Goal: Task Accomplishment & Management: Manage account settings

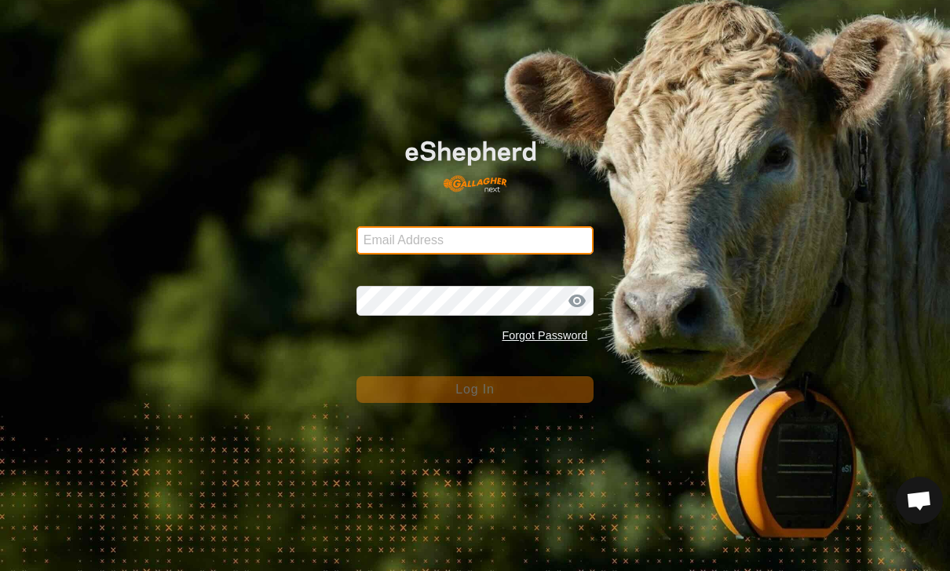
click at [491, 240] on input "Email Address" at bounding box center [475, 240] width 238 height 28
type input "[PERSON_NAME][EMAIL_ADDRESS][PERSON_NAME][DOMAIN_NAME]"
click at [475, 389] on button "Log In" at bounding box center [475, 389] width 238 height 27
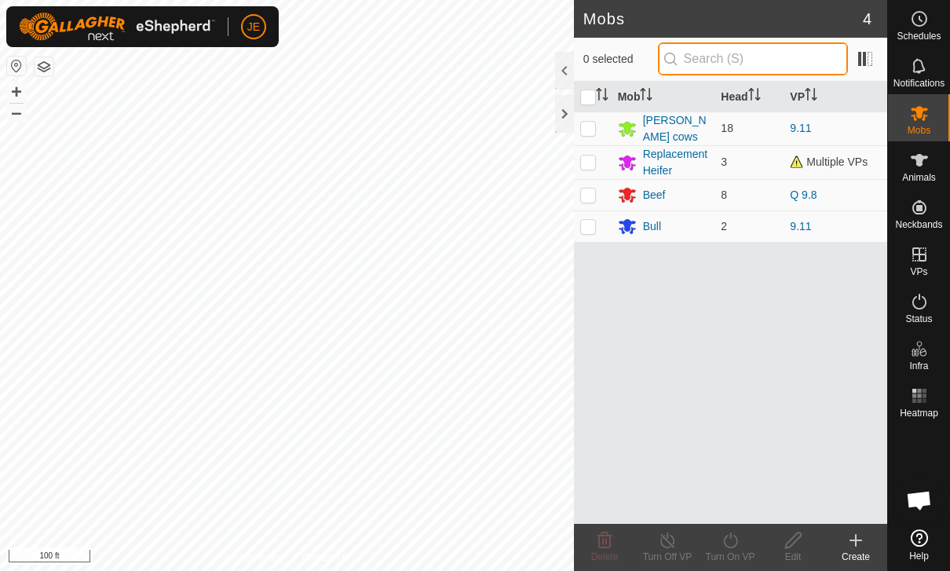
click at [810, 49] on input "text" at bounding box center [753, 58] width 190 height 33
click at [915, 166] on icon at bounding box center [919, 160] width 19 height 19
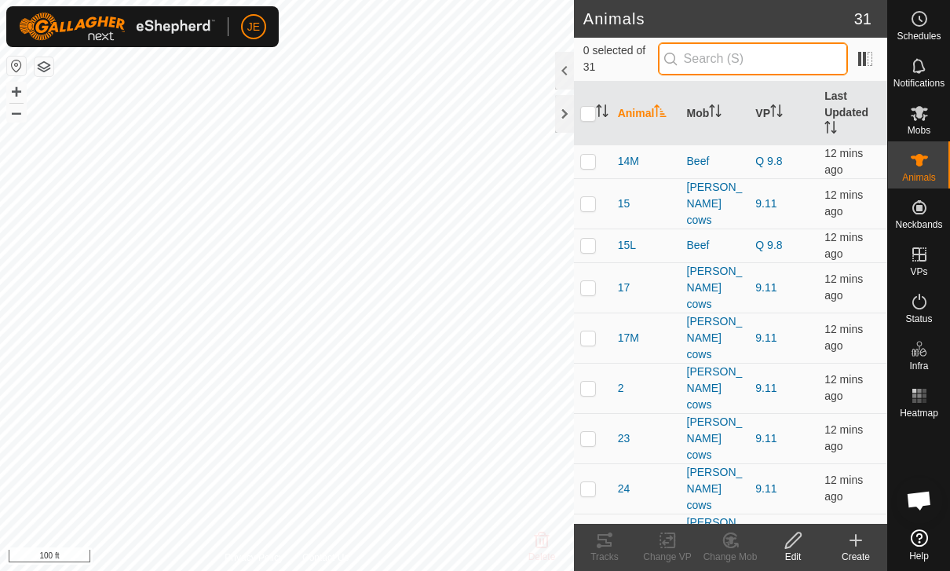
click at [795, 51] on input "text" at bounding box center [753, 58] width 190 height 33
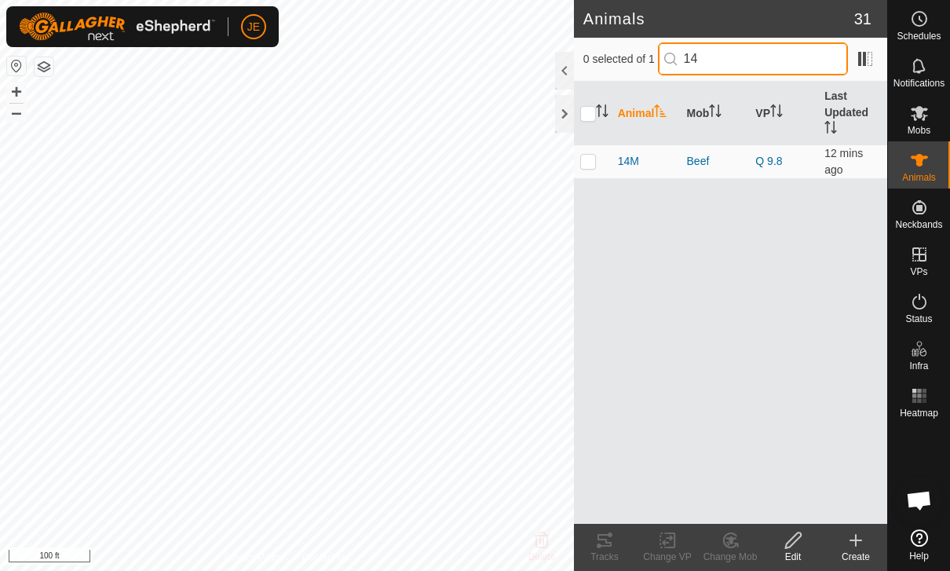
type input "14"
click at [859, 538] on icon at bounding box center [855, 540] width 19 height 19
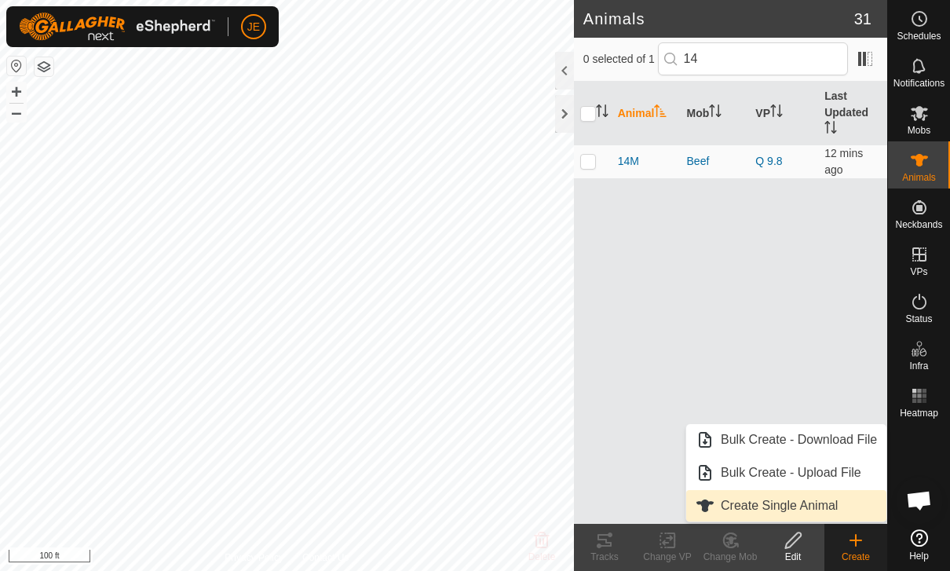
click at [832, 501] on span "Create Single Animal" at bounding box center [779, 505] width 117 height 19
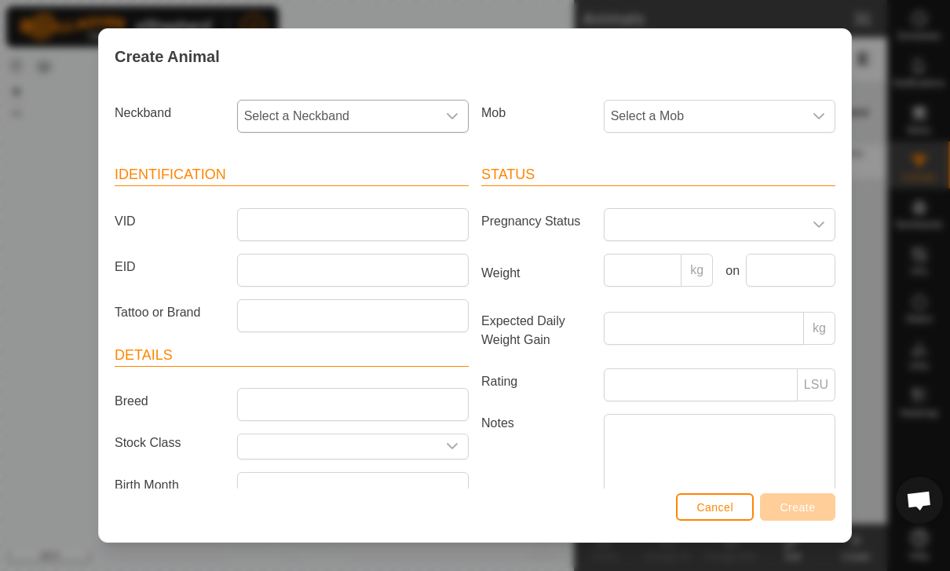
click at [434, 115] on span "Select a Neckband" at bounding box center [337, 115] width 199 height 31
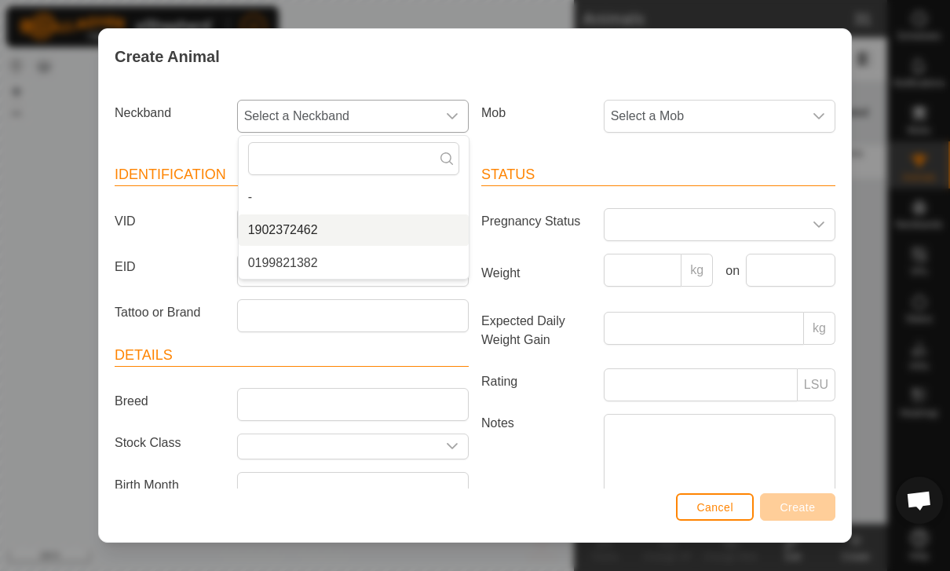
click at [308, 226] on span "1902372462" at bounding box center [283, 230] width 70 height 19
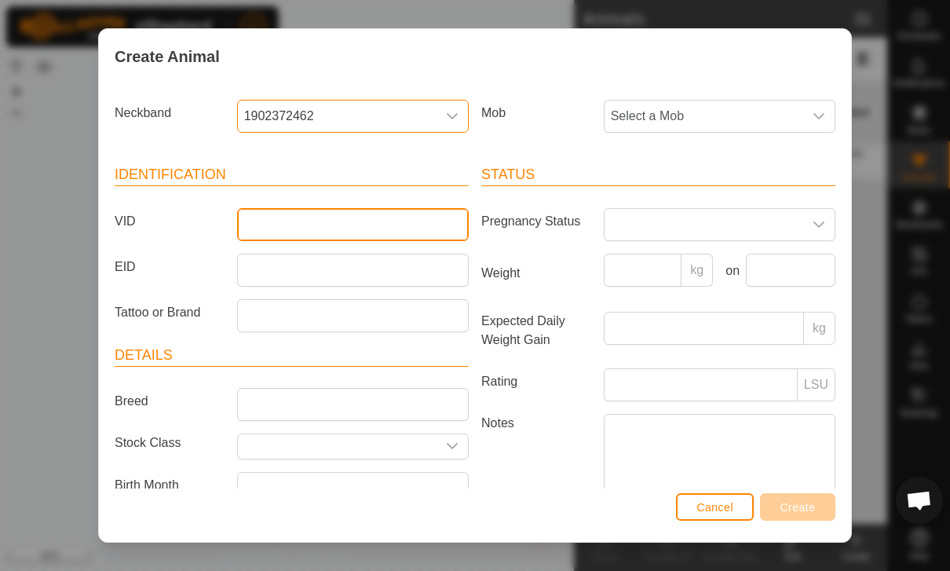
click at [413, 225] on input "VID" at bounding box center [353, 224] width 232 height 33
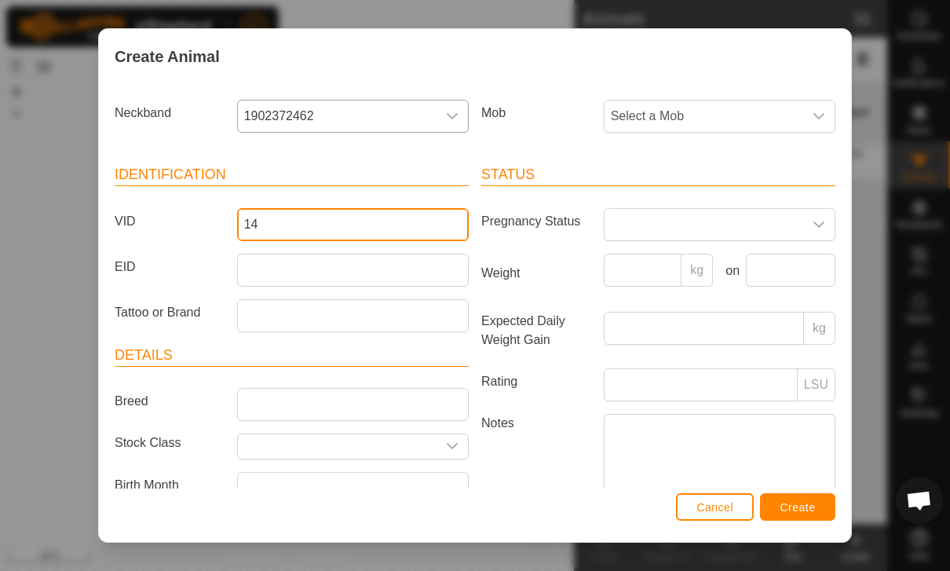
type input "14"
click at [739, 218] on span at bounding box center [703, 224] width 199 height 31
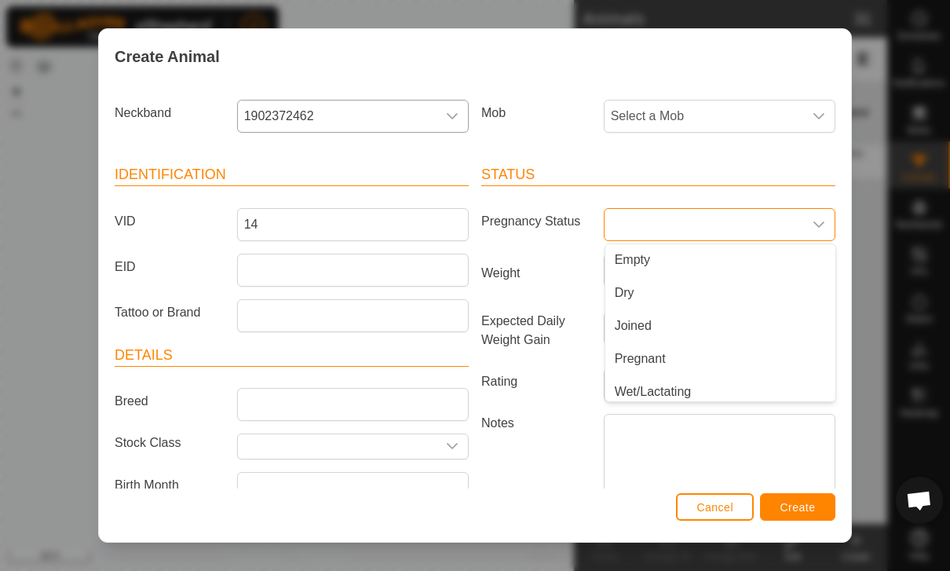
scroll to position [6, 0]
click at [698, 379] on li "Wet/Lactating" at bounding box center [720, 385] width 230 height 31
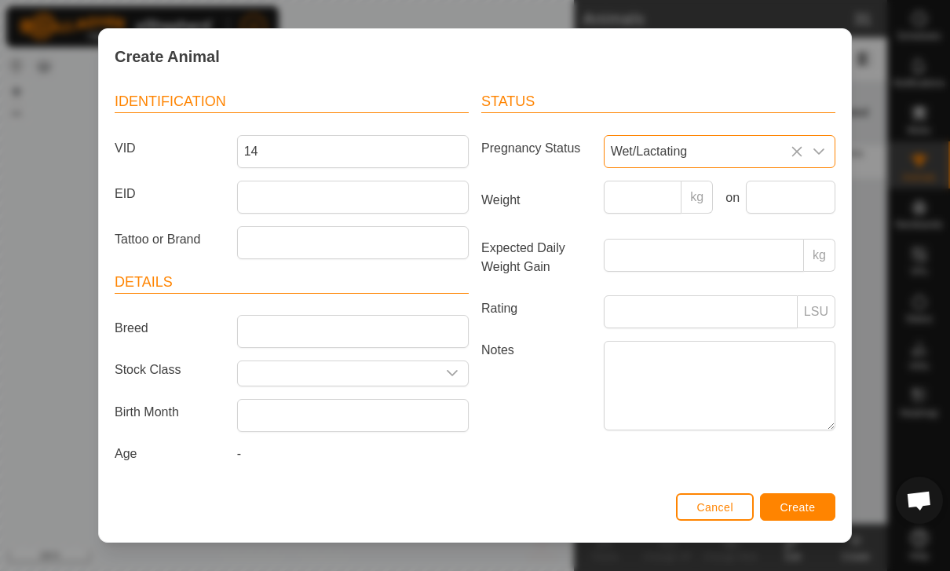
scroll to position [81, 0]
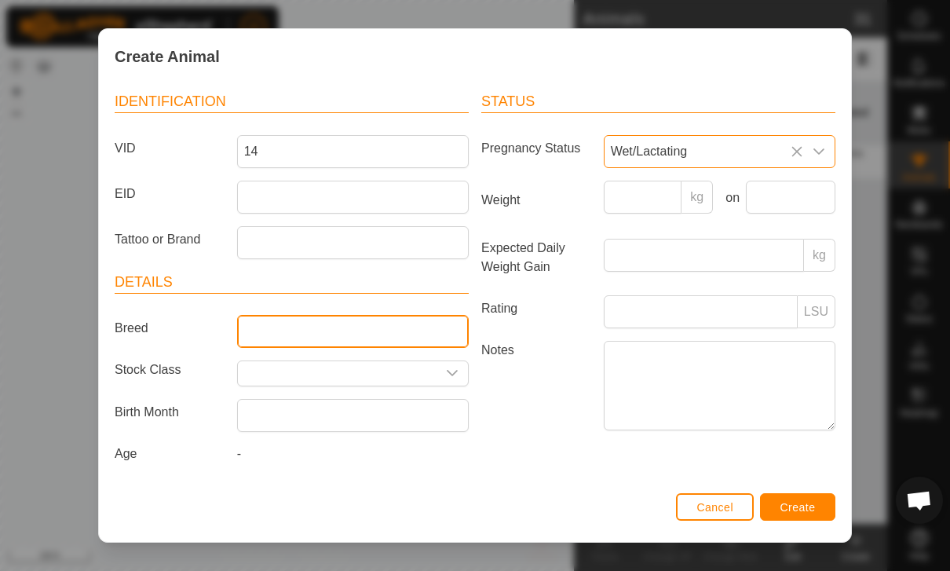
click at [347, 326] on input "Breed" at bounding box center [353, 331] width 232 height 33
type input "Charolais"
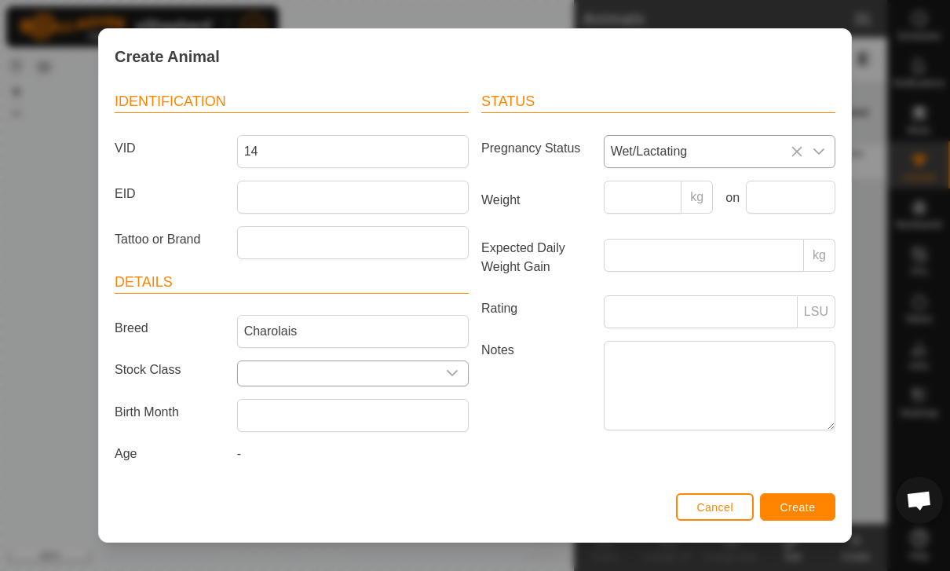
click at [449, 367] on icon "dropdown trigger" at bounding box center [452, 373] width 13 height 13
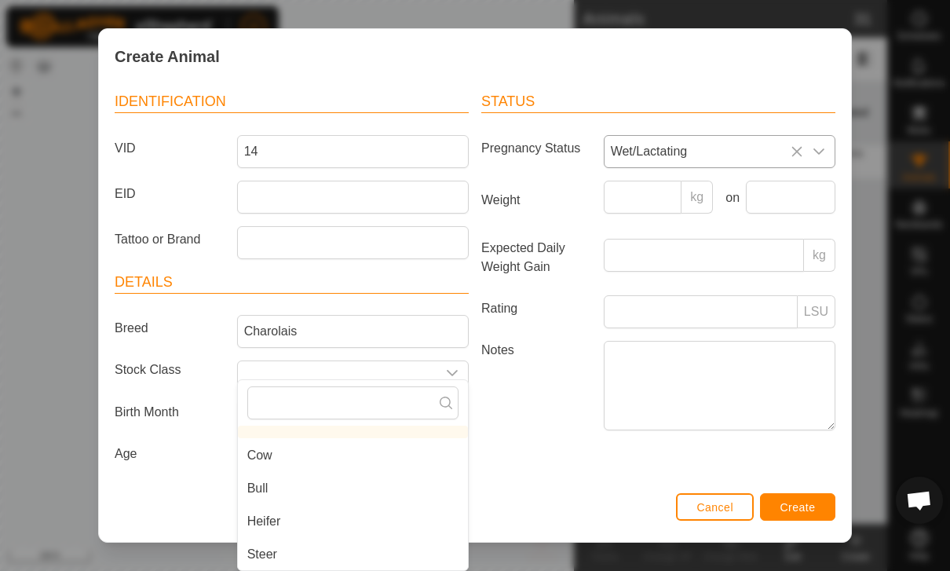
click at [267, 441] on li "Cow" at bounding box center [353, 455] width 230 height 31
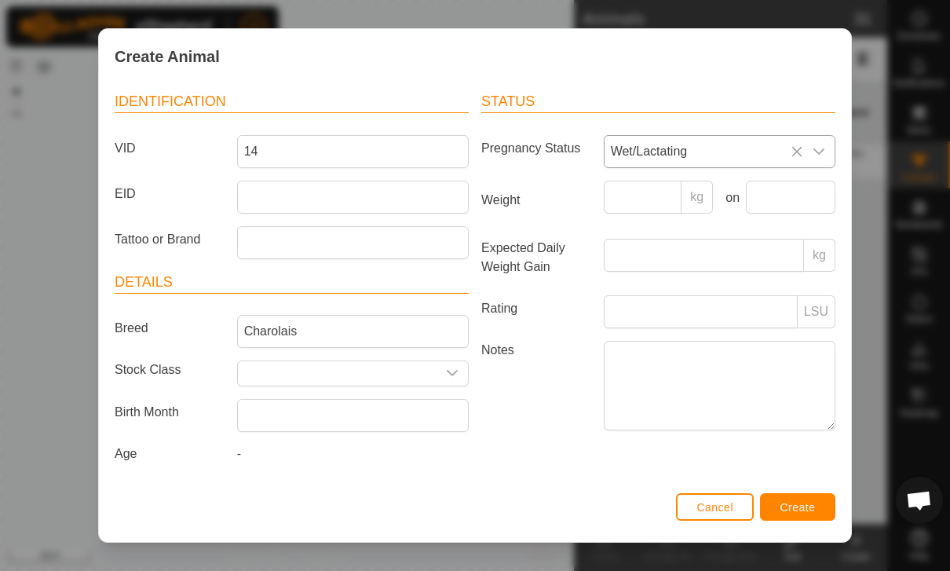
type input "Cow"
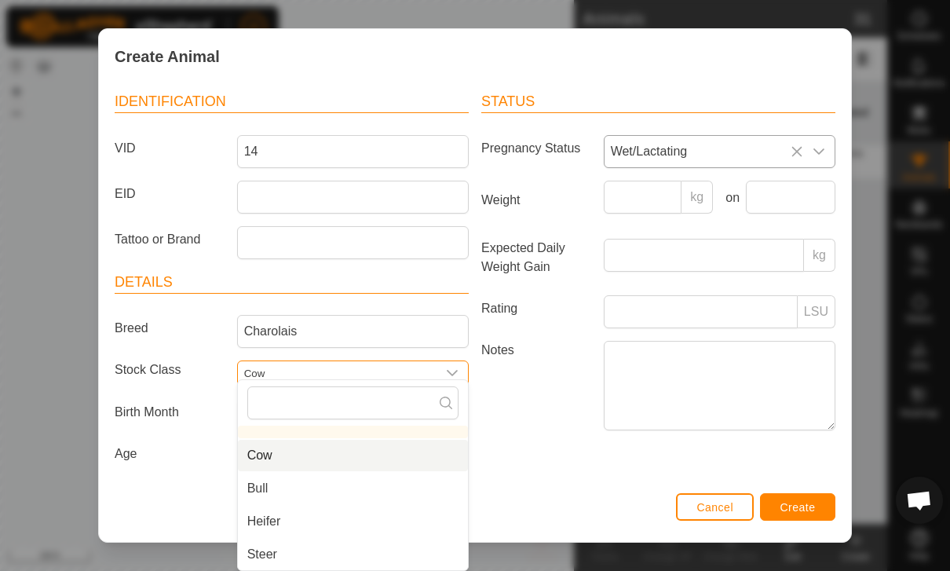
scroll to position [77, 0]
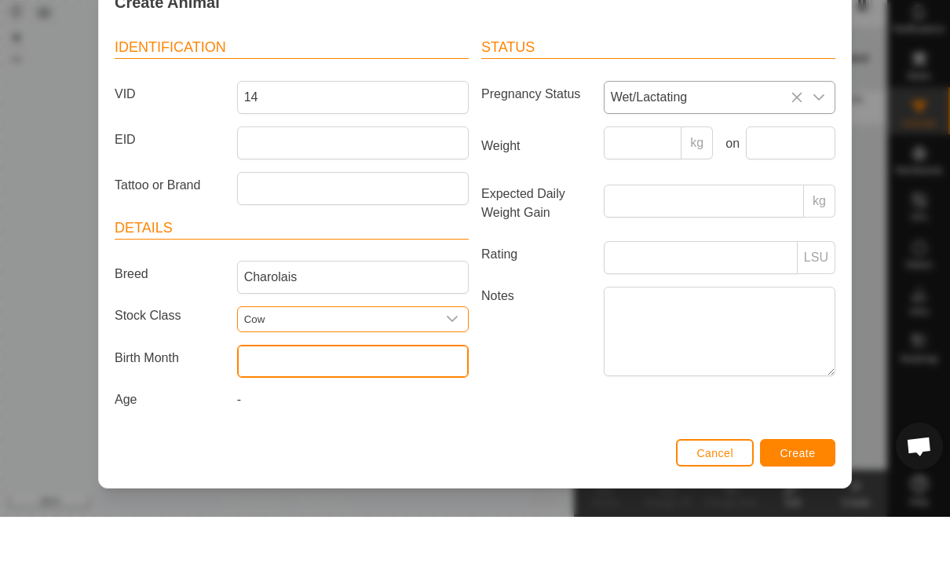
click at [403, 399] on input "text" at bounding box center [353, 415] width 232 height 33
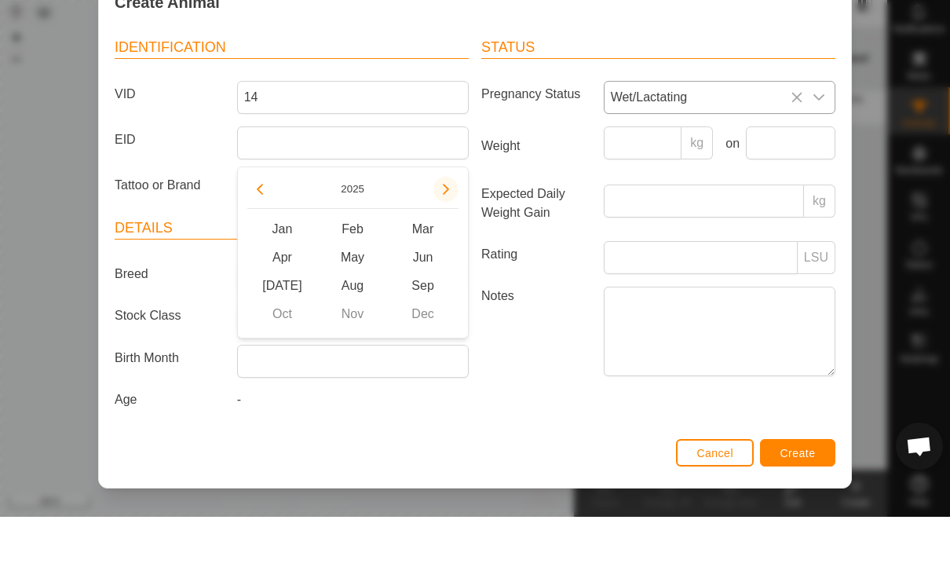
click at [453, 231] on button "Next Year" at bounding box center [445, 243] width 25 height 25
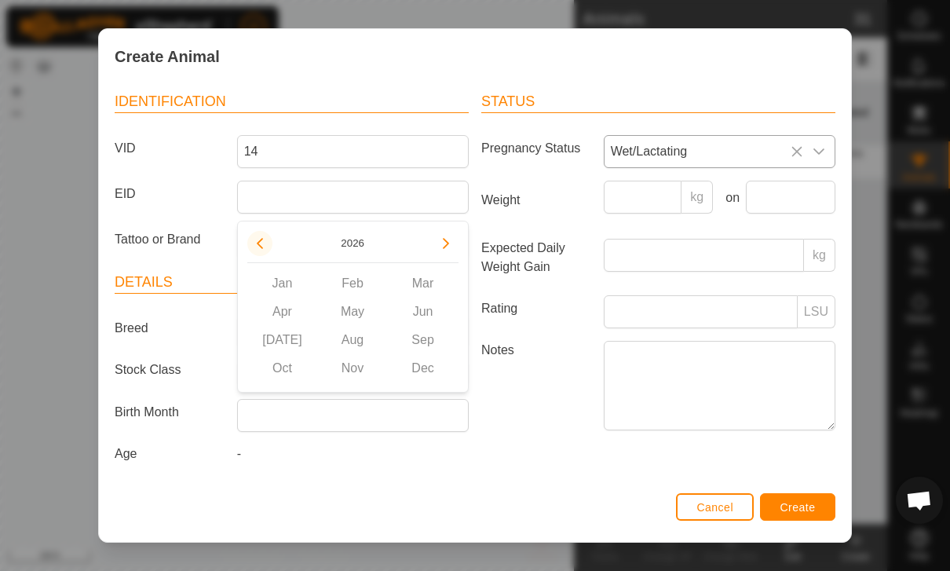
click at [268, 234] on button "Previous Year" at bounding box center [259, 243] width 25 height 25
click at [266, 246] on button "Previous Year" at bounding box center [259, 243] width 25 height 25
click at [262, 238] on icon "Previous Year" at bounding box center [260, 243] width 6 height 11
click at [268, 242] on button "Previous Year" at bounding box center [259, 243] width 25 height 25
click at [264, 250] on button "Previous Year" at bounding box center [259, 243] width 25 height 25
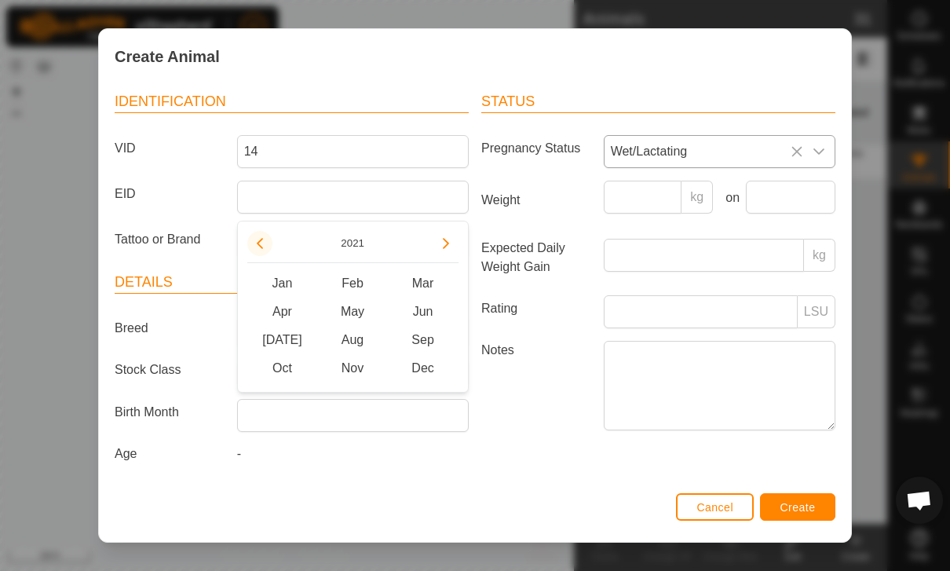
click at [264, 248] on icon "Previous Year" at bounding box center [260, 243] width 13 height 13
click at [261, 237] on icon "Previous Year" at bounding box center [260, 243] width 13 height 13
click at [266, 250] on button "Previous Year" at bounding box center [259, 243] width 25 height 25
click at [441, 238] on icon "Next Year" at bounding box center [446, 243] width 13 height 13
click at [290, 278] on span "Jan" at bounding box center [282, 283] width 71 height 28
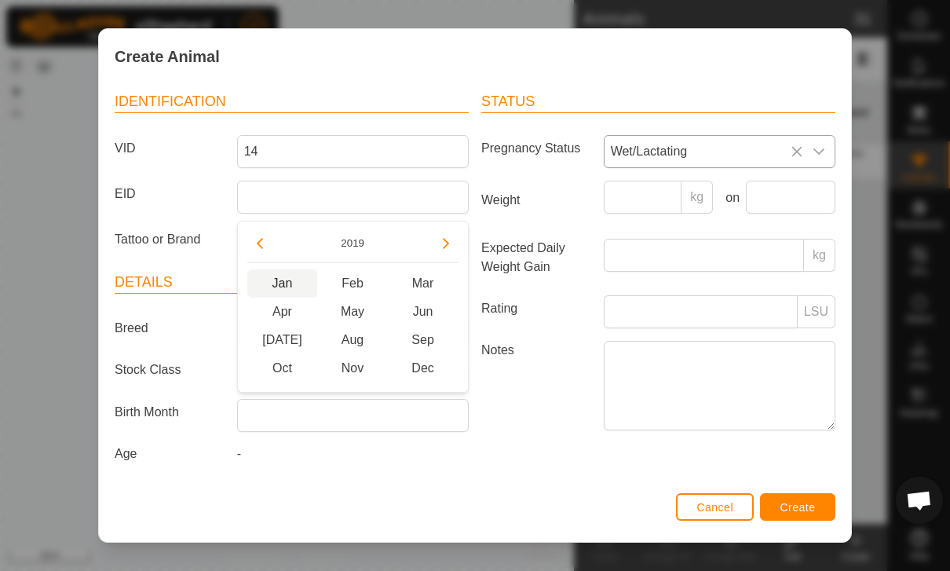
type input "[DATE]"
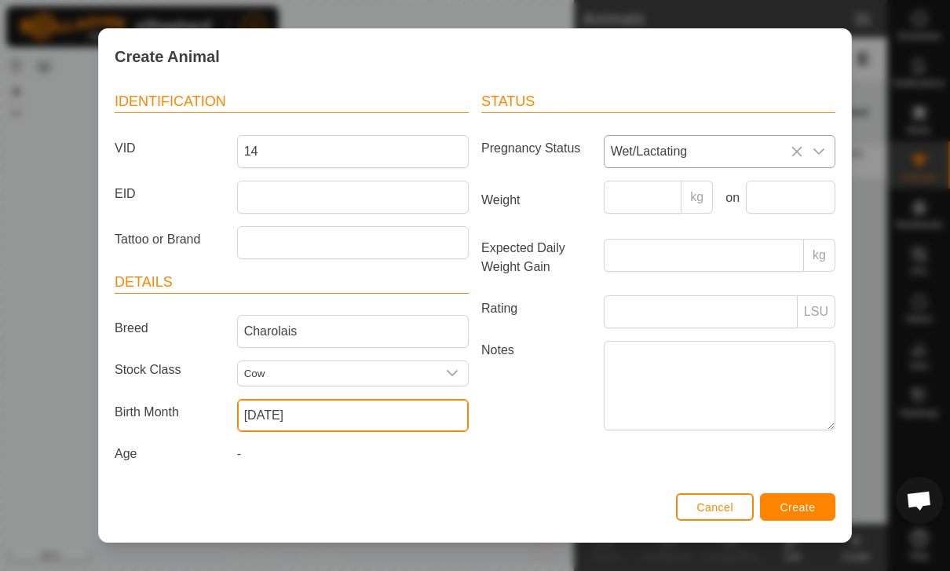
scroll to position [72, 0]
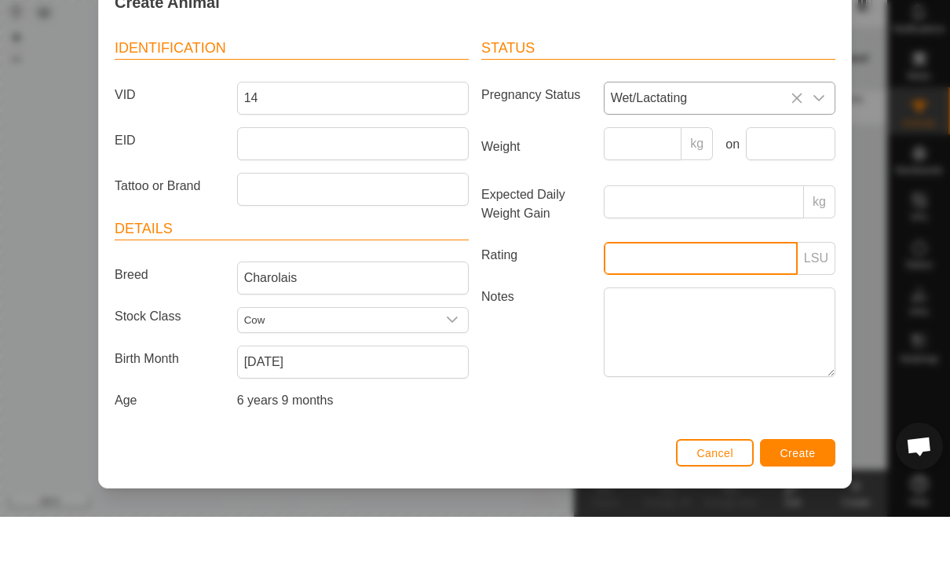
click at [723, 296] on input "Rating" at bounding box center [701, 312] width 194 height 33
click at [574, 429] on div "Status Pregnancy Status Wet/Lactating Weight kg on Expected Daily Weight Gain k…" at bounding box center [658, 280] width 367 height 415
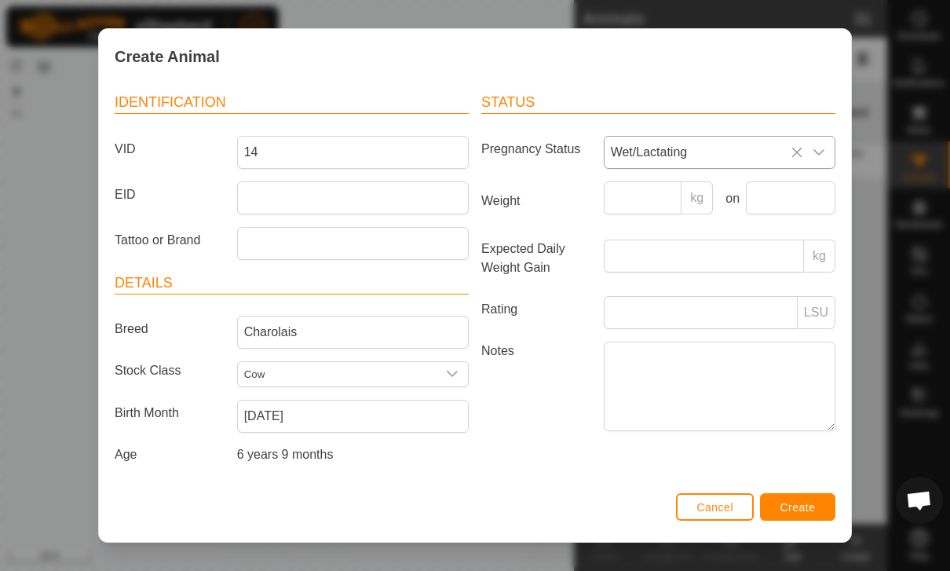
click at [804, 495] on button "Create" at bounding box center [797, 506] width 75 height 27
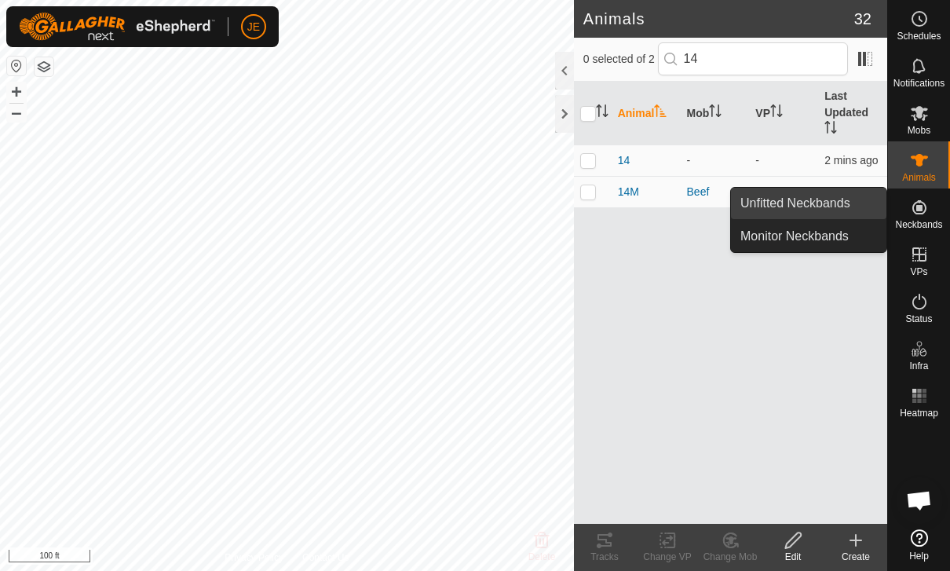
click at [841, 206] on span "Unfitted Neckbands" at bounding box center [795, 203] width 110 height 19
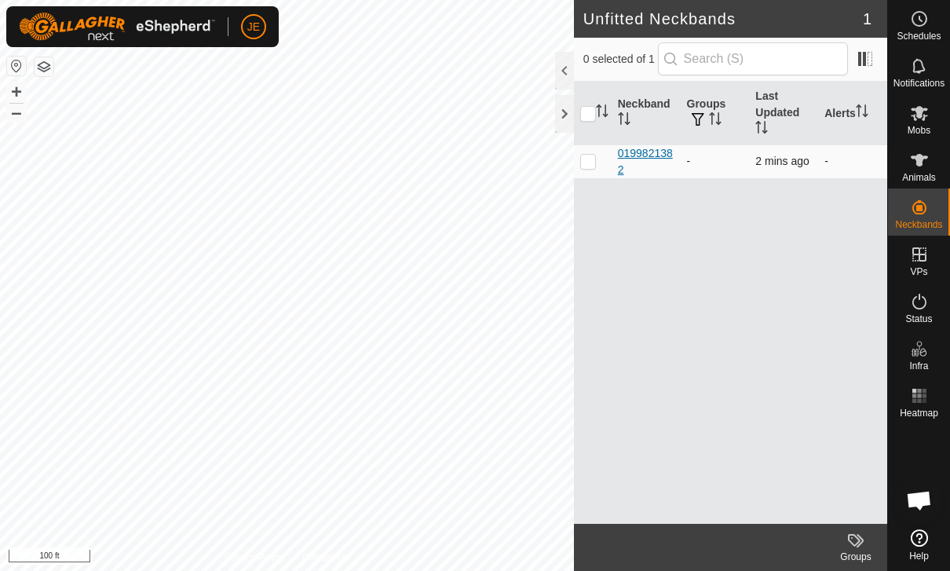
click at [668, 155] on div "0199821382" at bounding box center [646, 161] width 57 height 33
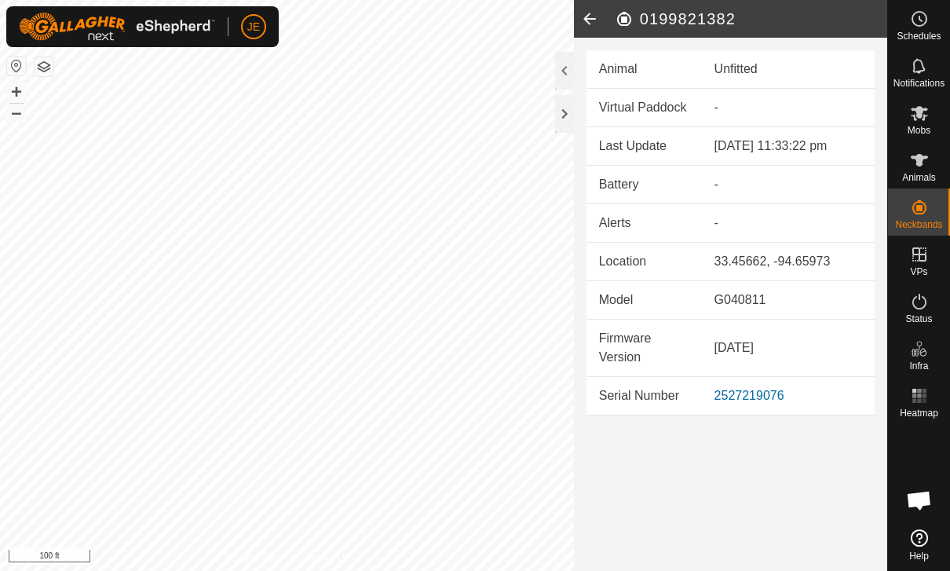
click at [588, 20] on icon at bounding box center [589, 19] width 31 height 38
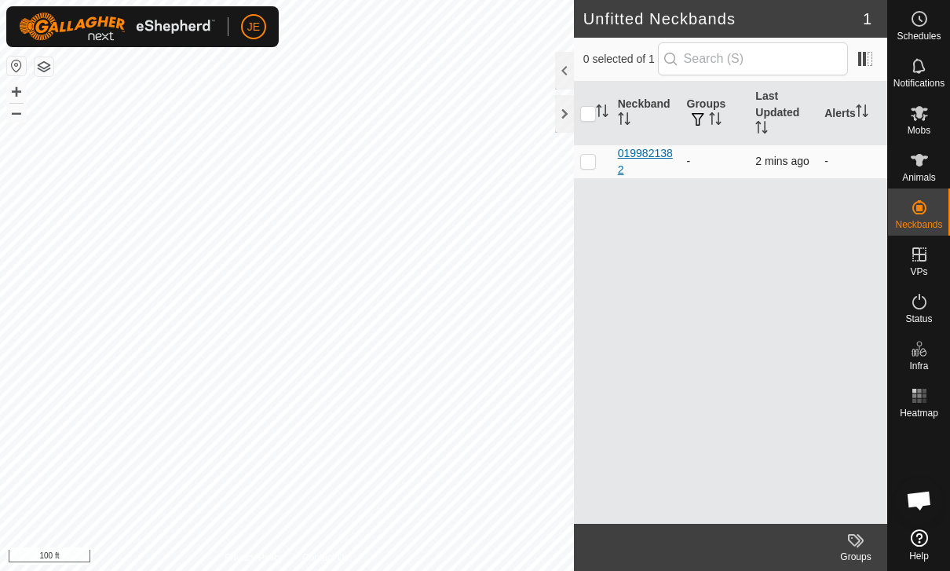
click at [644, 148] on div "0199821382" at bounding box center [646, 161] width 57 height 33
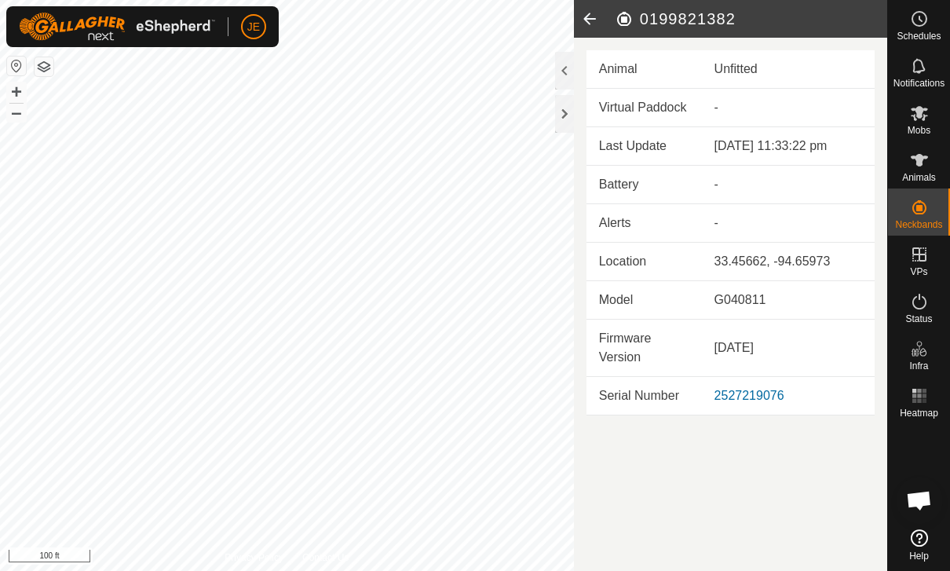
click at [589, 16] on icon at bounding box center [589, 19] width 31 height 38
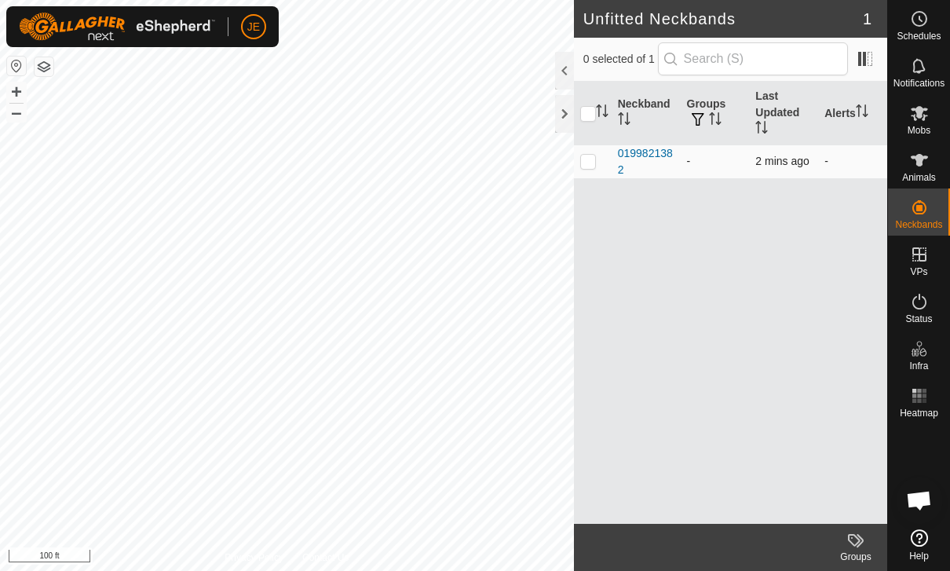
click at [594, 162] on p-checkbox at bounding box center [588, 161] width 16 height 13
checkbox input "true"
click at [921, 162] on icon at bounding box center [918, 160] width 17 height 13
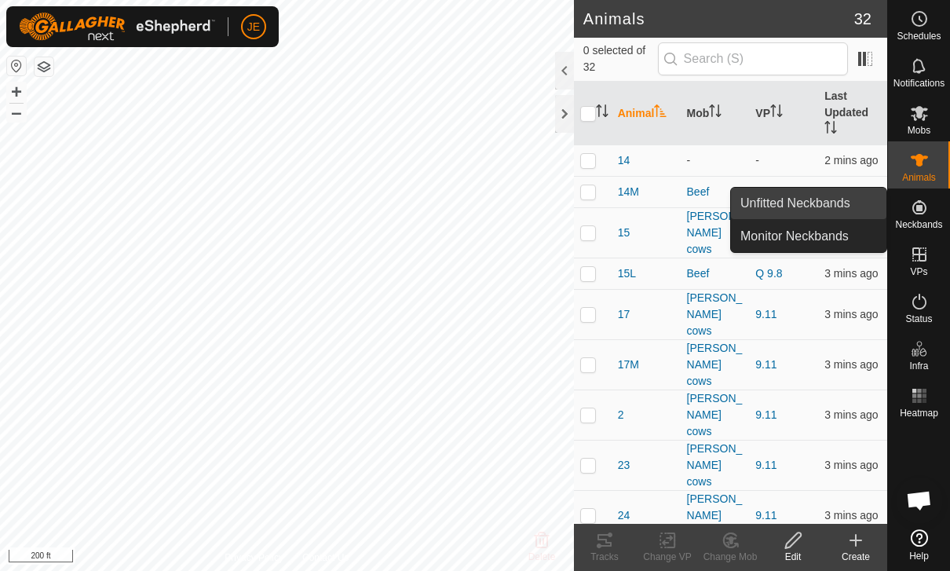
click at [837, 197] on span "Unfitted Neckbands" at bounding box center [795, 203] width 110 height 19
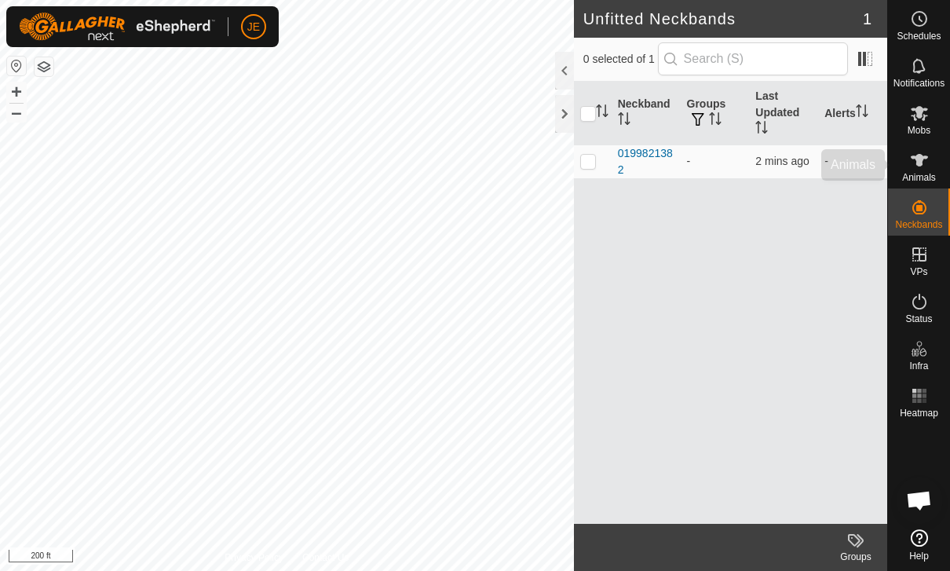
click at [932, 156] on es-animals-svg-icon at bounding box center [919, 160] width 28 height 25
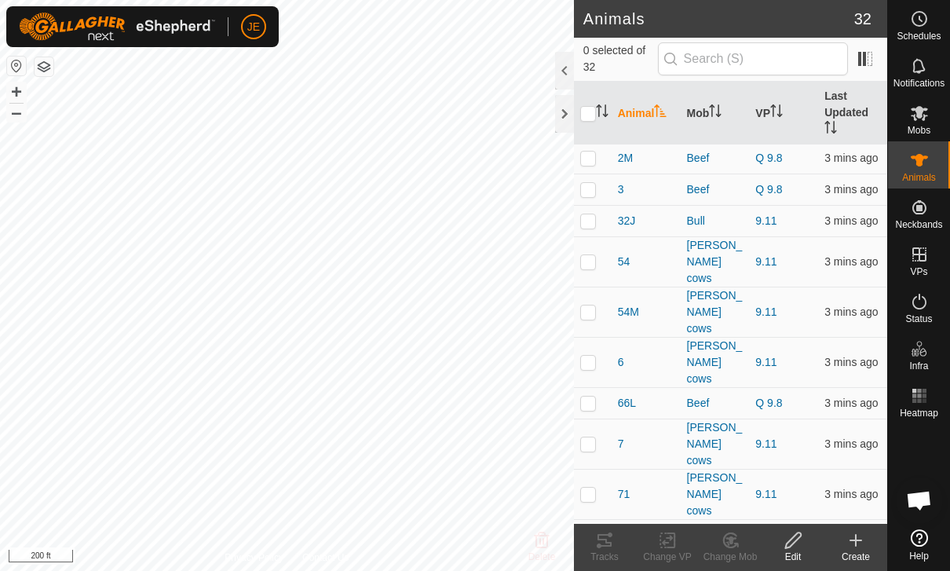
scroll to position [458, 0]
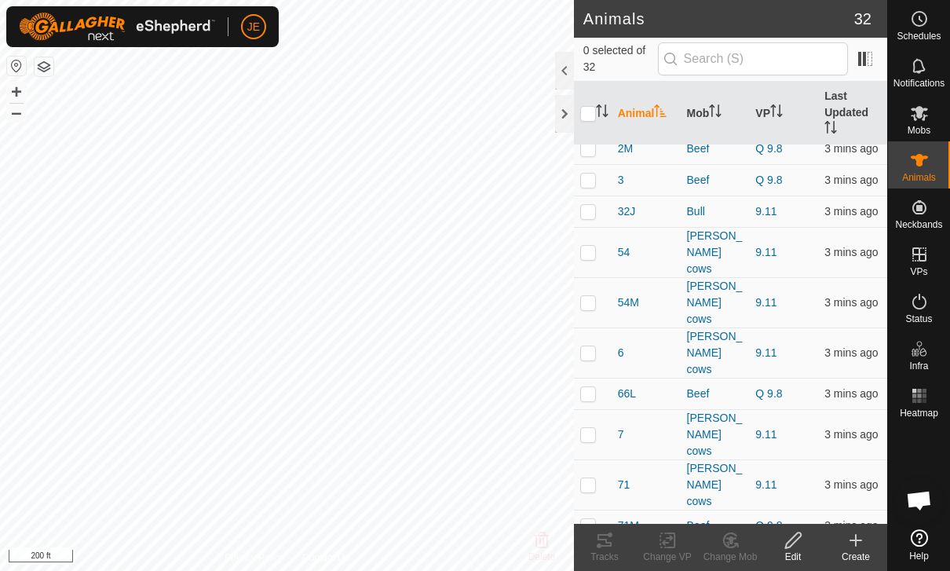
click at [626, 549] on span "72" at bounding box center [624, 557] width 13 height 16
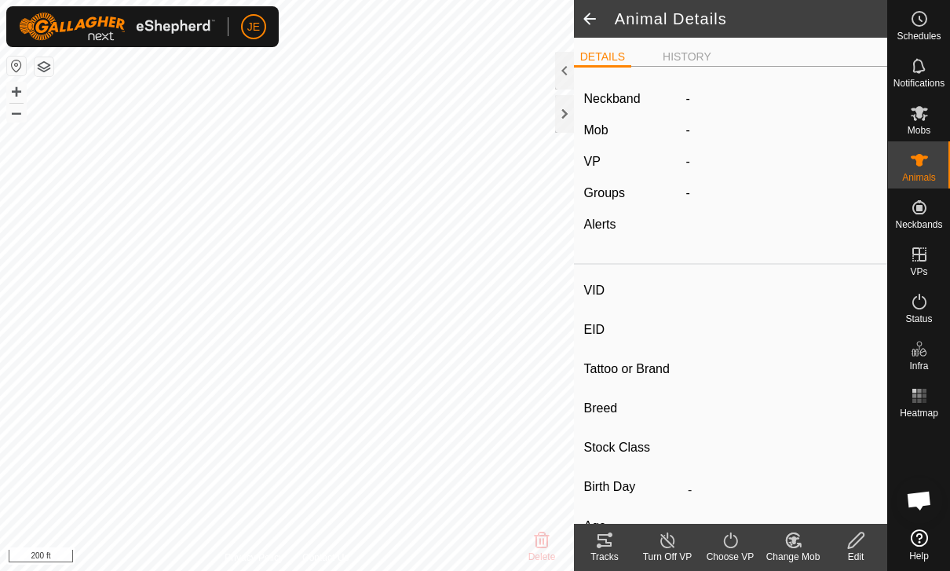
type input "72"
type input "-"
type input "Cow"
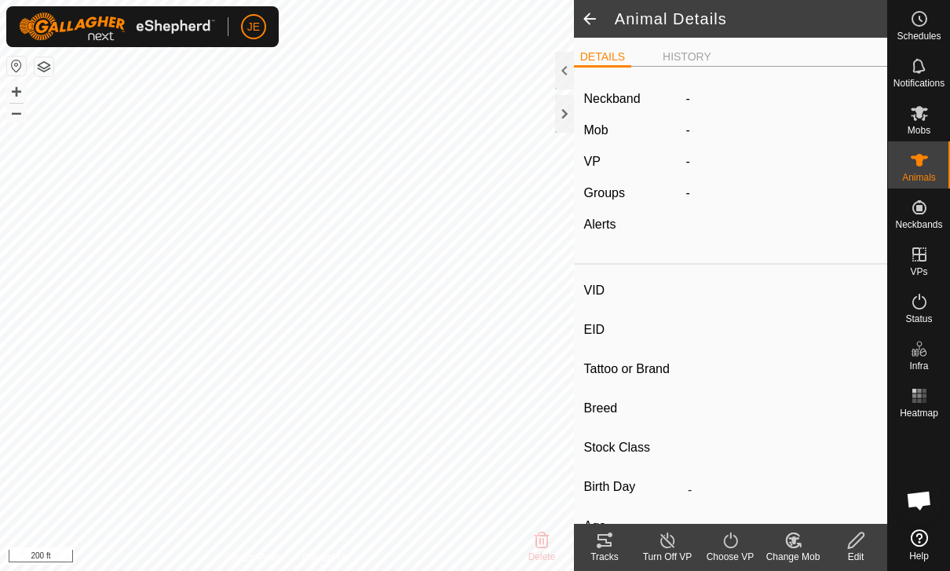
type input "01/2022"
type input "3 years 8 months"
type input "-"
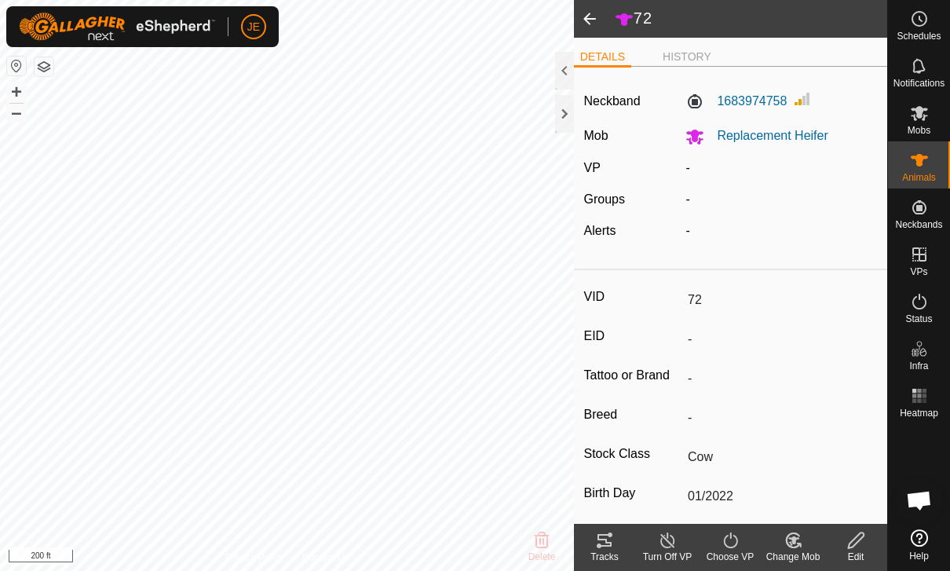
click at [597, 20] on span at bounding box center [589, 19] width 31 height 38
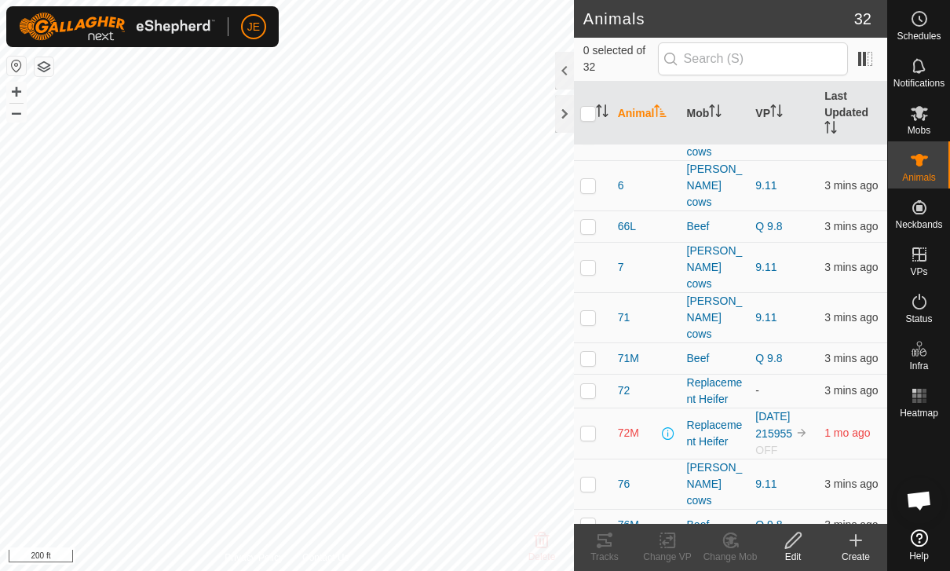
scroll to position [610, 0]
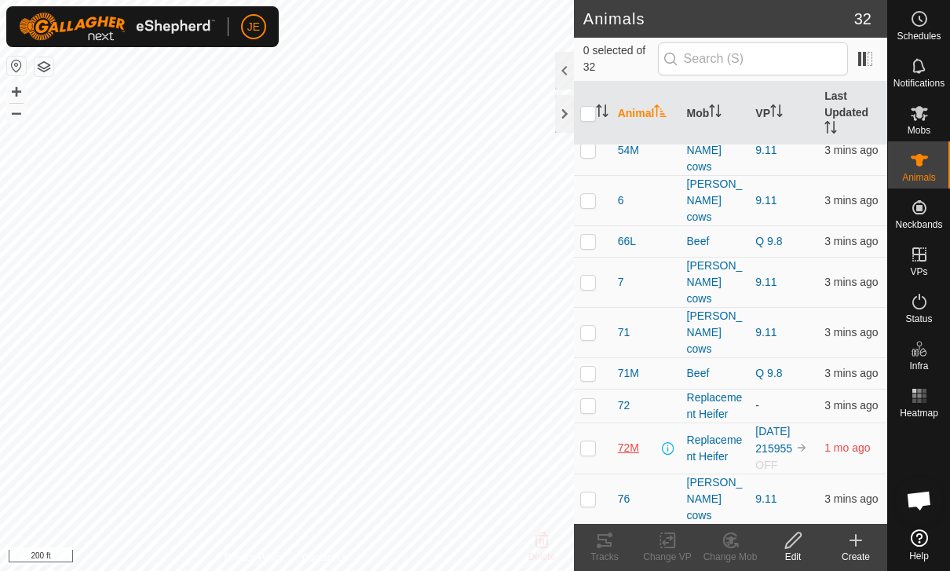
click at [632, 440] on span "72M" at bounding box center [628, 448] width 21 height 16
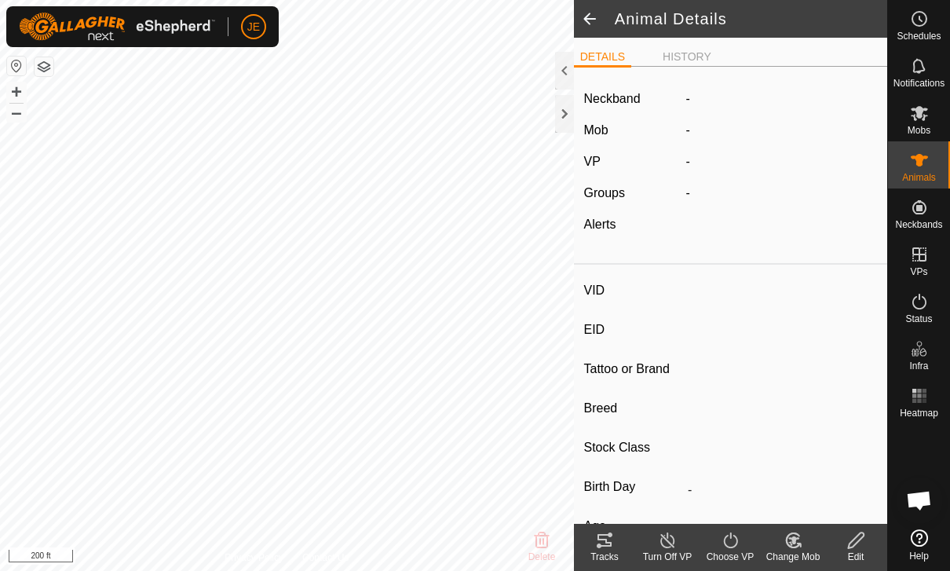
type input "72M"
type input "-"
type input "Heifer"
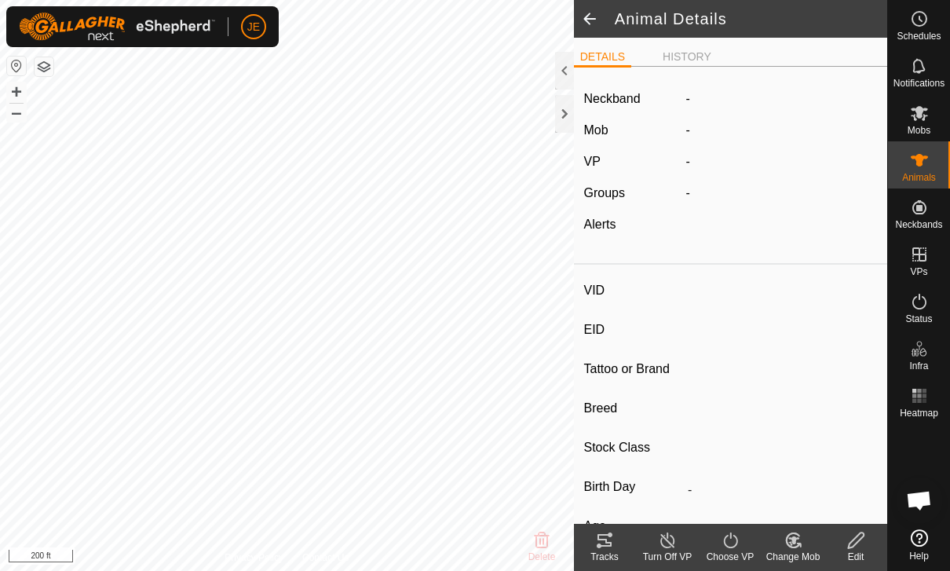
type input "02/2024"
type input "1 year 7 months"
type input "-"
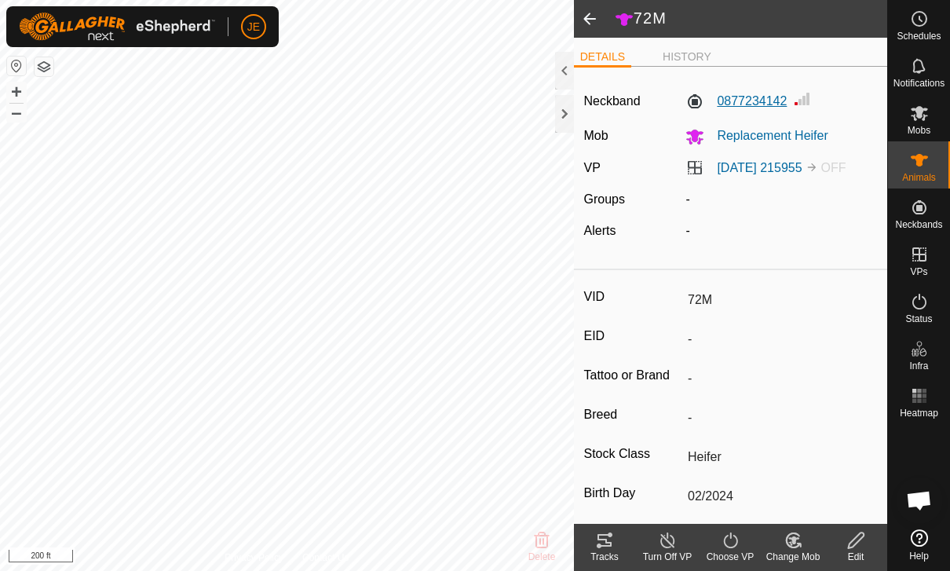
click at [709, 92] on label "0877234142" at bounding box center [735, 101] width 101 height 19
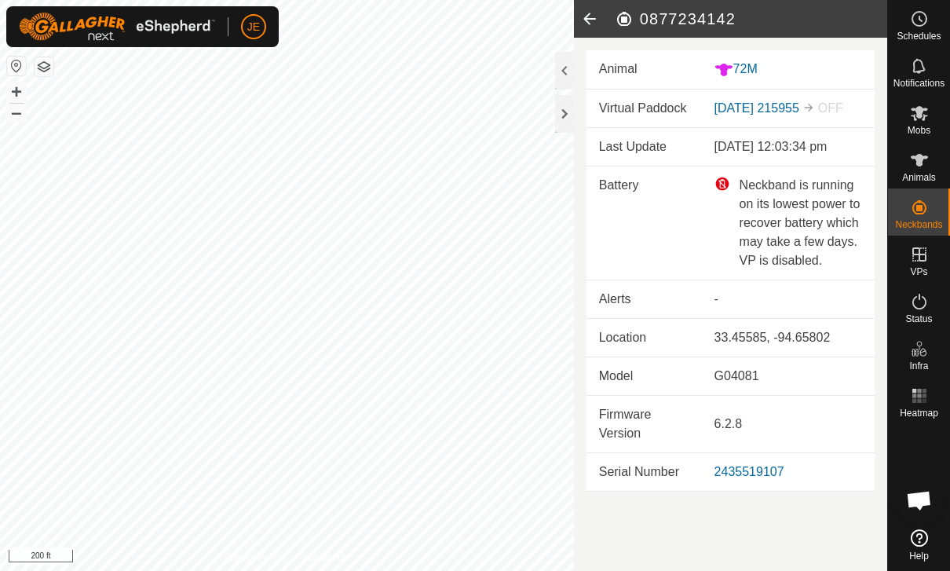
click at [596, 15] on icon at bounding box center [589, 19] width 31 height 38
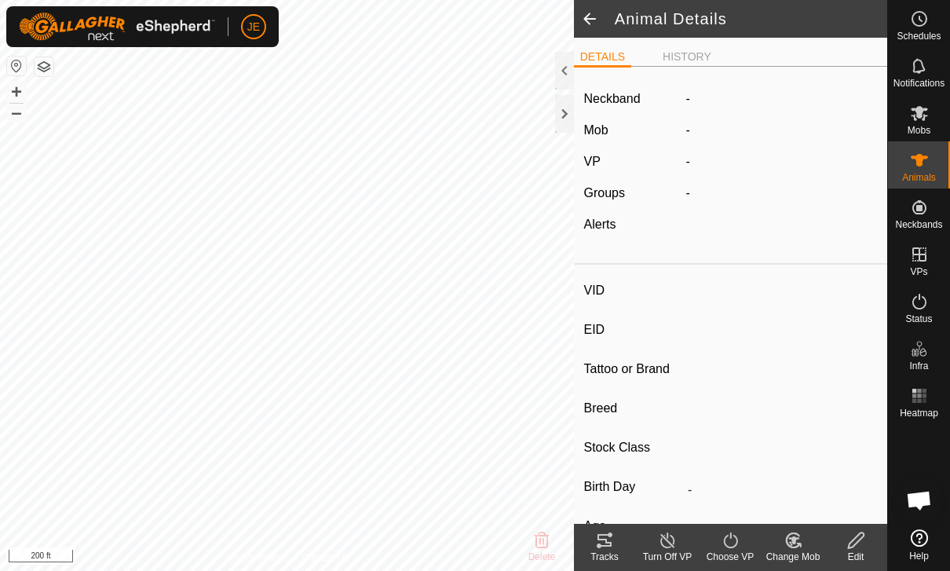
type input "72M"
type input "-"
type input "Heifer"
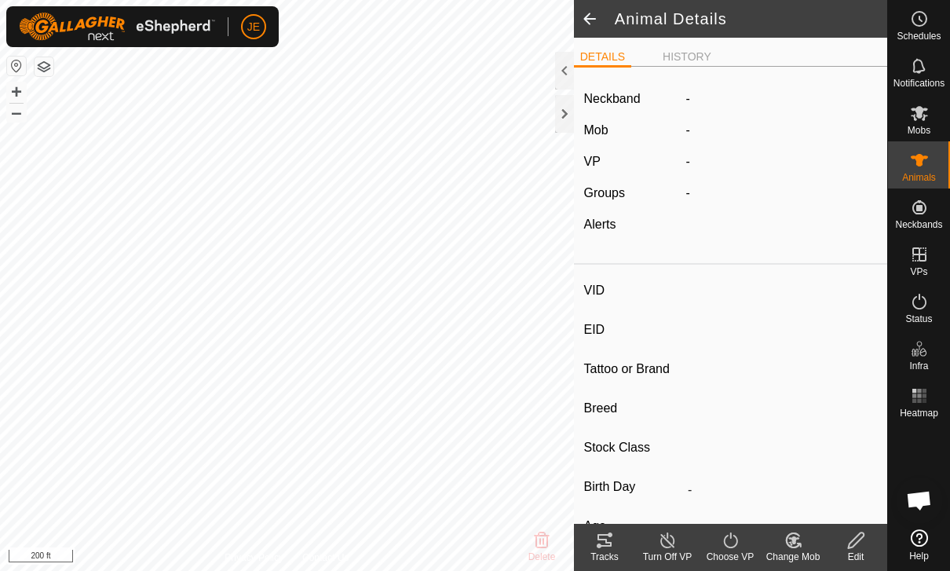
type input "02/2024"
type input "1 year 7 months"
type input "-"
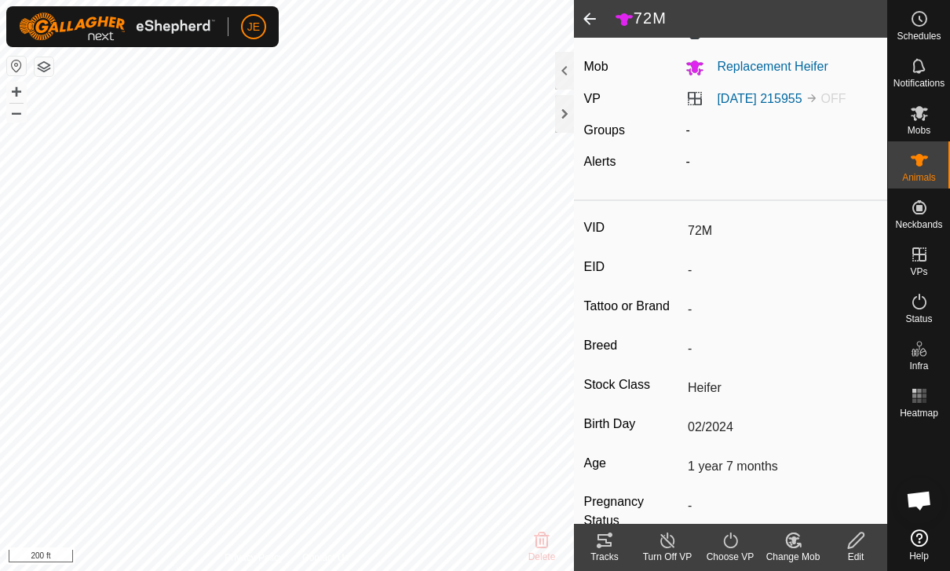
scroll to position [71, 0]
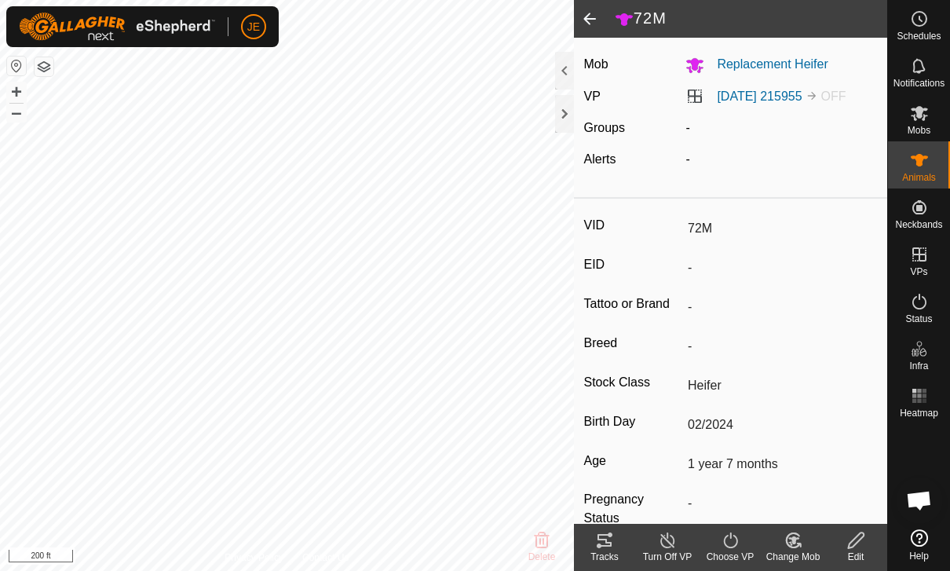
click at [859, 536] on icon at bounding box center [856, 540] width 20 height 19
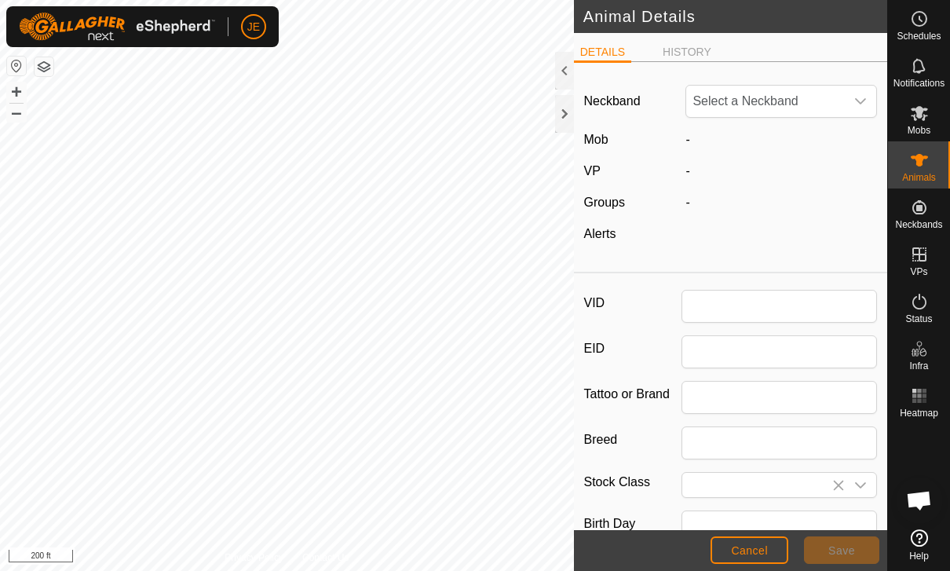
type input "72M"
type input "Heifer"
type input "02/2024"
type input "1 year 7 months"
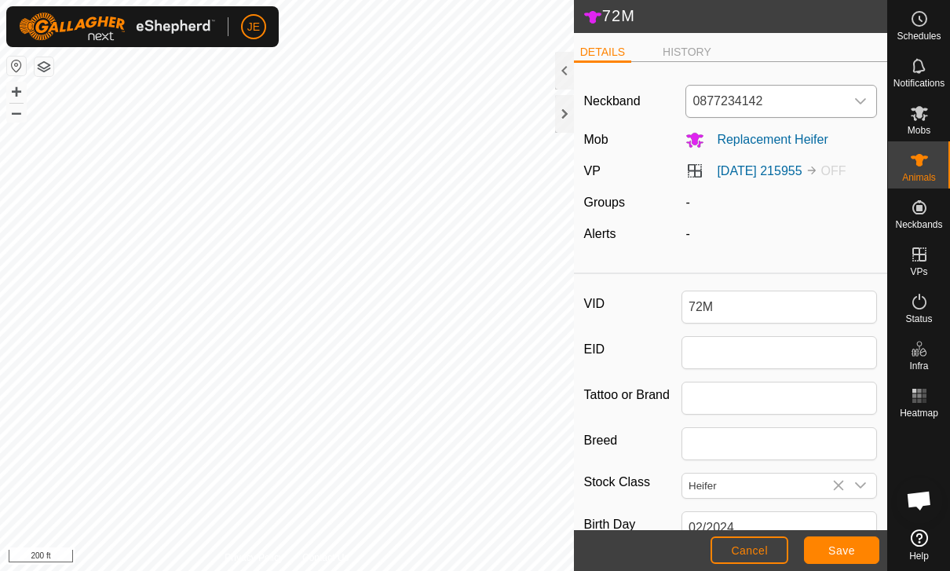
click at [854, 96] on icon "dropdown trigger" at bounding box center [860, 101] width 13 height 13
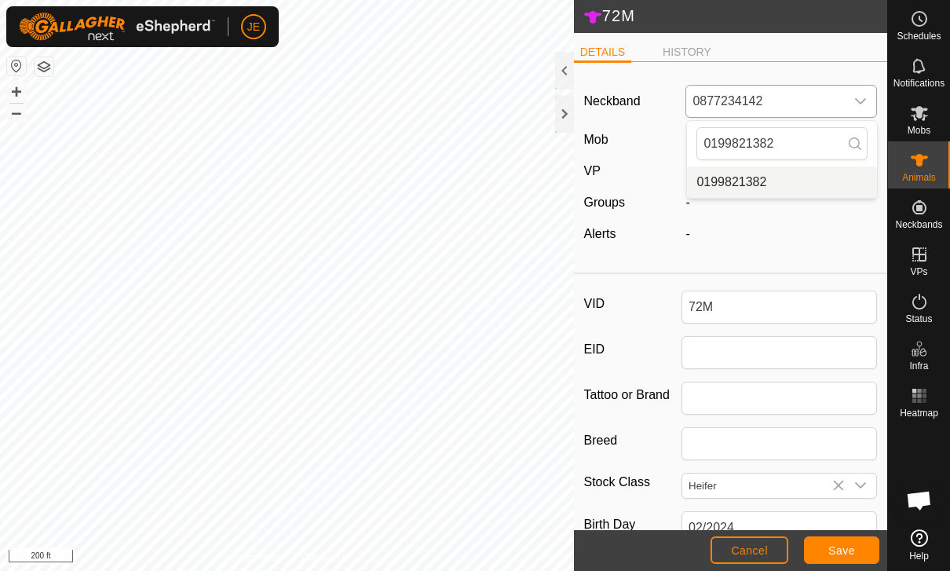
type input "0199821382"
click at [761, 181] on span "0199821382" at bounding box center [731, 182] width 70 height 19
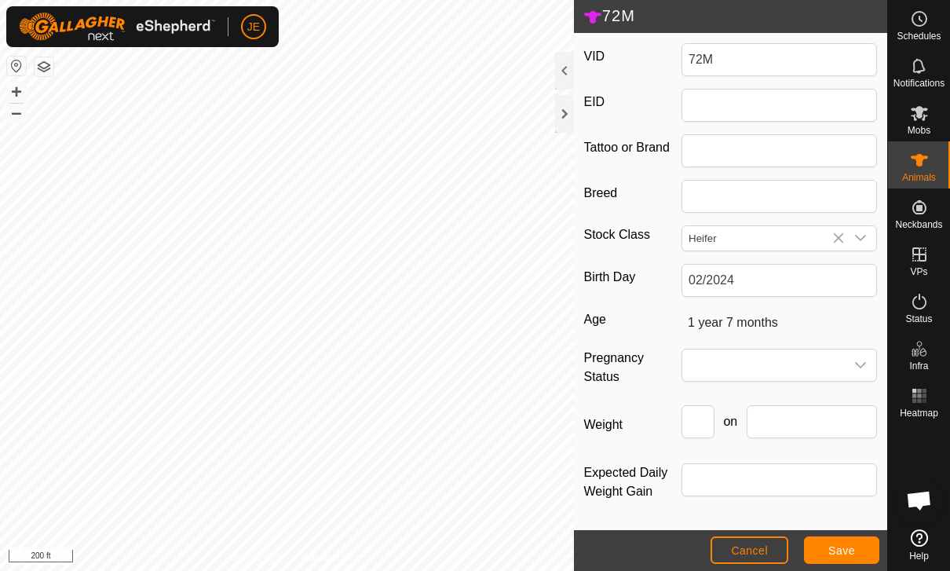
scroll to position [254, 0]
click at [844, 353] on span at bounding box center [763, 364] width 162 height 31
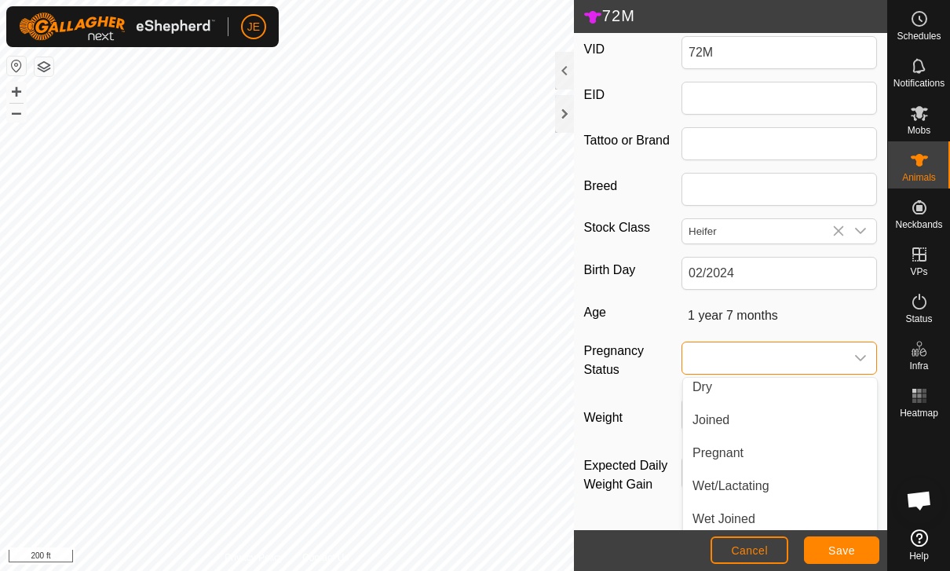
scroll to position [39, 0]
click at [741, 458] on span "Pregnant" at bounding box center [717, 452] width 51 height 19
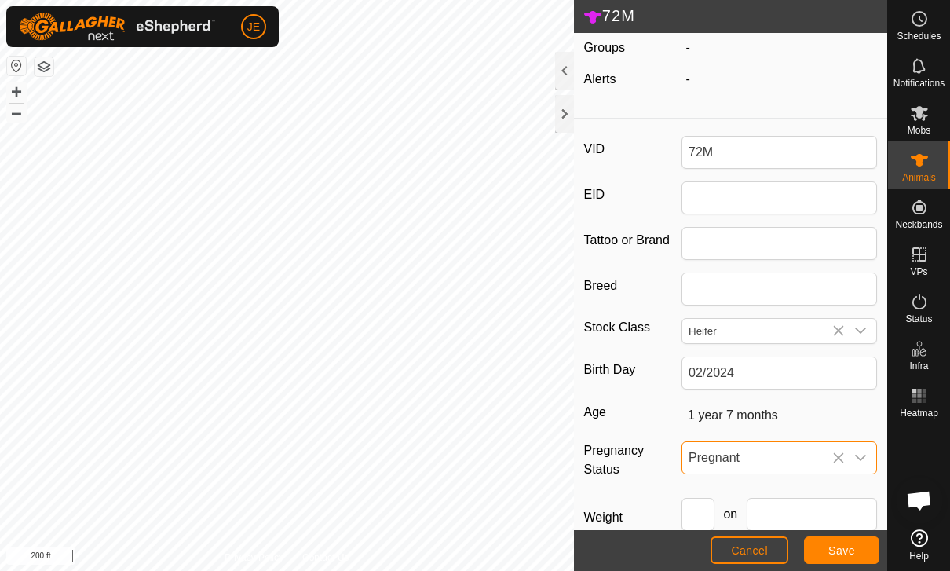
scroll to position [148, 0]
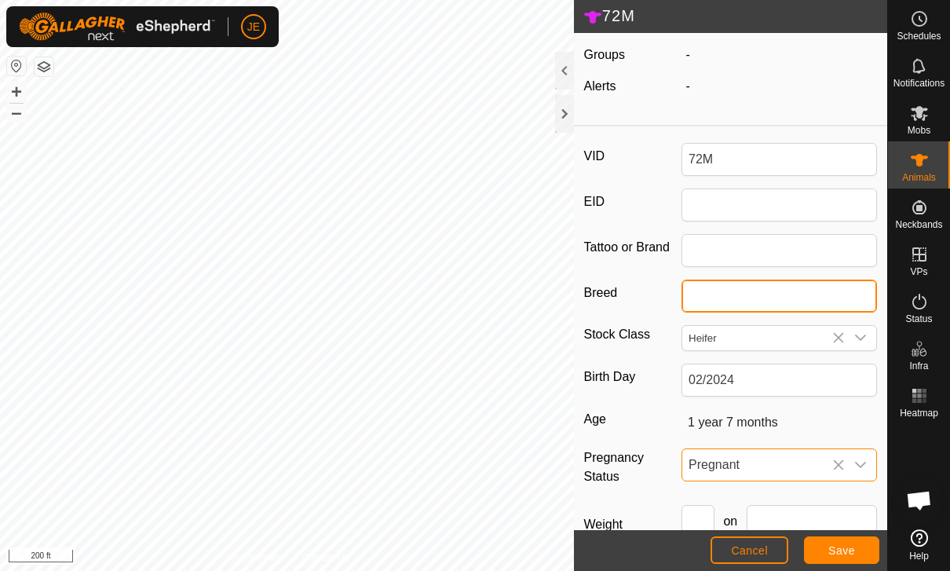
click at [775, 294] on input "Breed" at bounding box center [778, 295] width 195 height 33
type input "H"
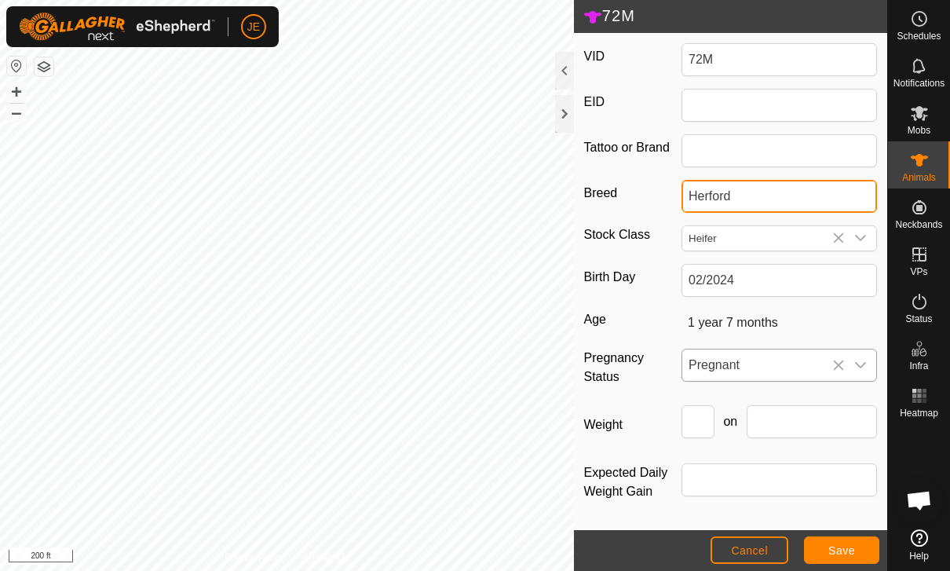
scroll to position [254, 0]
type input "Herford"
click at [845, 553] on span "Save" at bounding box center [841, 550] width 27 height 13
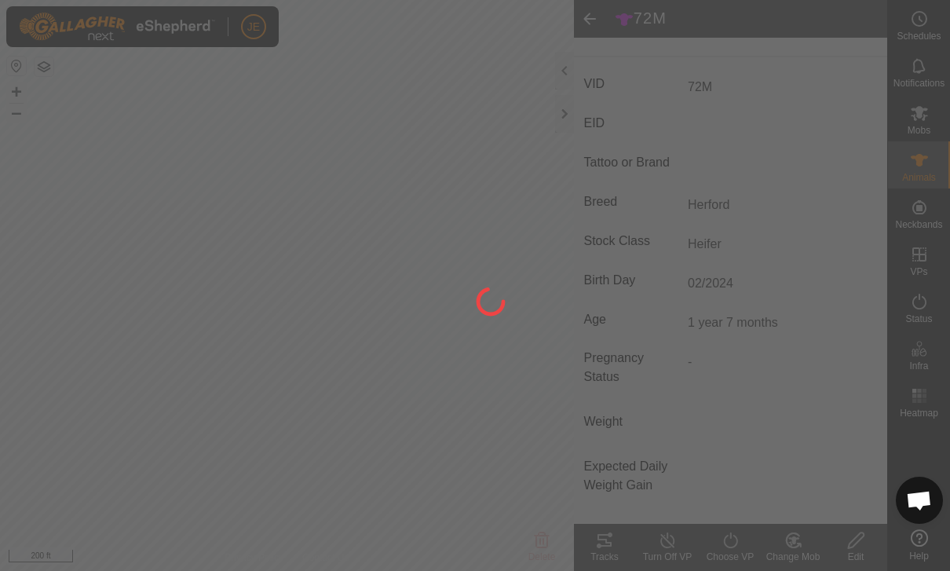
scroll to position [226, 0]
type input "-"
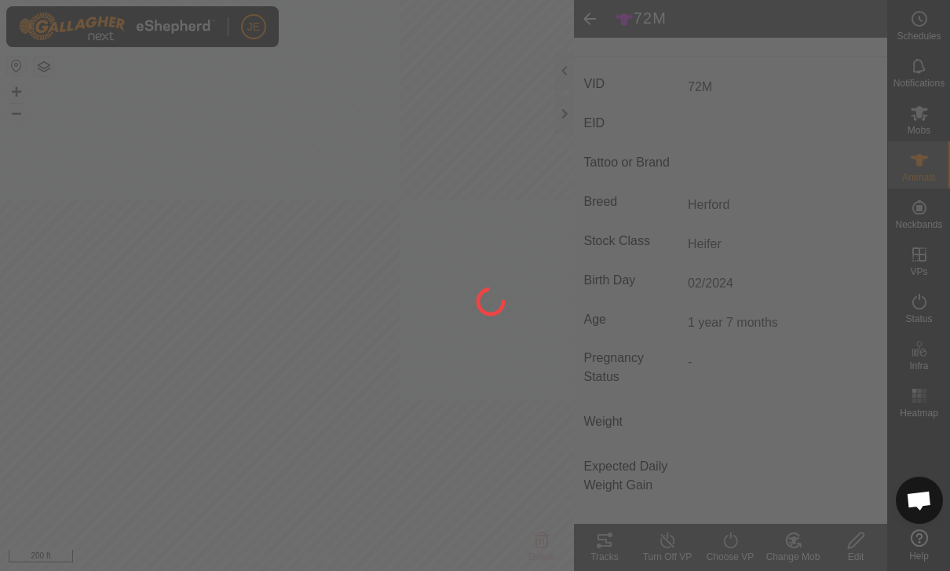
type input "-"
type input "Herford"
type input "0 kg"
type input "Pregnant"
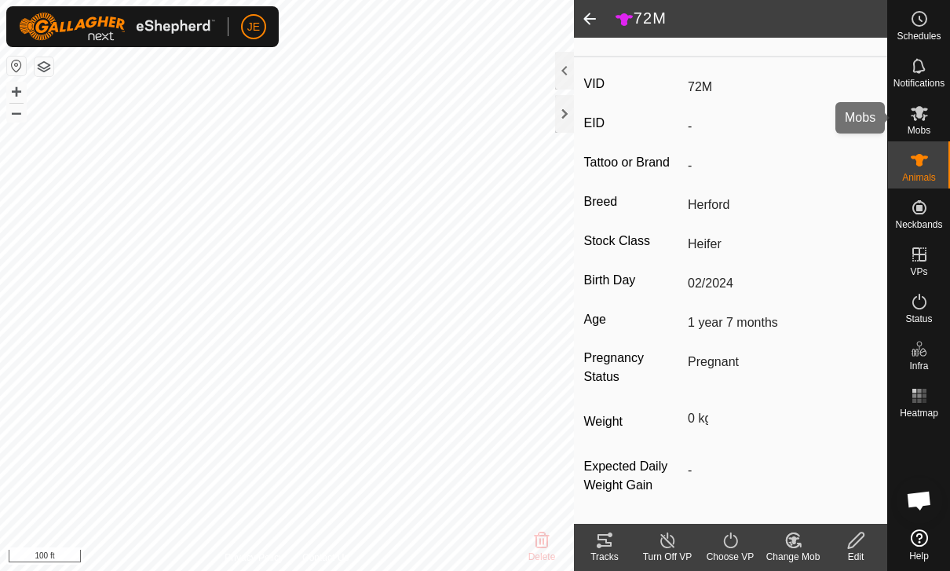
click at [929, 122] on es-mob-svg-icon at bounding box center [919, 112] width 28 height 25
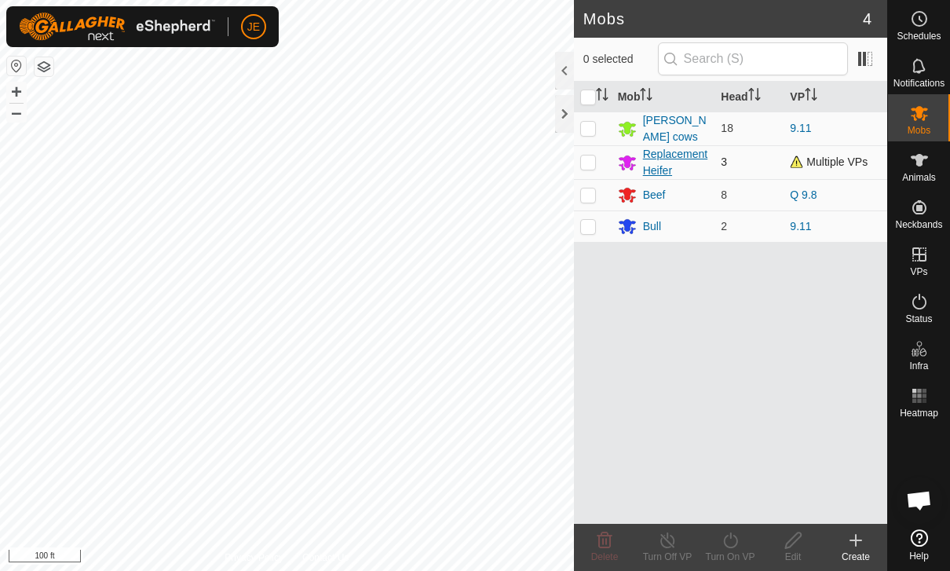
click at [675, 154] on div "Replacement Heifer" at bounding box center [676, 162] width 66 height 33
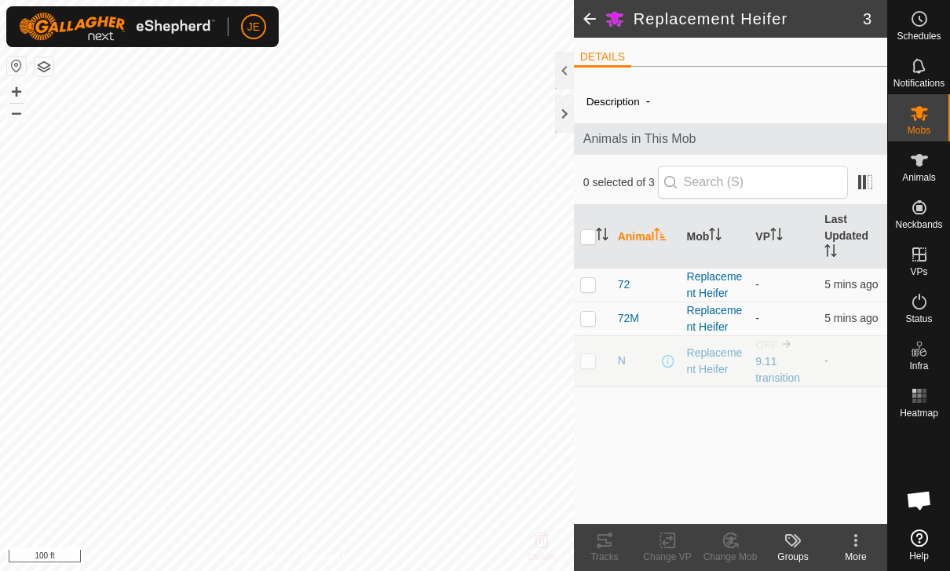
click at [597, 158] on div "Description - Animals in This Mob 0 selected of 3 Animal Mob VP Last Updated 72…" at bounding box center [730, 301] width 313 height 444
click at [594, 27] on span at bounding box center [589, 19] width 31 height 38
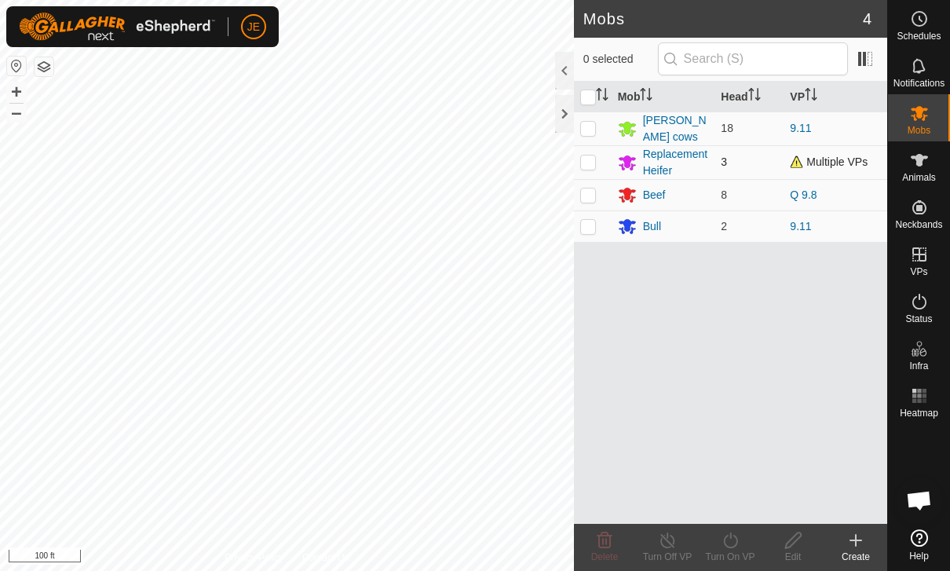
click at [586, 151] on td at bounding box center [593, 162] width 38 height 34
checkbox input "true"
click at [792, 533] on icon at bounding box center [793, 540] width 20 height 19
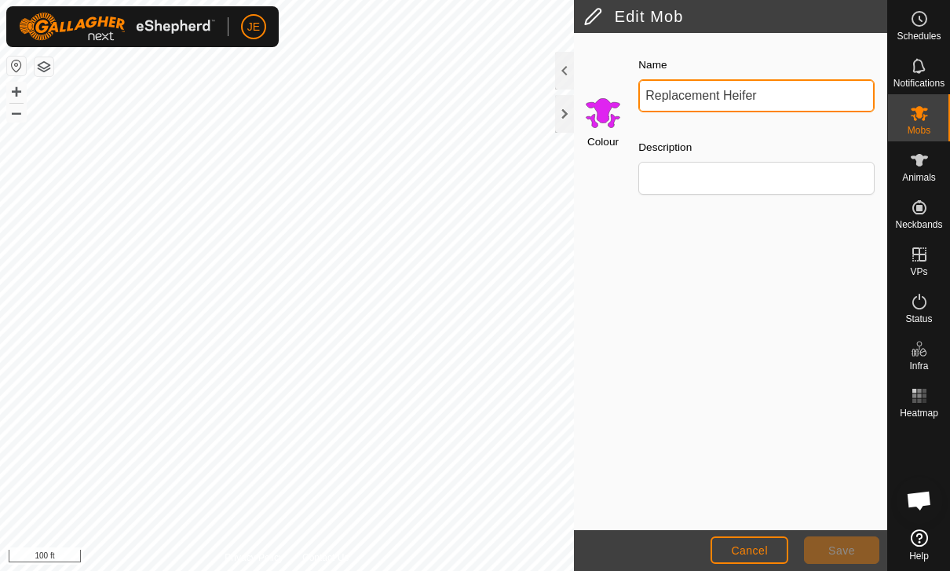
click at [781, 96] on input "Replacement Heifer" at bounding box center [756, 95] width 236 height 33
type input "R"
type input "Training"
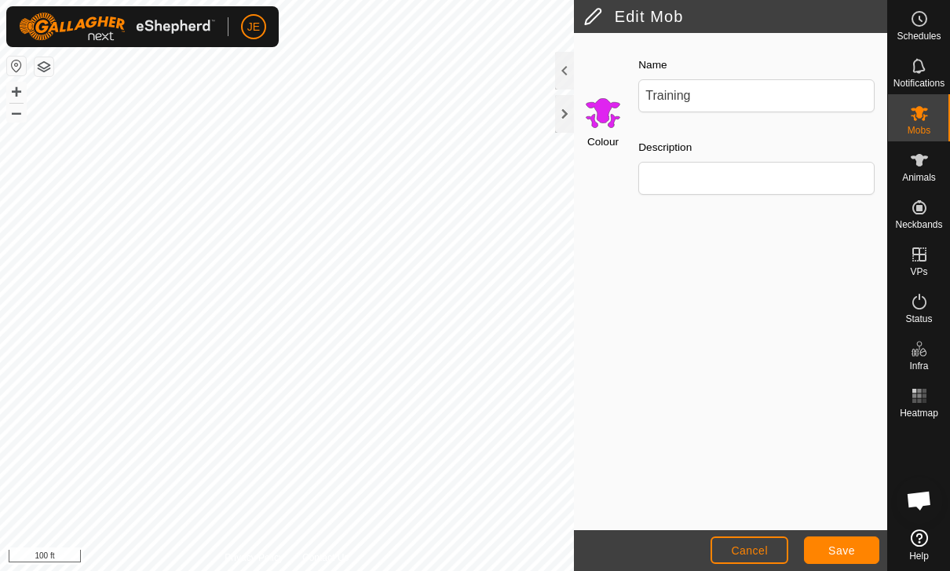
click at [837, 539] on button "Save" at bounding box center [841, 549] width 75 height 27
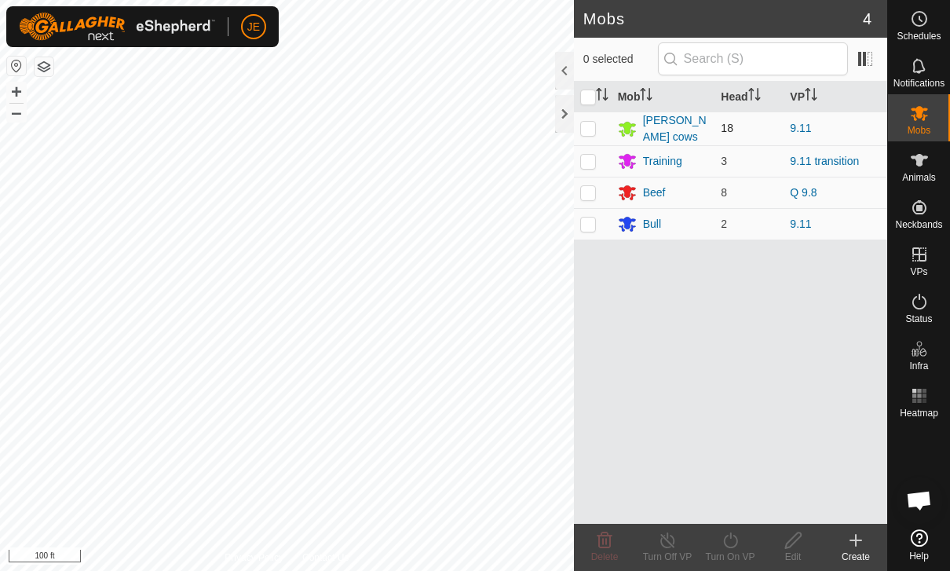
click at [594, 133] on p-checkbox at bounding box center [588, 128] width 16 height 13
click at [591, 126] on p-checkbox at bounding box center [588, 128] width 16 height 13
checkbox input "false"
click at [669, 126] on div "[PERSON_NAME] cows" at bounding box center [676, 128] width 66 height 33
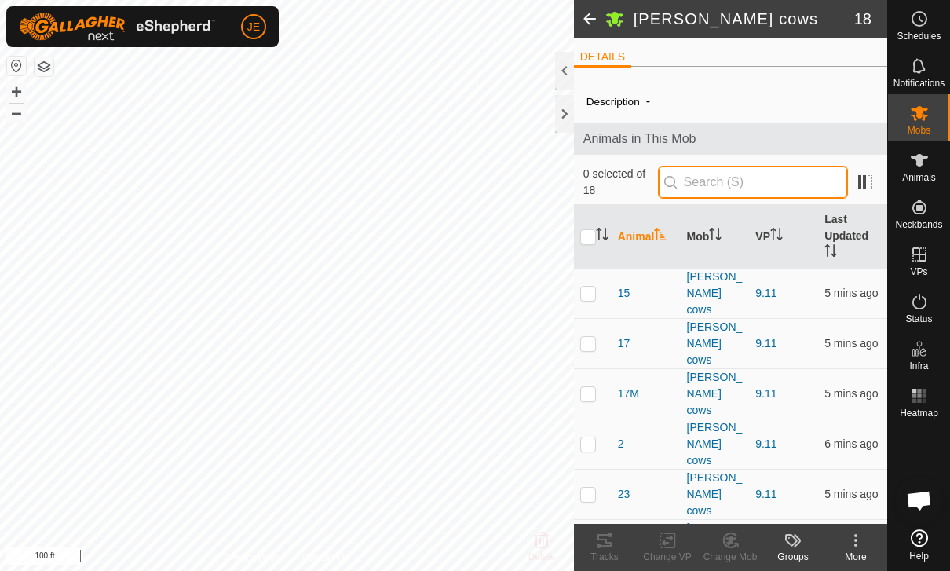
click at [753, 186] on input "text" at bounding box center [753, 182] width 190 height 33
type input "14"
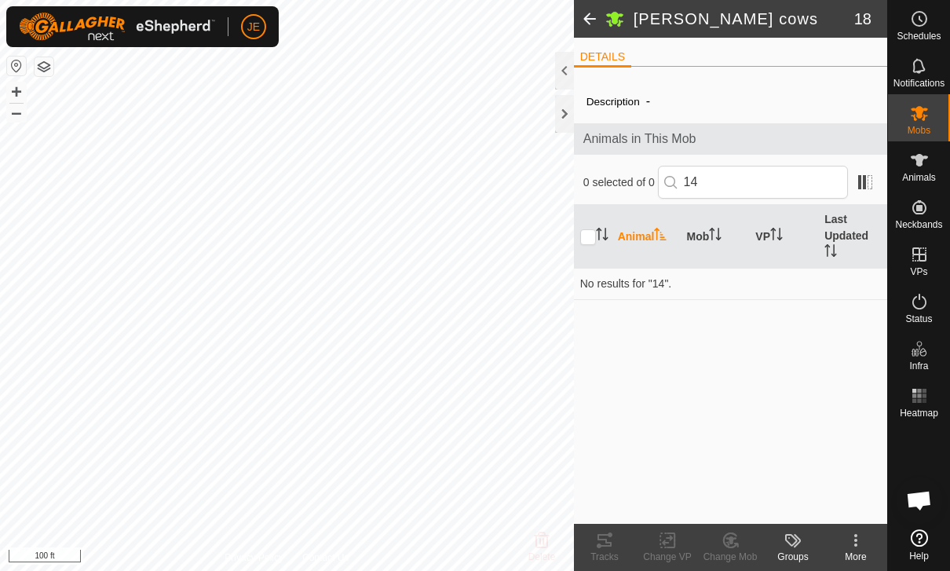
click at [587, 19] on span at bounding box center [589, 19] width 31 height 38
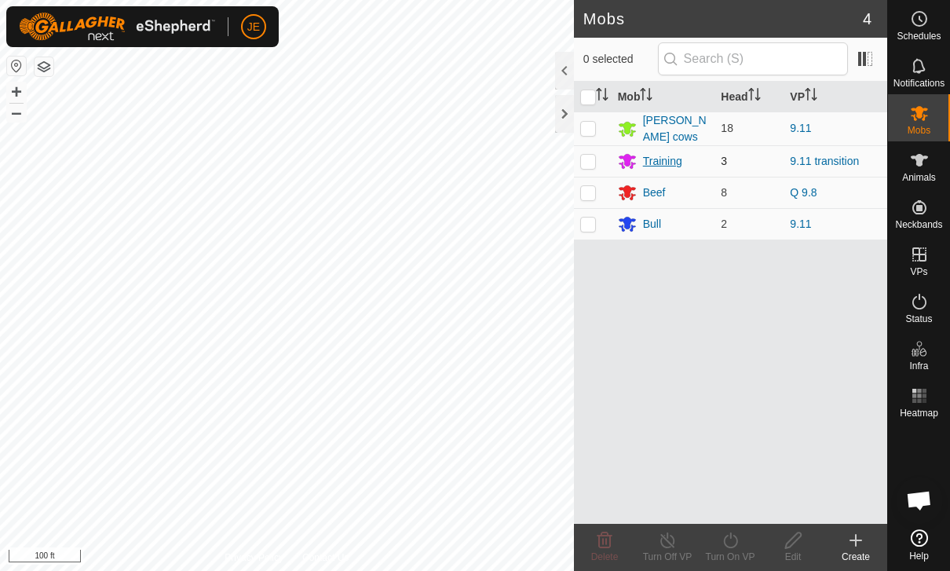
click at [668, 158] on div "Training" at bounding box center [662, 161] width 39 height 16
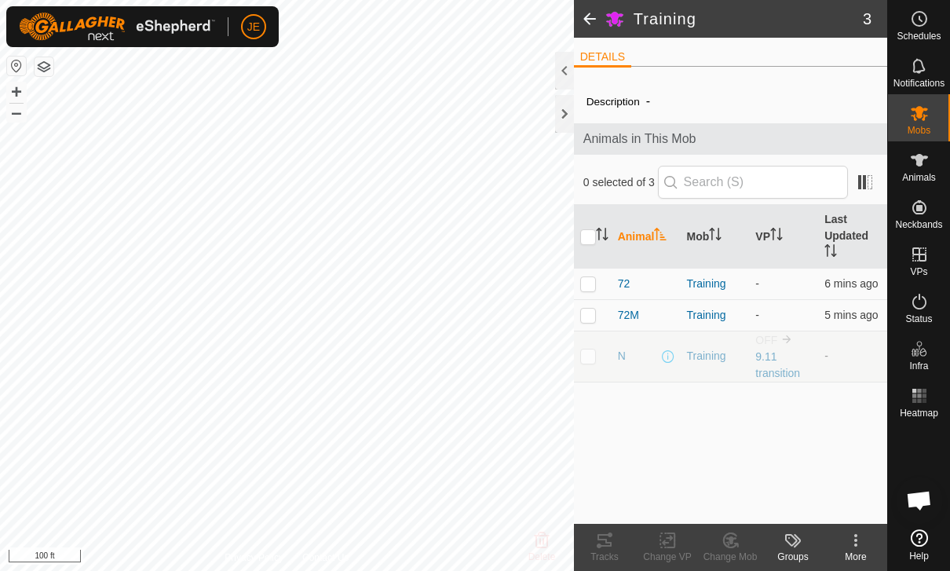
click at [594, 22] on span at bounding box center [589, 19] width 31 height 38
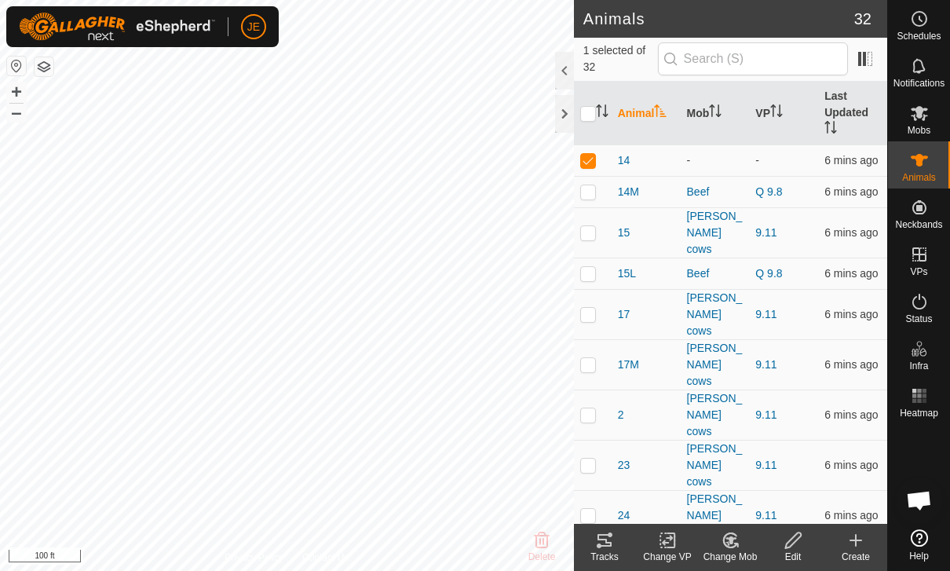
click at [795, 553] on div "Edit" at bounding box center [792, 556] width 63 height 14
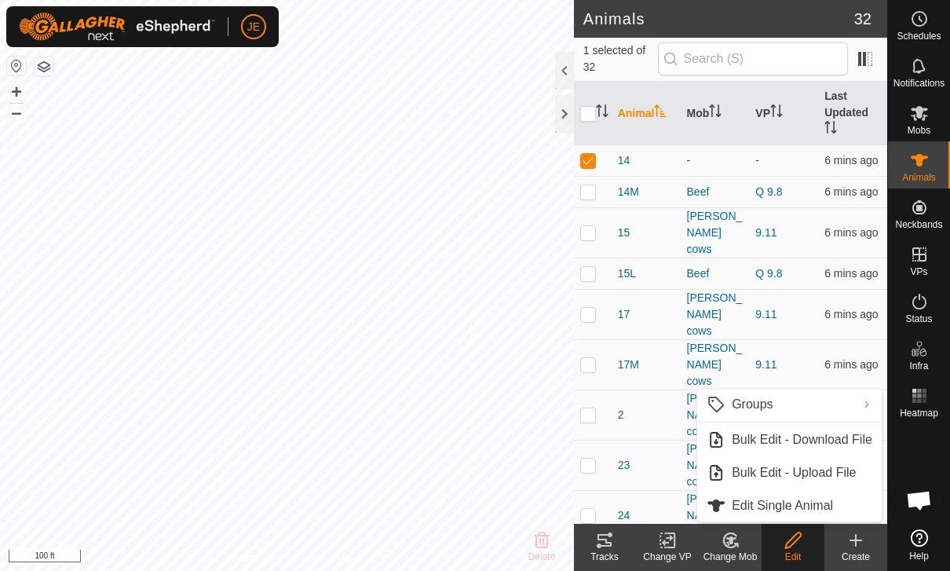
click at [739, 541] on icon at bounding box center [731, 540] width 20 height 19
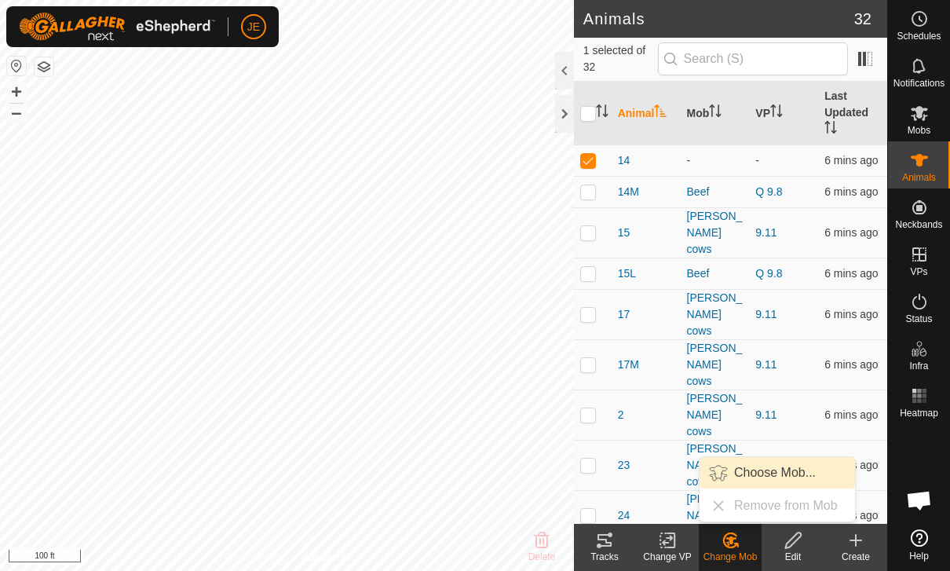
click at [763, 470] on span "Choose Mob..." at bounding box center [775, 472] width 82 height 19
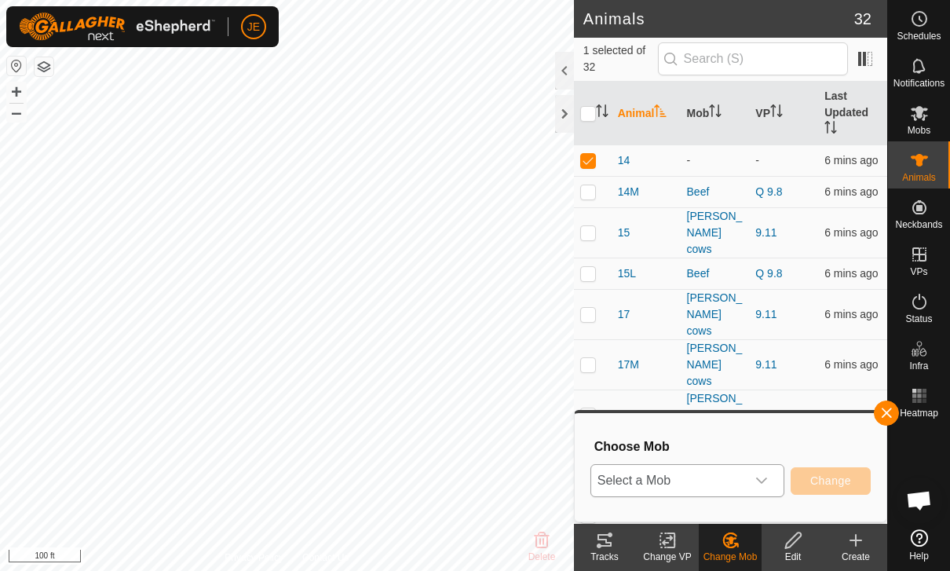
click at [745, 474] on span "Select a Mob" at bounding box center [668, 480] width 155 height 31
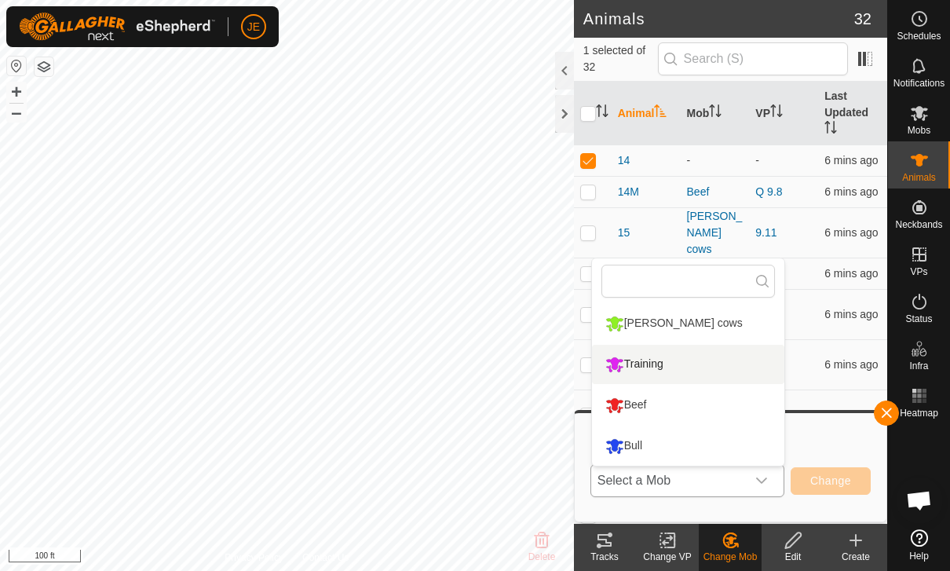
click at [655, 354] on div "Training" at bounding box center [634, 364] width 66 height 27
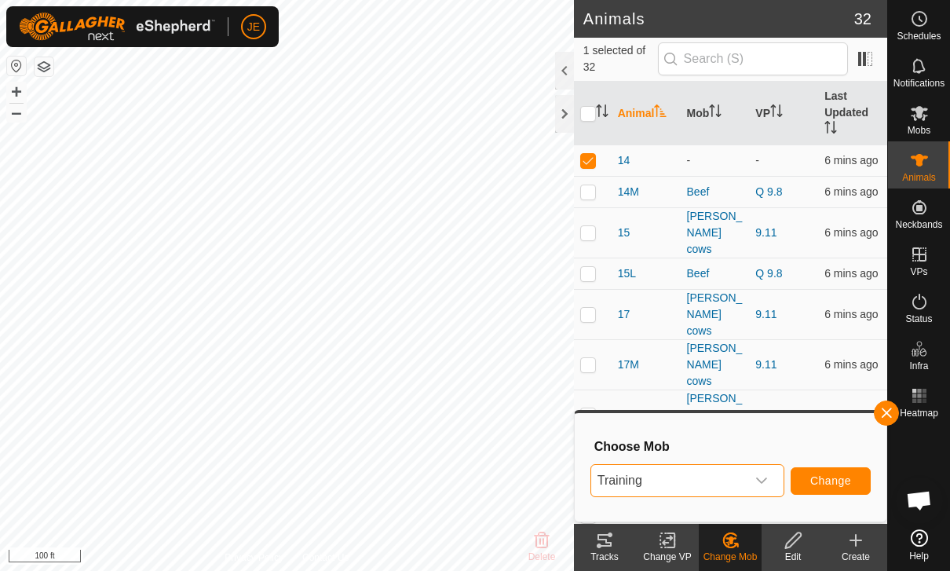
click at [834, 478] on span "Change" at bounding box center [830, 480] width 41 height 13
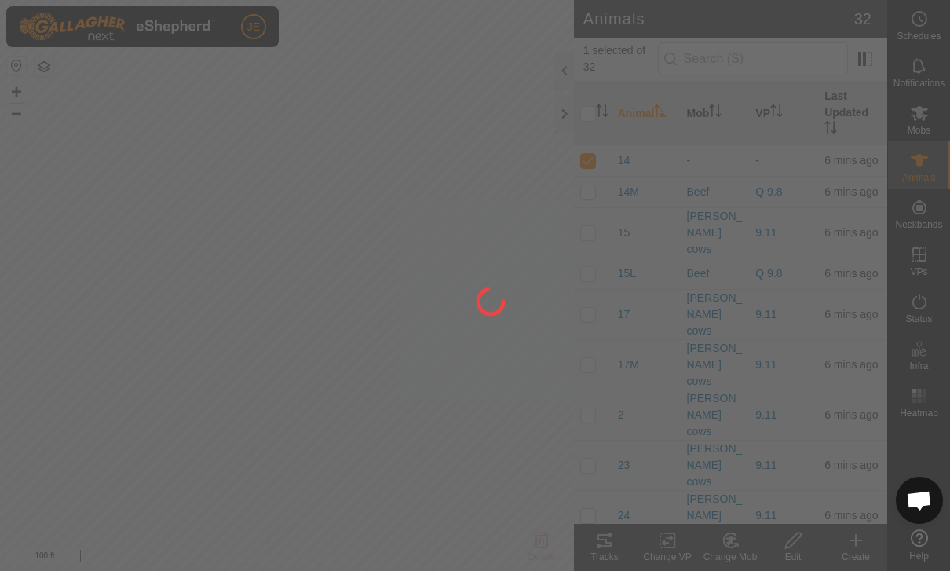
checkbox input "false"
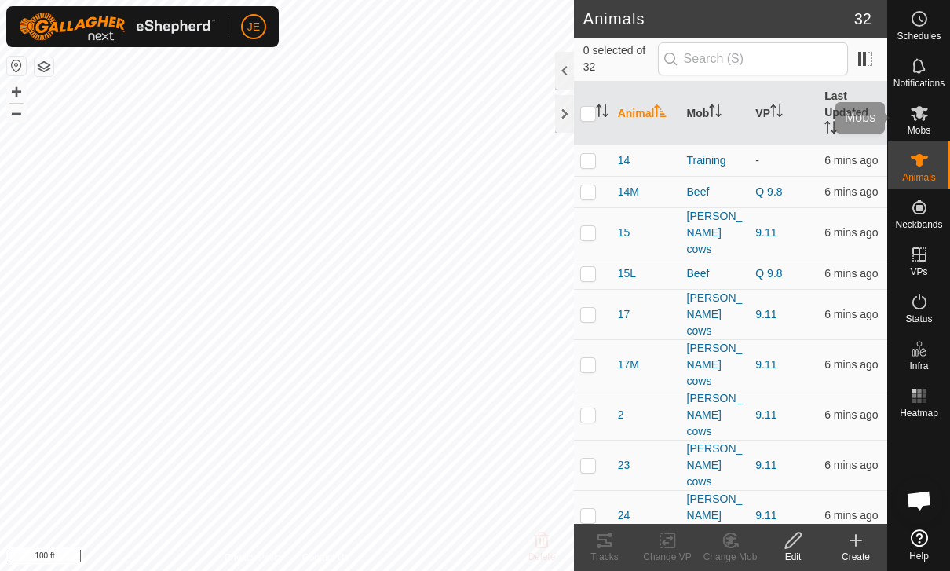
click at [924, 113] on icon at bounding box center [919, 113] width 19 height 19
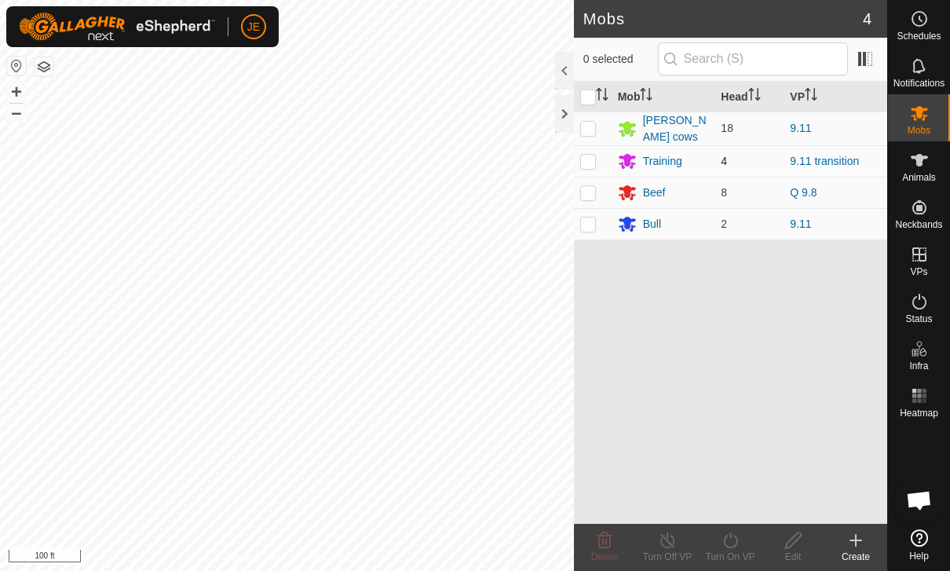
click at [581, 155] on p-checkbox at bounding box center [588, 161] width 16 height 13
checkbox input "true"
click at [739, 542] on icon at bounding box center [731, 540] width 20 height 19
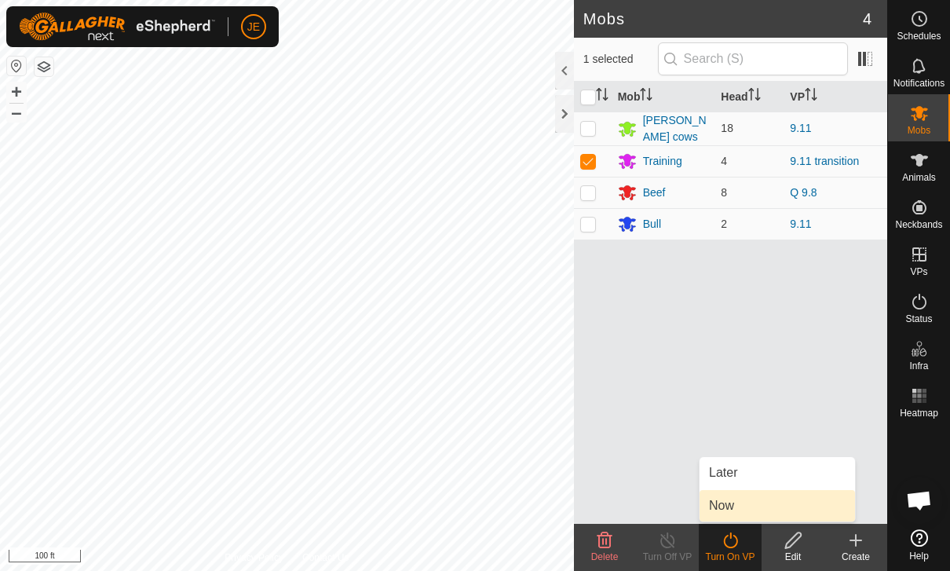
click at [748, 498] on link "Now" at bounding box center [776, 505] width 155 height 31
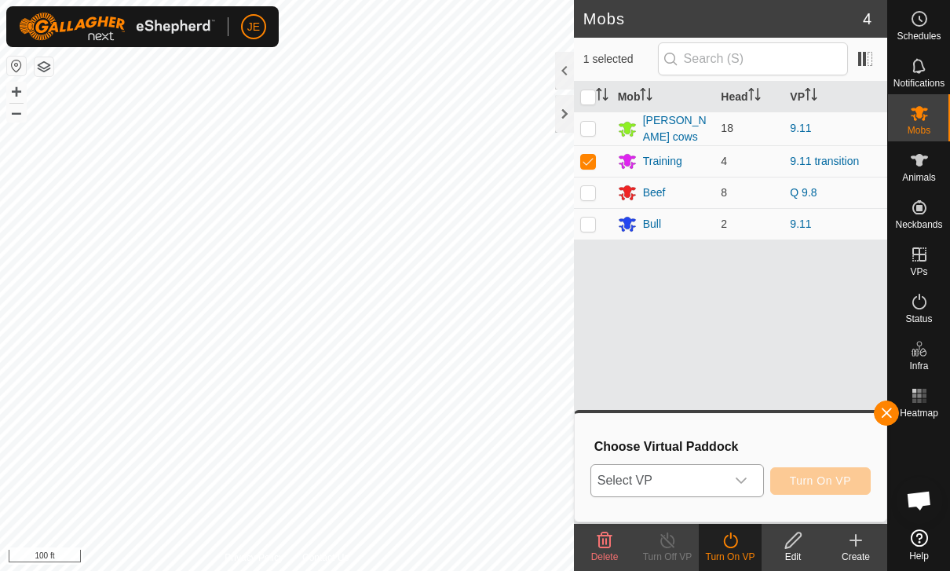
click at [738, 469] on div "dropdown trigger" at bounding box center [740, 480] width 31 height 31
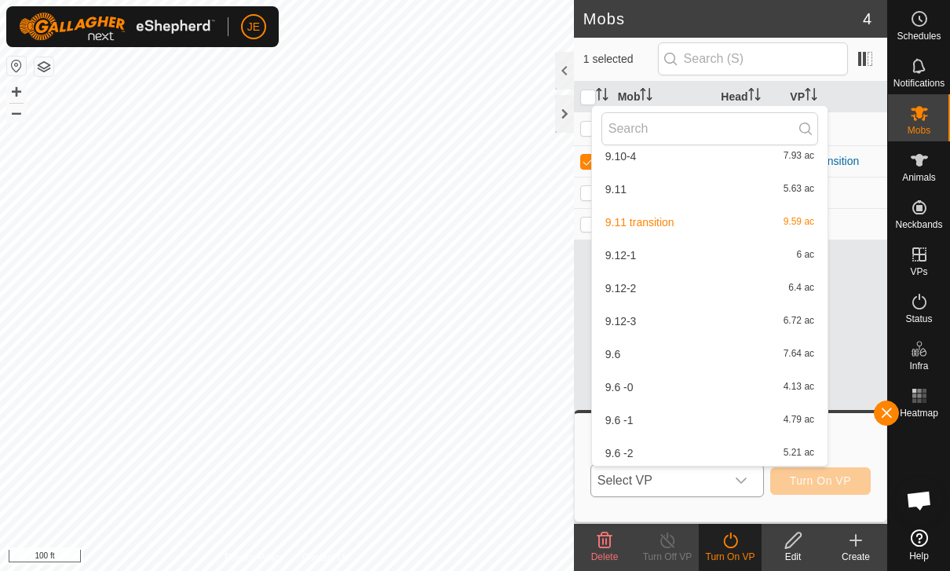
scroll to position [213, 0]
click at [667, 212] on div "9.11 transition 9.59 ac" at bounding box center [709, 220] width 217 height 19
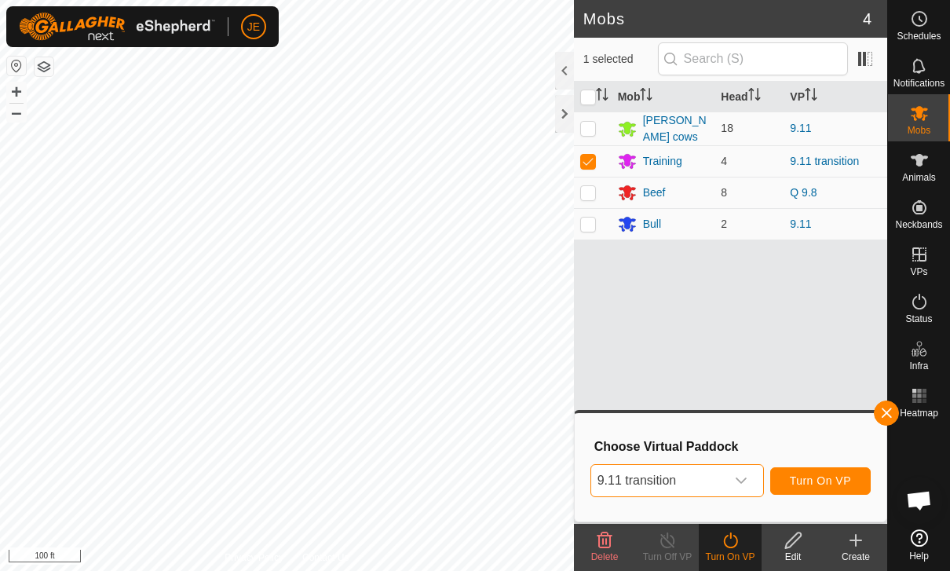
click at [696, 471] on span "9.11 transition" at bounding box center [658, 480] width 134 height 31
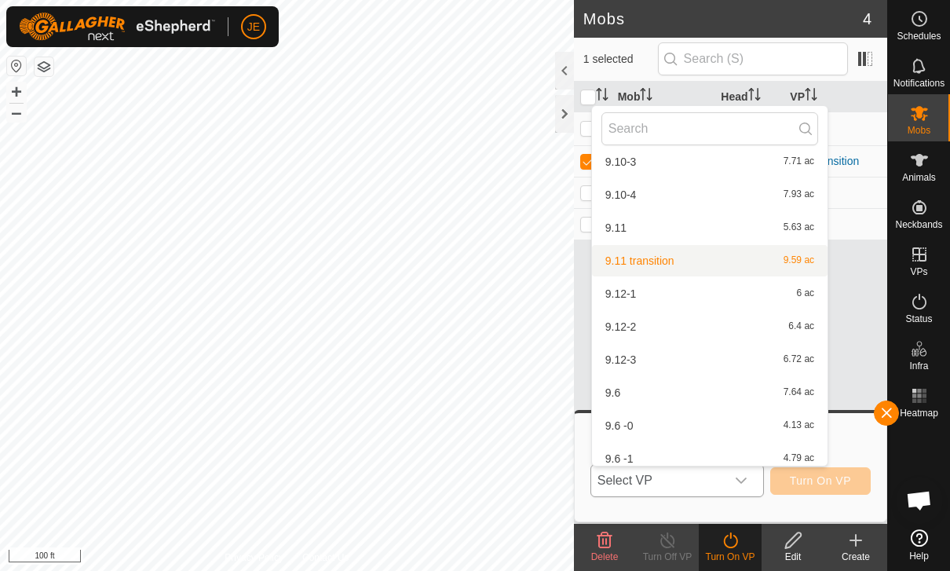
scroll to position [184, 0]
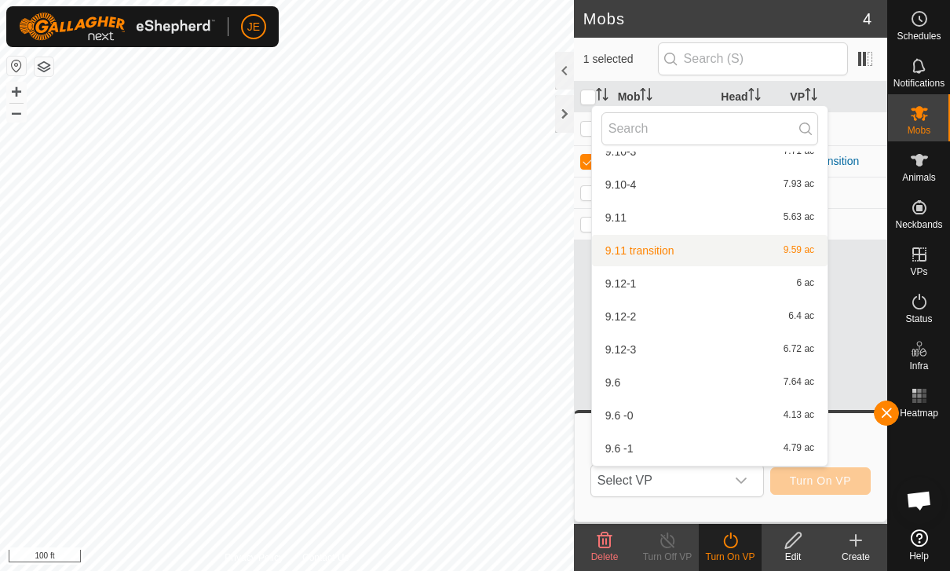
click at [680, 220] on div "9.11 5.63 ac" at bounding box center [709, 217] width 217 height 19
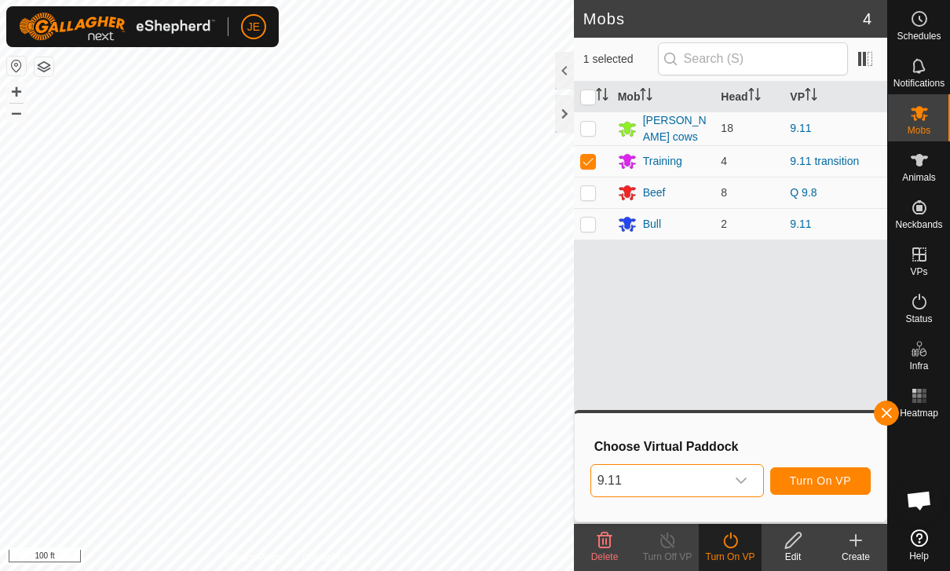
click at [834, 472] on button "Turn On VP" at bounding box center [820, 480] width 100 height 27
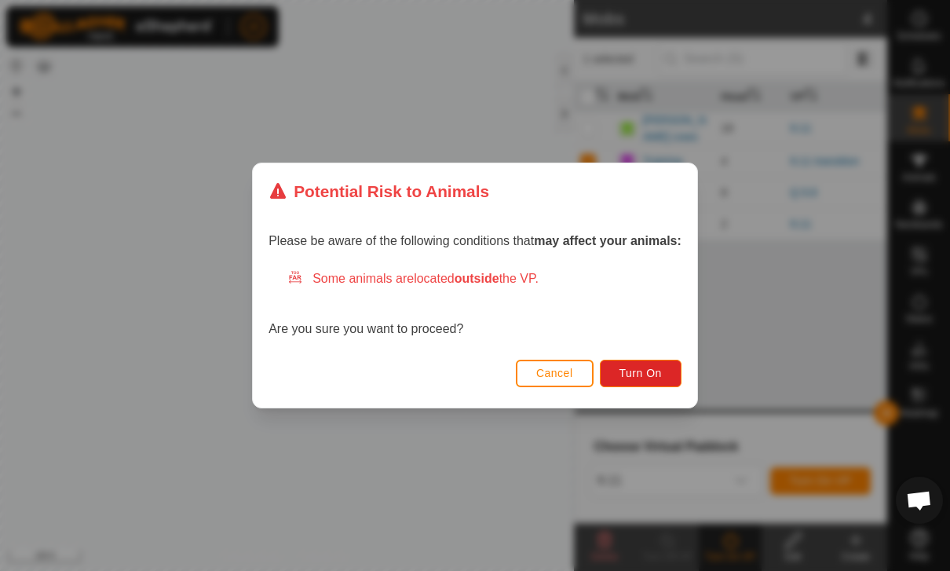
click at [666, 363] on button "Turn On" at bounding box center [641, 372] width 82 height 27
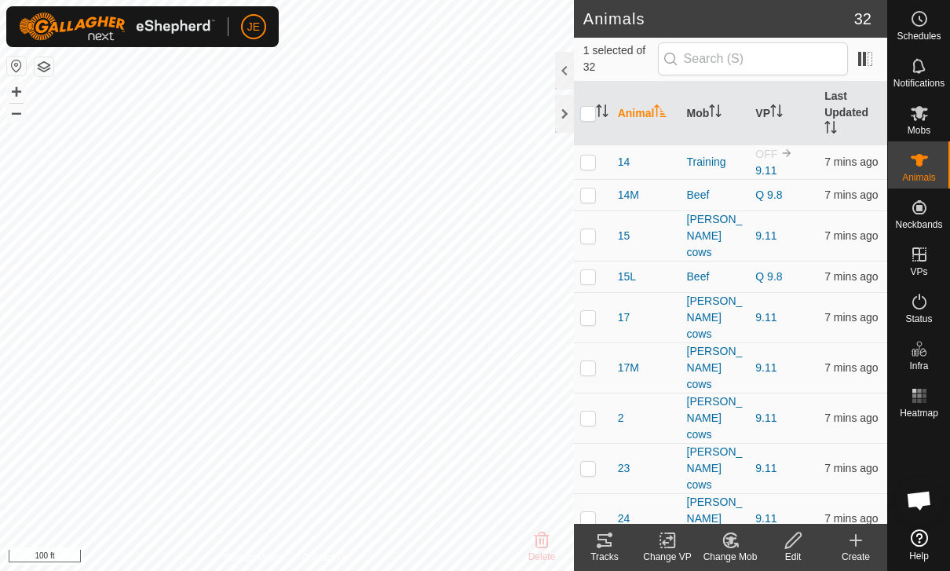
click at [613, 539] on icon at bounding box center [604, 540] width 19 height 19
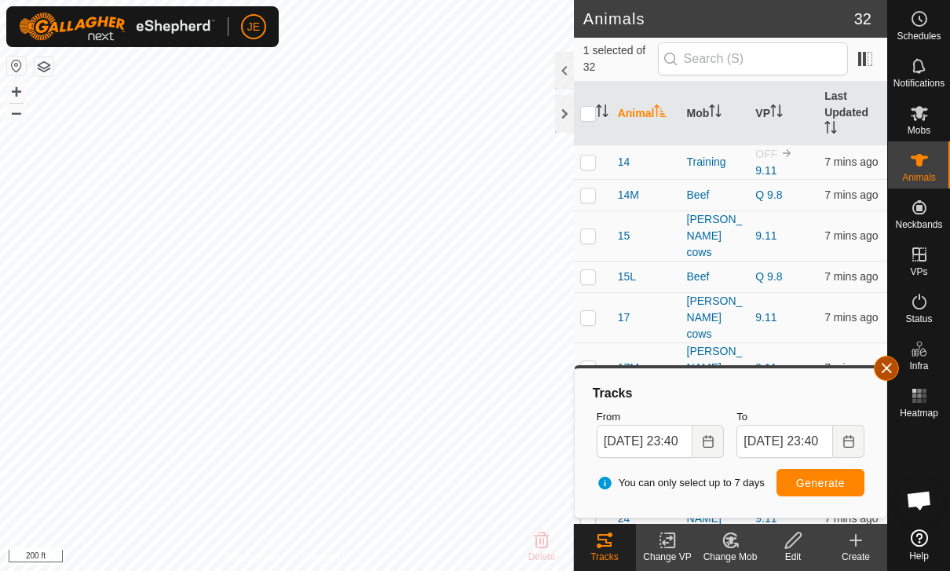
click at [888, 365] on span "button" at bounding box center [886, 368] width 13 height 13
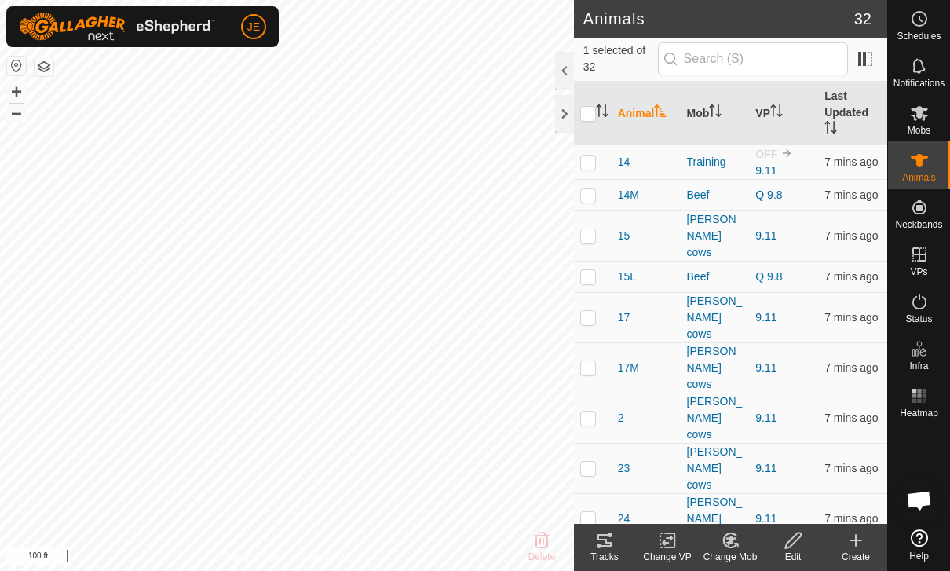
checkbox input "true"
checkbox input "false"
click at [615, 533] on tracks-svg-icon at bounding box center [604, 540] width 63 height 19
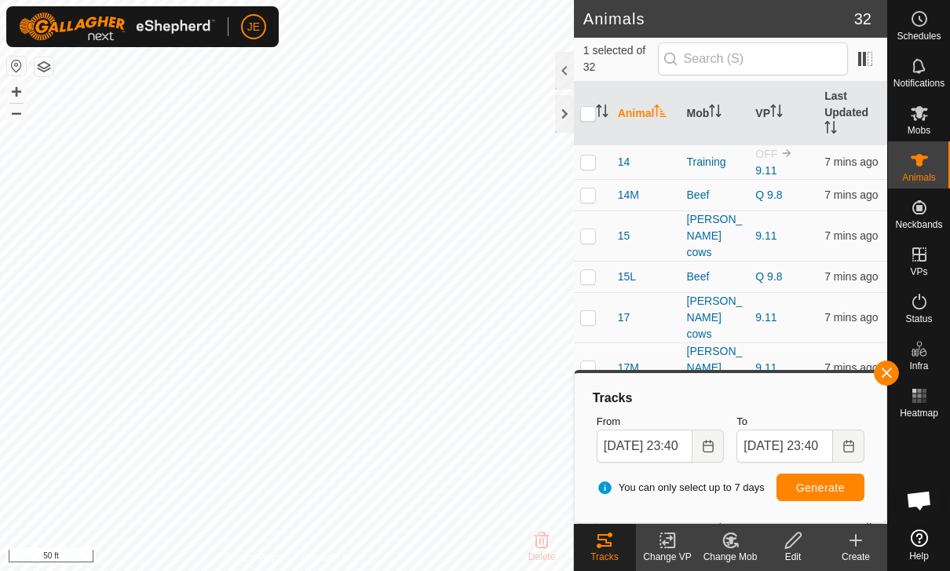
checkbox input "true"
checkbox input "false"
click at [607, 530] on div "Tracks" at bounding box center [604, 547] width 63 height 47
click at [893, 366] on button "button" at bounding box center [886, 372] width 25 height 25
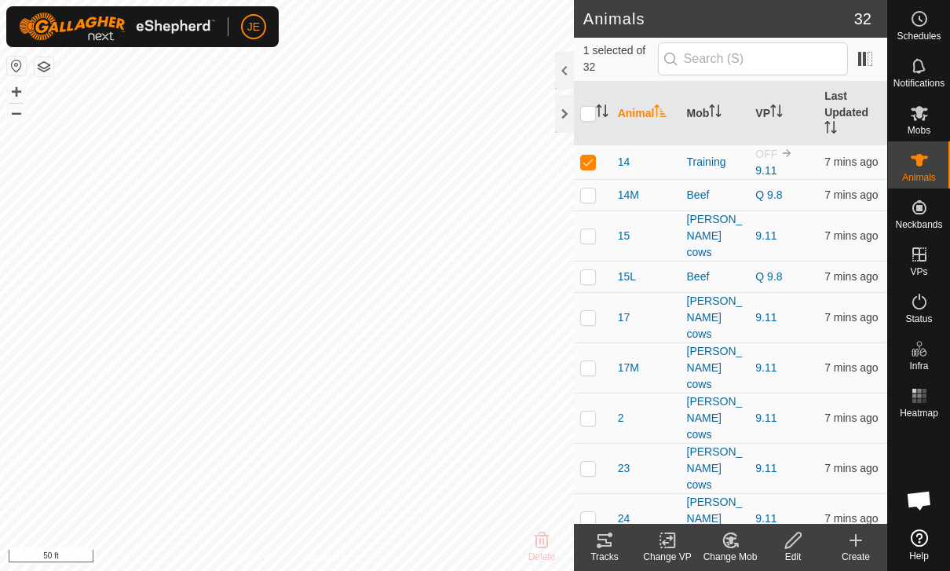
click at [611, 537] on icon at bounding box center [604, 540] width 19 height 19
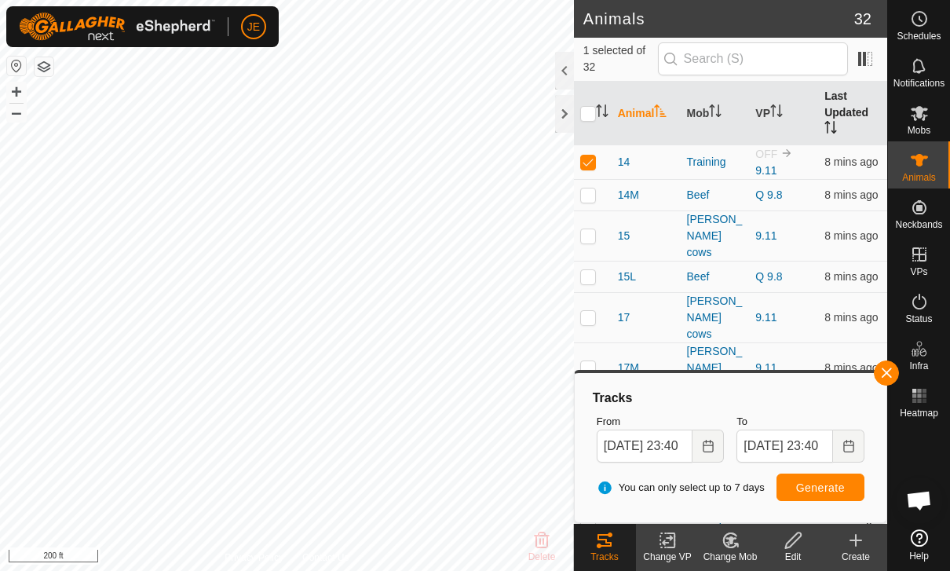
click at [885, 145] on span at bounding box center [884, 114] width 6 height 64
click at [885, 363] on button "button" at bounding box center [886, 372] width 25 height 25
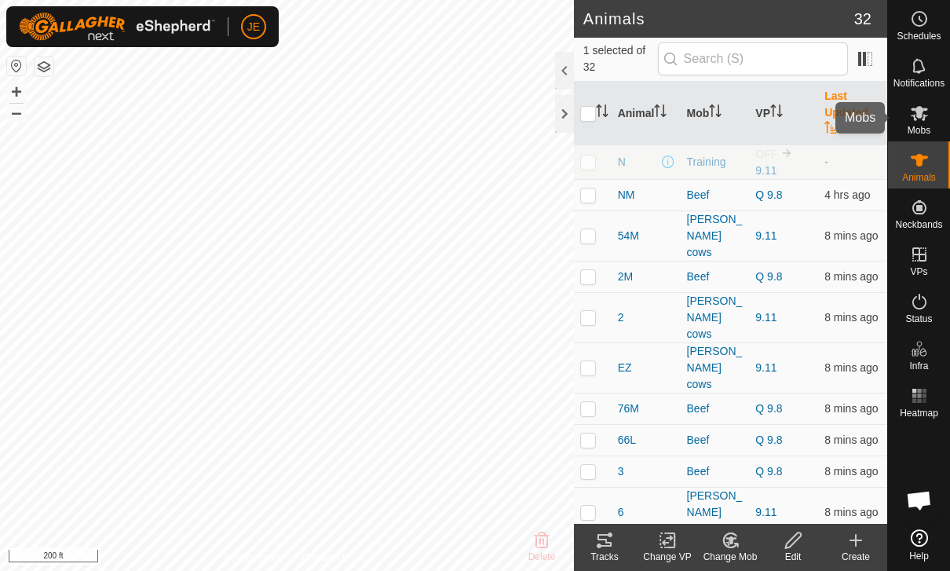
click at [918, 115] on icon at bounding box center [918, 113] width 17 height 15
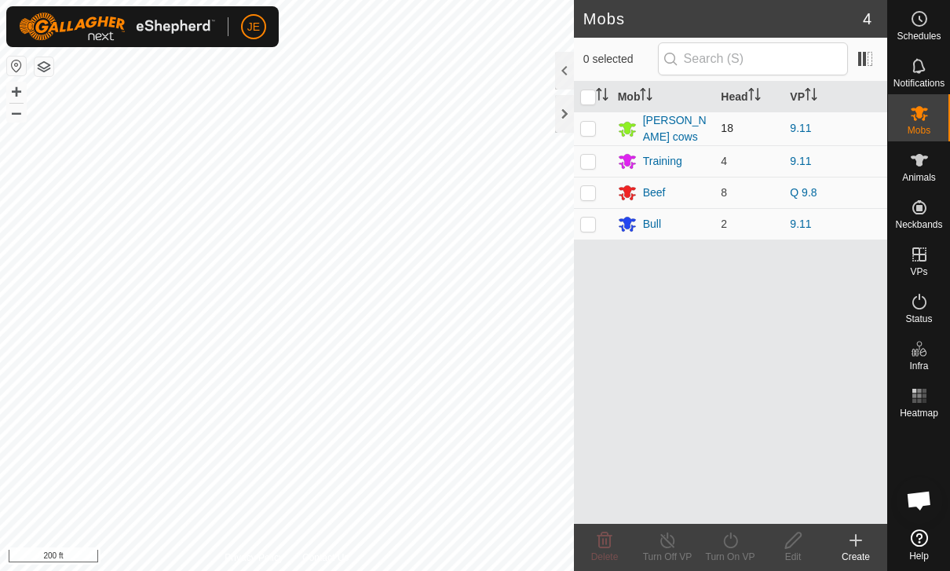
click at [589, 131] on p-checkbox at bounding box center [588, 128] width 16 height 13
checkbox input "true"
click at [735, 538] on icon at bounding box center [731, 540] width 20 height 19
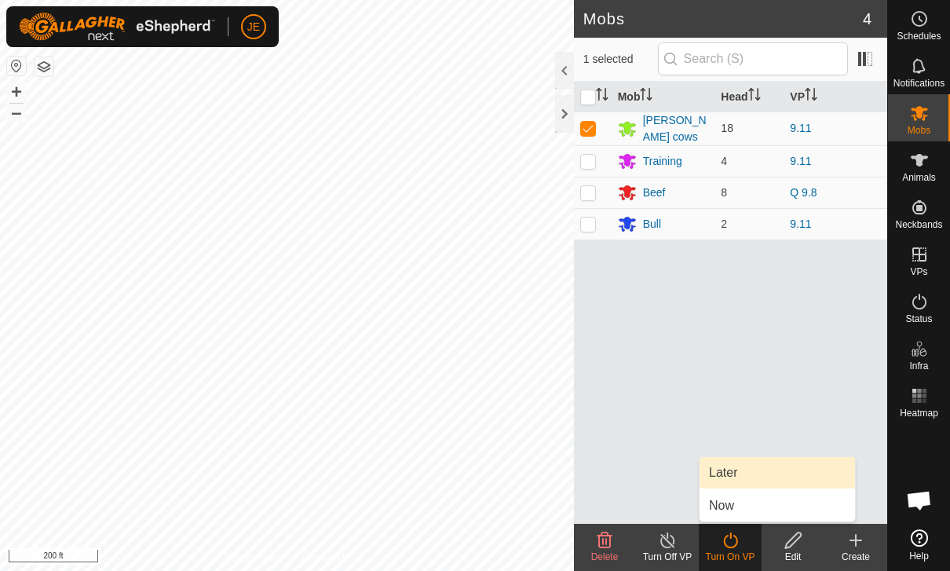
click at [739, 470] on link "Later" at bounding box center [776, 472] width 155 height 31
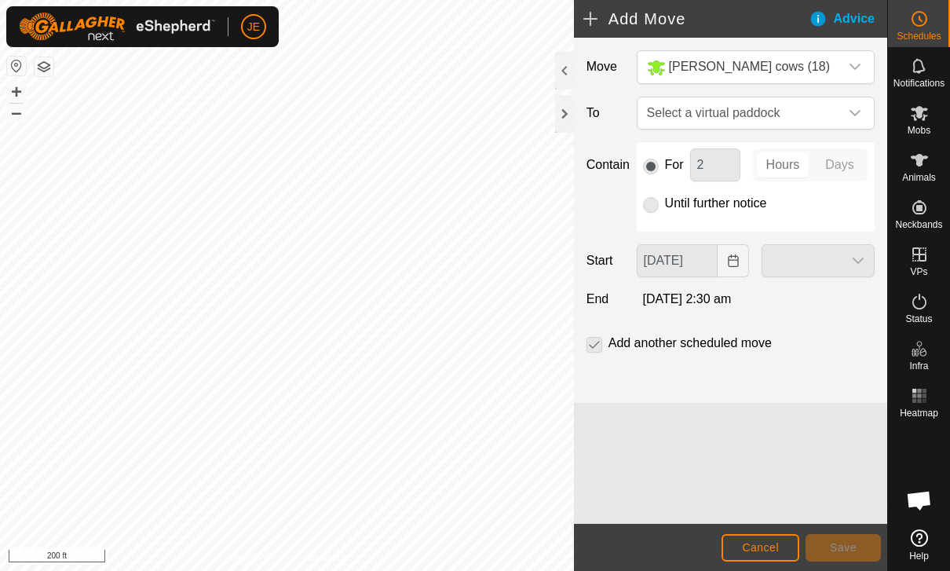
click at [769, 542] on span "Cancel" at bounding box center [760, 547] width 37 height 13
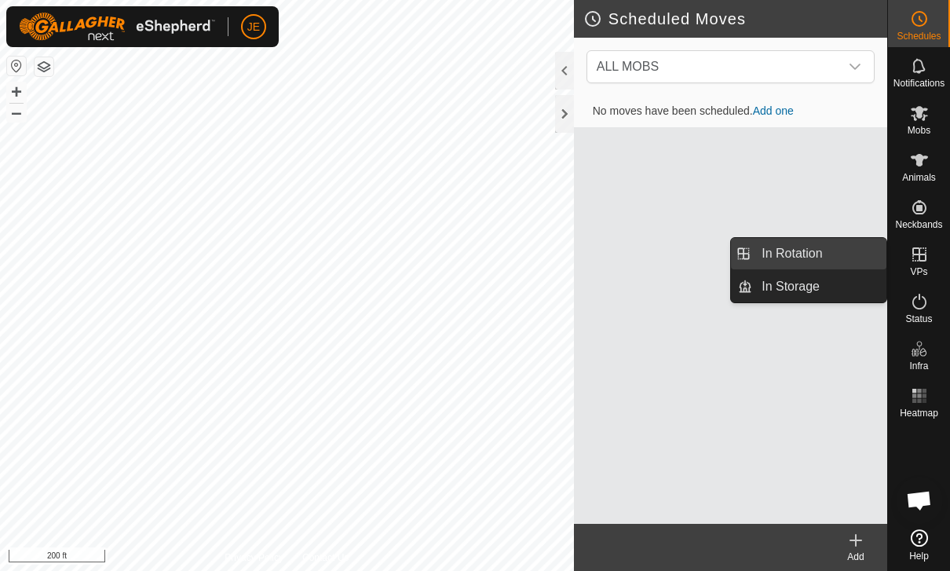
click at [797, 250] on span "In Rotation" at bounding box center [791, 253] width 60 height 19
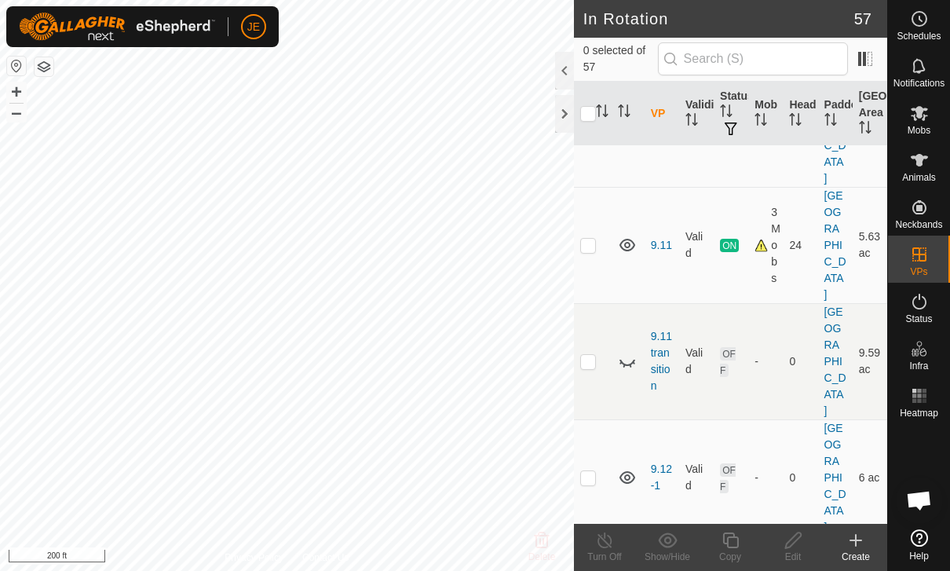
scroll to position [751, 0]
click at [593, 240] on p-checkbox at bounding box center [588, 246] width 16 height 13
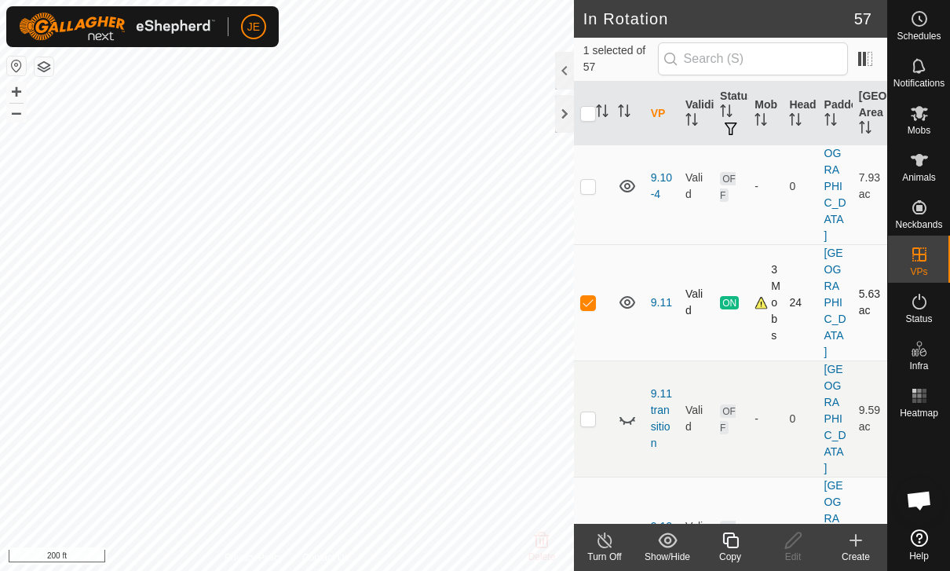
scroll to position [695, 0]
click at [591, 297] on p-checkbox at bounding box center [588, 303] width 16 height 13
checkbox input "false"
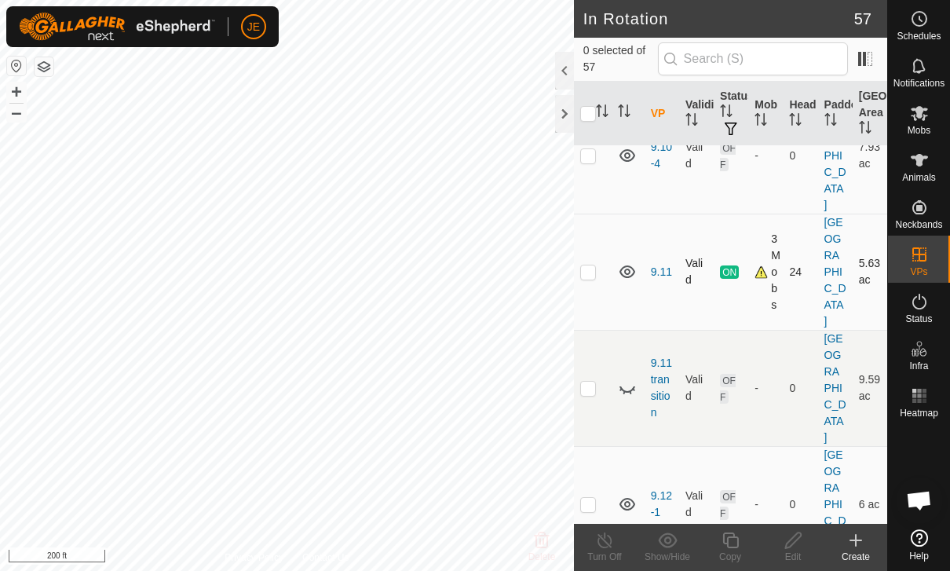
scroll to position [731, 0]
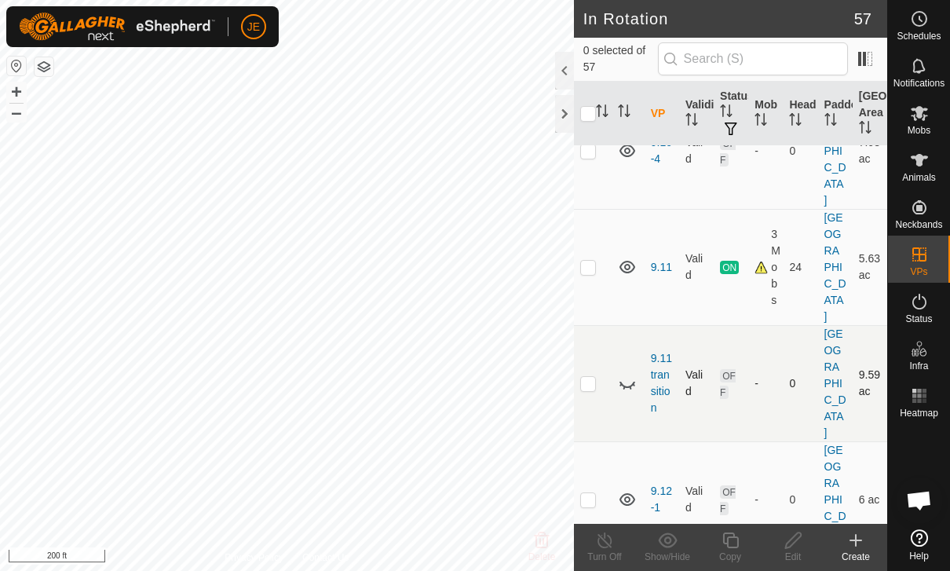
click at [597, 350] on td at bounding box center [593, 383] width 38 height 116
click at [587, 377] on p-checkbox at bounding box center [588, 383] width 16 height 13
checkbox input "false"
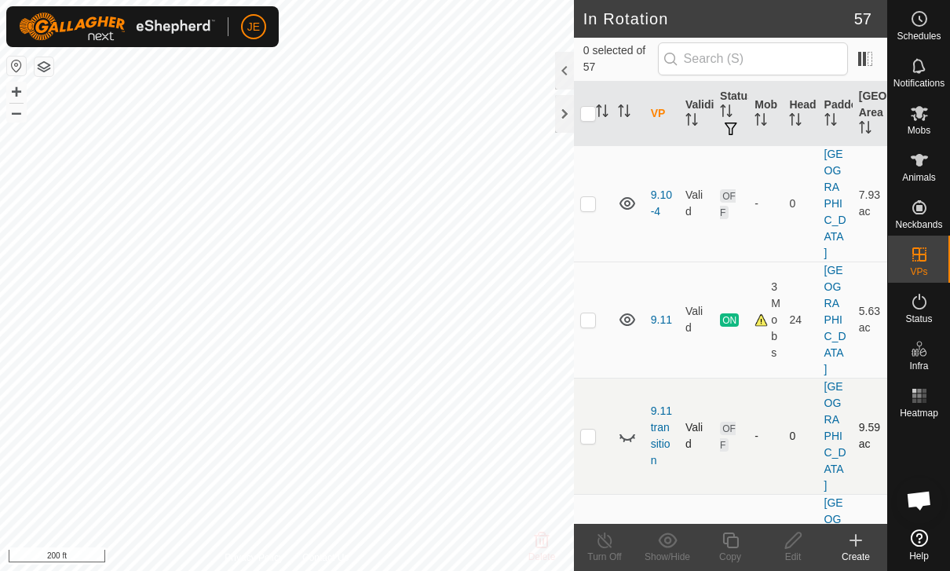
scroll to position [672, 0]
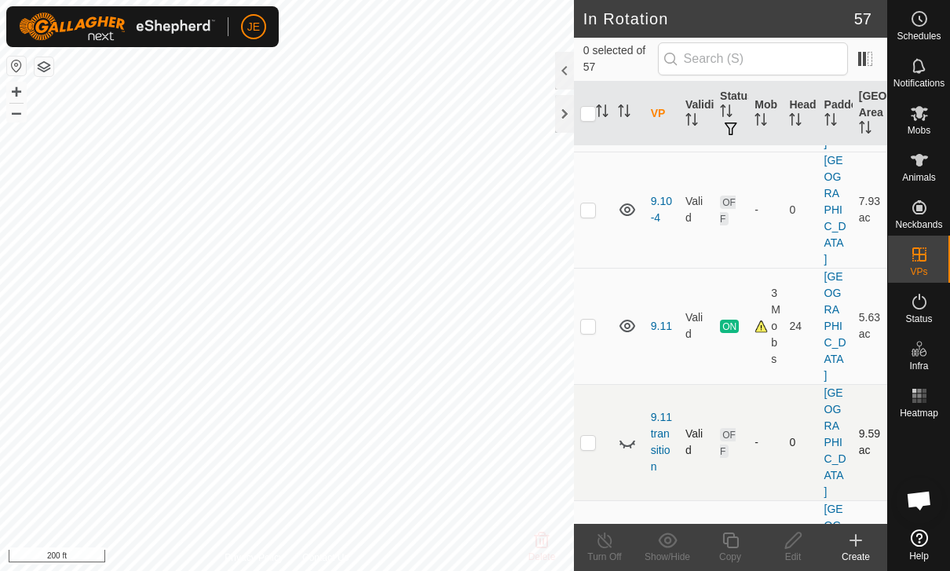
click at [628, 432] on icon at bounding box center [627, 441] width 19 height 19
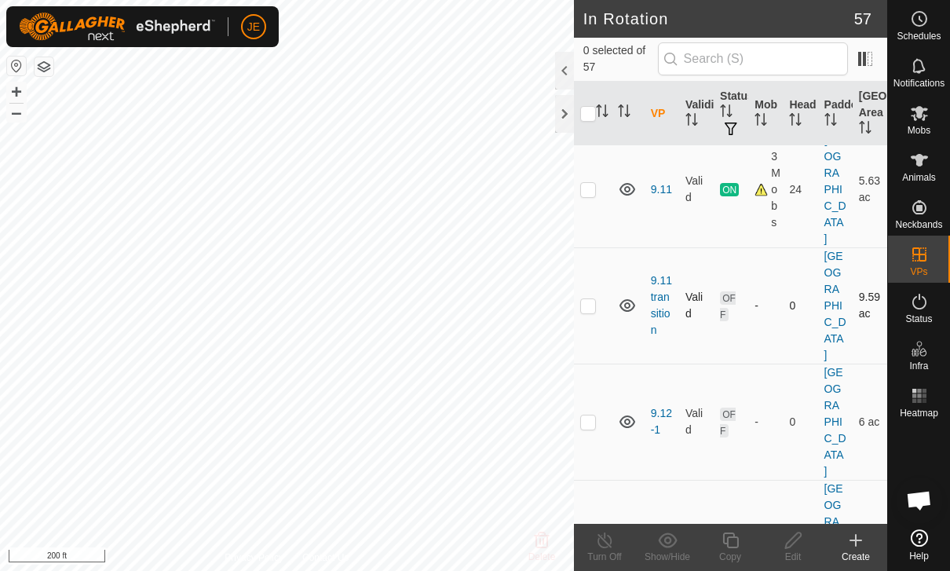
scroll to position [805, 0]
click at [590, 418] on p-checkbox at bounding box center [588, 424] width 16 height 13
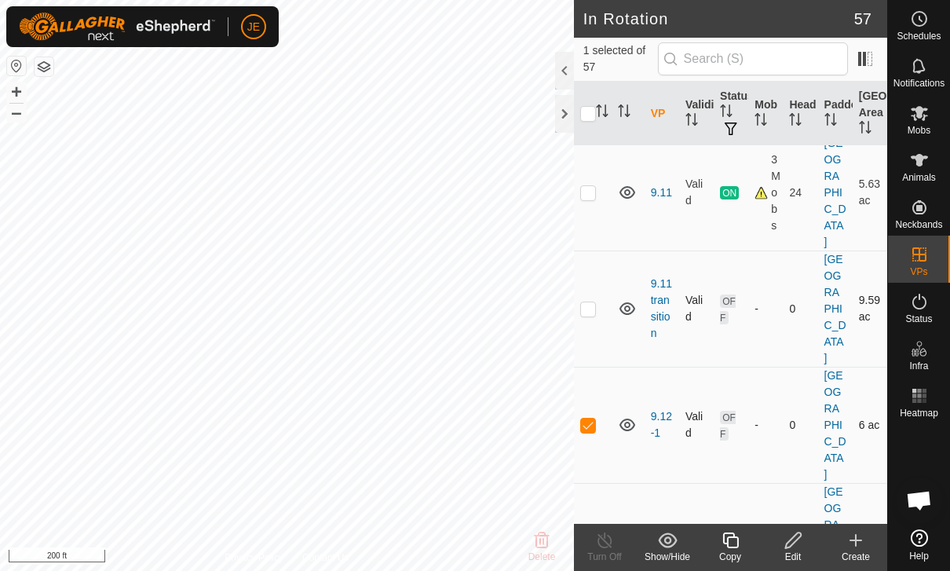
click at [592, 418] on p-checkbox at bounding box center [588, 424] width 16 height 13
checkbox input "false"
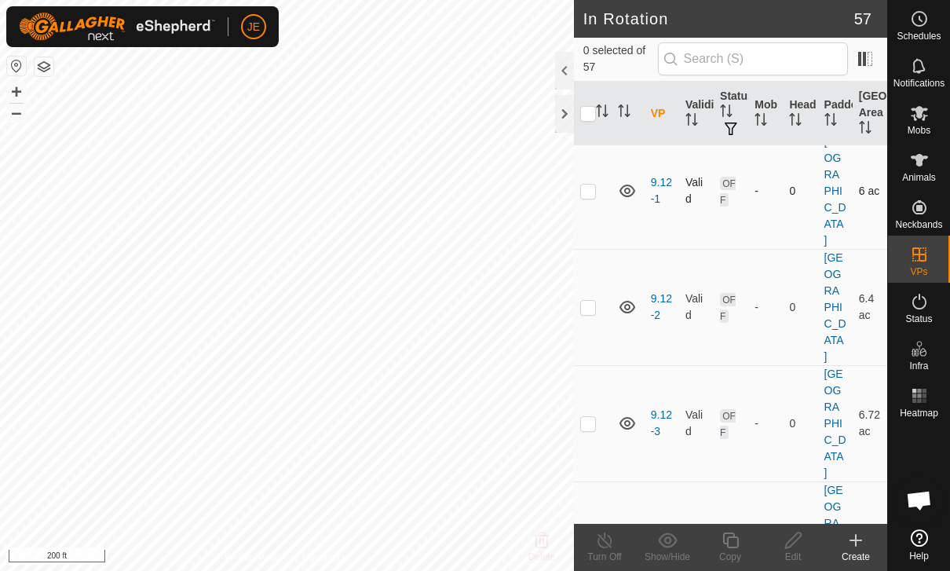
scroll to position [1041, 0]
click at [590, 415] on p-checkbox at bounding box center [588, 421] width 16 height 13
click at [591, 415] on p-checkbox at bounding box center [588, 421] width 16 height 13
checkbox input "false"
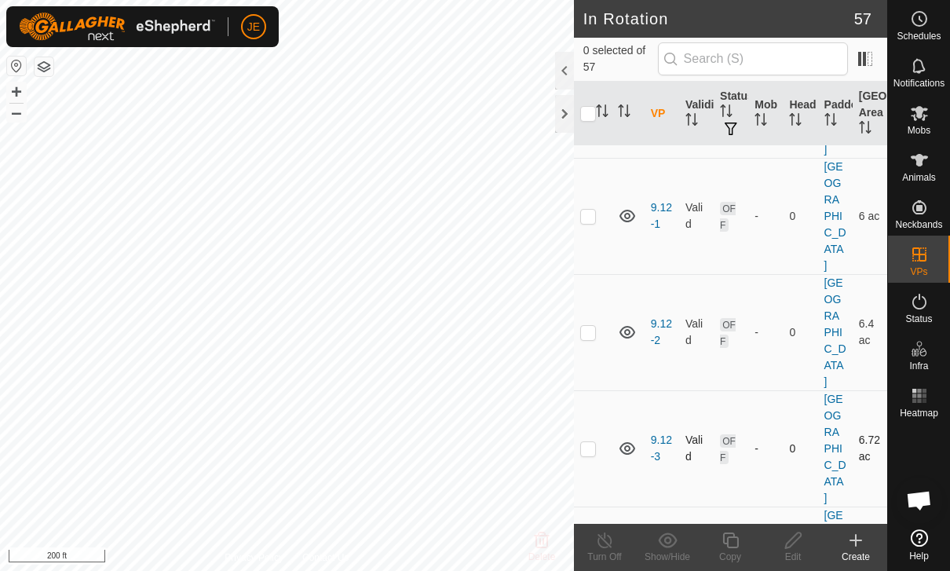
scroll to position [1012, 0]
click at [928, 169] on icon at bounding box center [919, 160] width 19 height 19
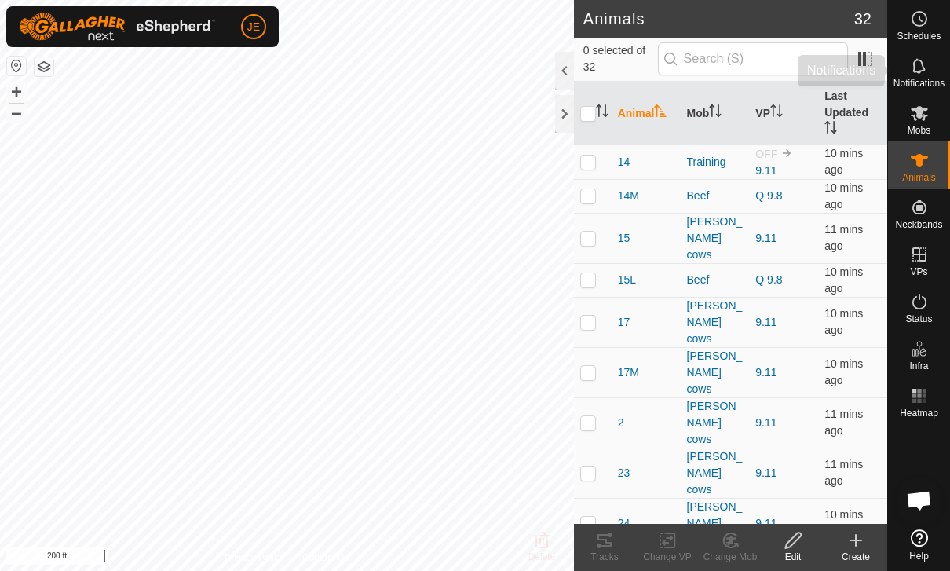
click at [923, 69] on icon at bounding box center [918, 65] width 13 height 15
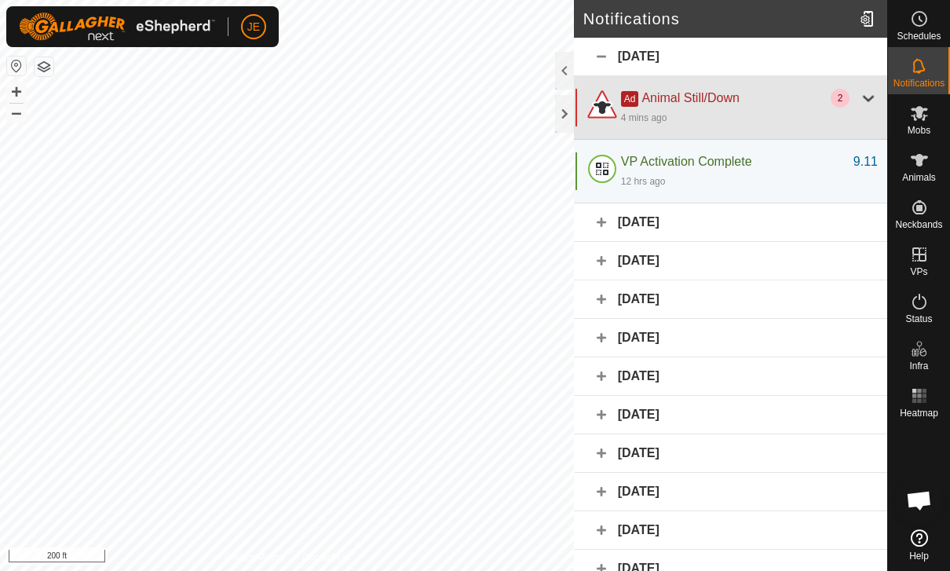
click at [862, 100] on div at bounding box center [868, 98] width 19 height 19
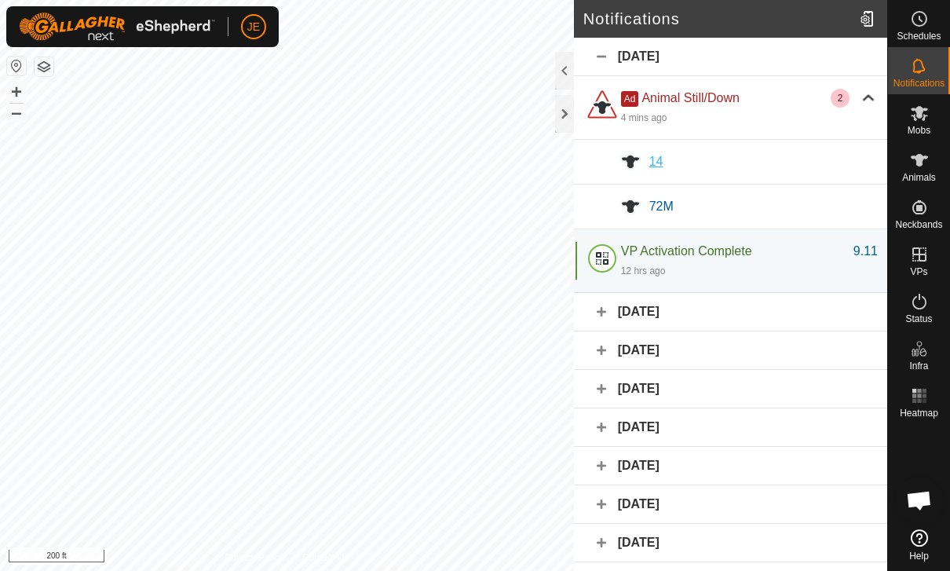
click at [659, 161] on span "14" at bounding box center [656, 161] width 14 height 13
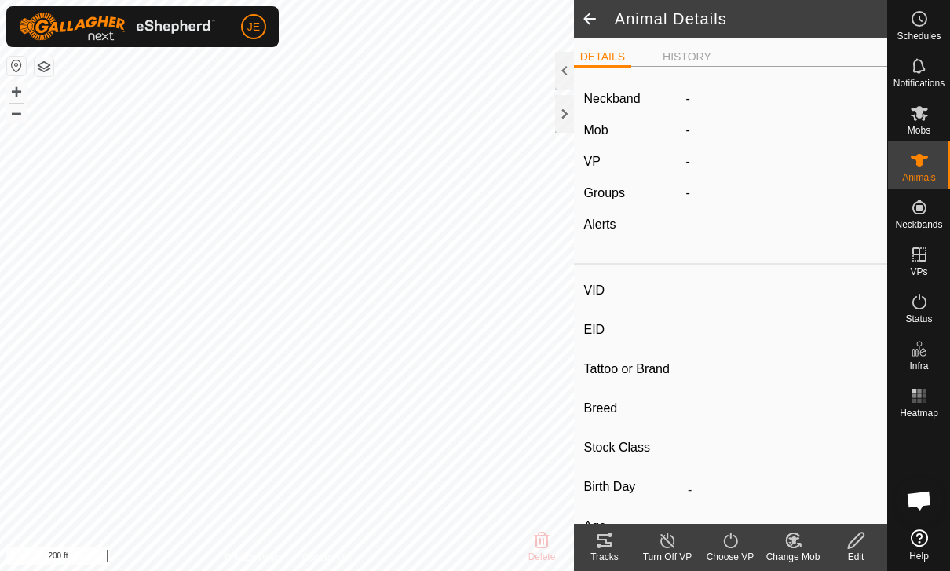
type input "14"
type input "-"
type input "Charolais"
type input "Cow"
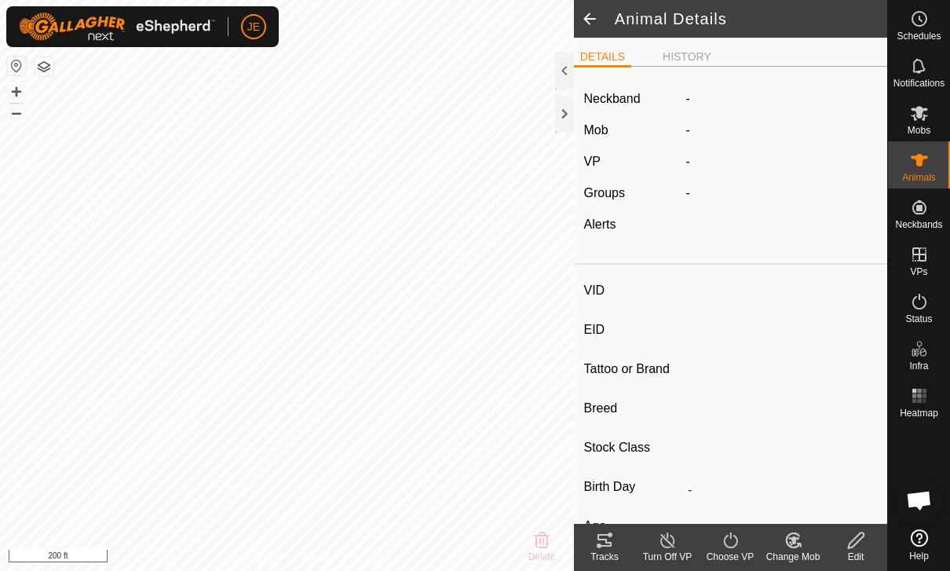
type input "01/2019"
type input "6 years 9 months"
type input "Wet/Lactating"
type input "0 kg"
type input "-"
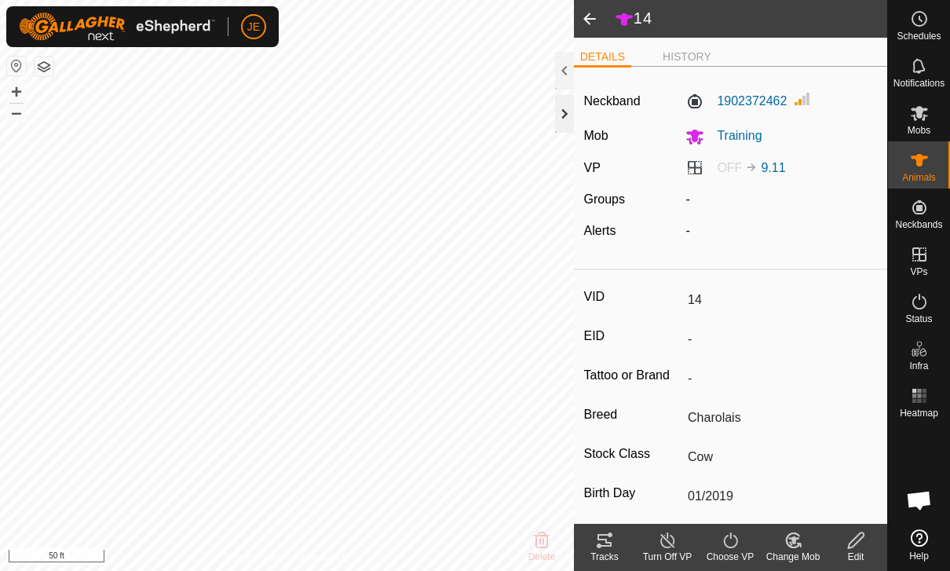
click at [562, 113] on div at bounding box center [564, 114] width 19 height 38
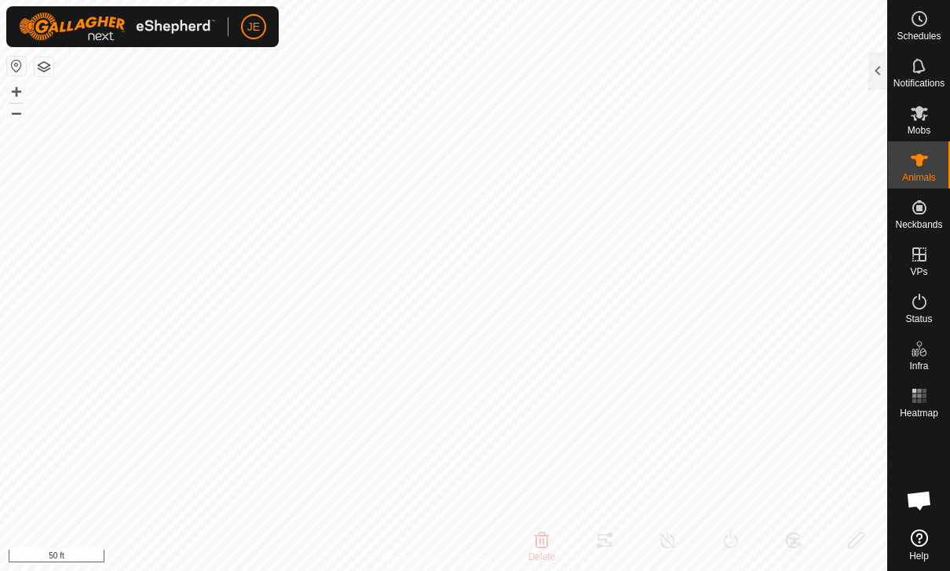
type input "-"
type input "72"
type input "-"
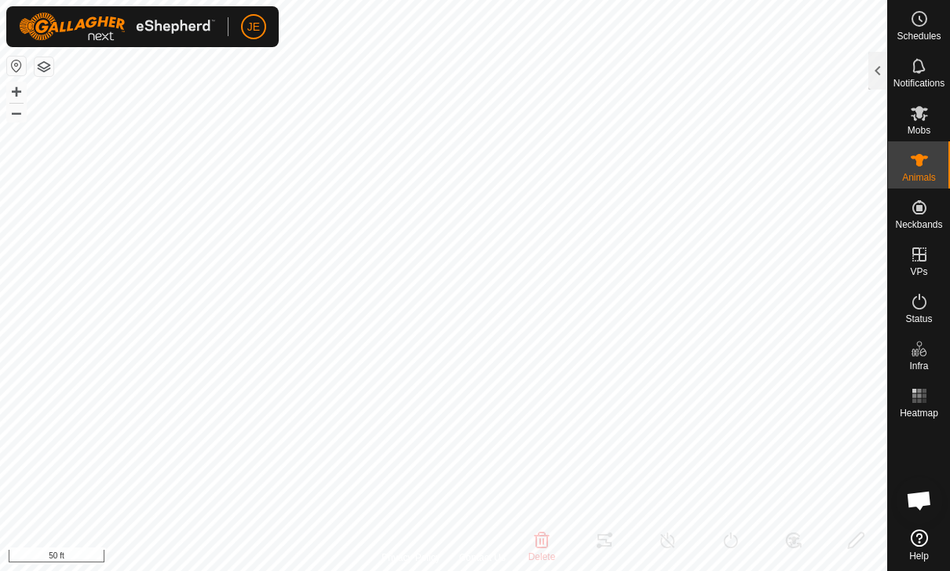
type input "-"
type input "Cow"
type input "01/2022"
type input "3 years 8 months"
type input "-"
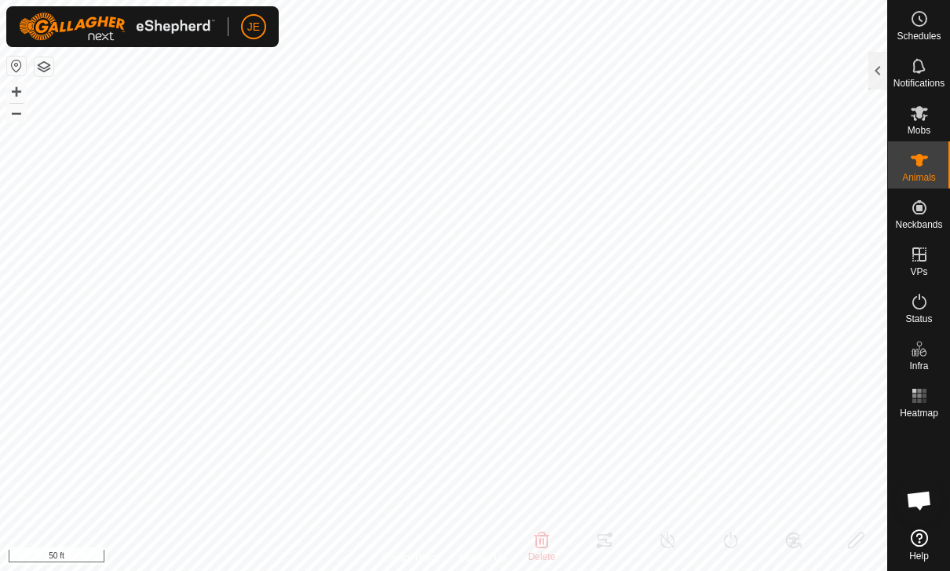
type input "-"
click at [925, 166] on icon at bounding box center [919, 160] width 19 height 19
click at [925, 116] on icon at bounding box center [918, 113] width 17 height 15
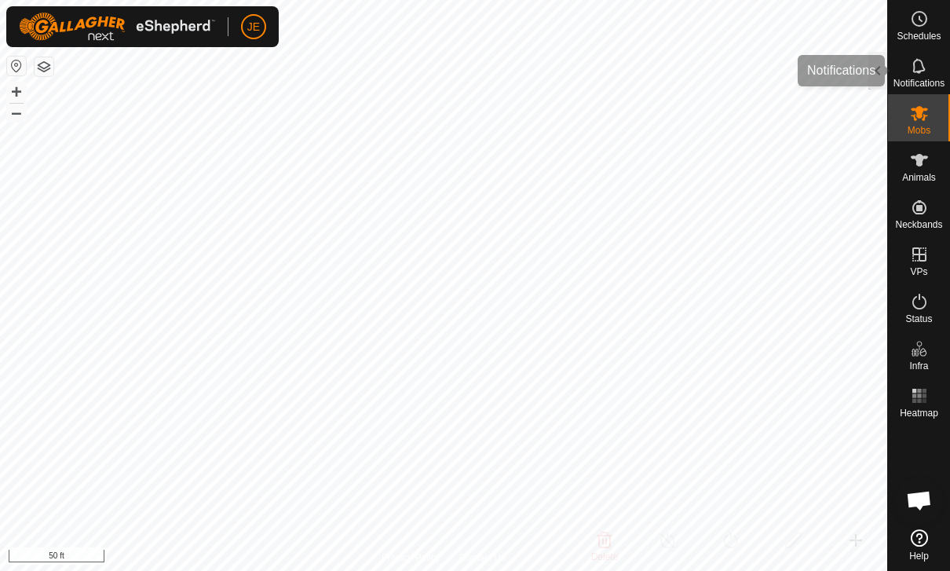
click at [917, 69] on icon at bounding box center [919, 66] width 19 height 19
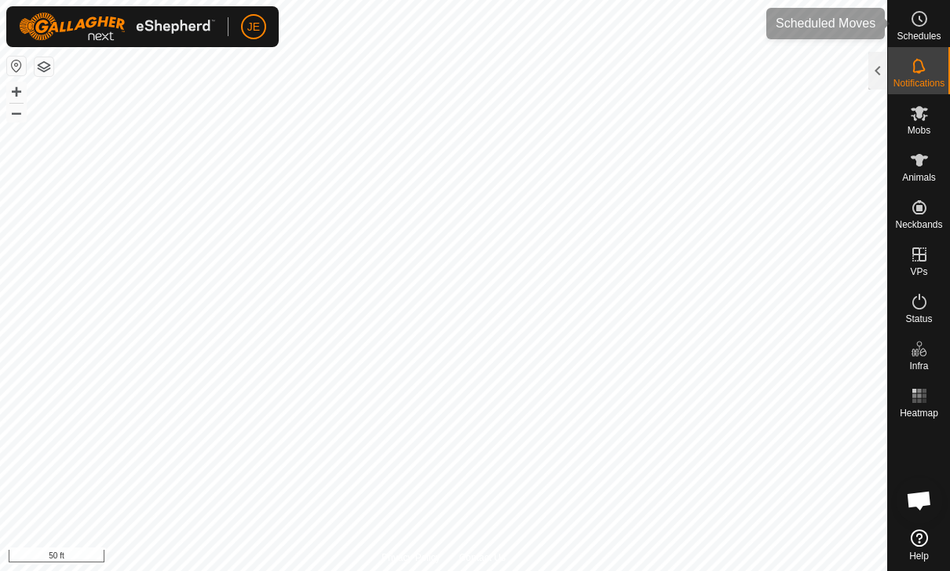
click at [925, 24] on icon at bounding box center [919, 18] width 19 height 19
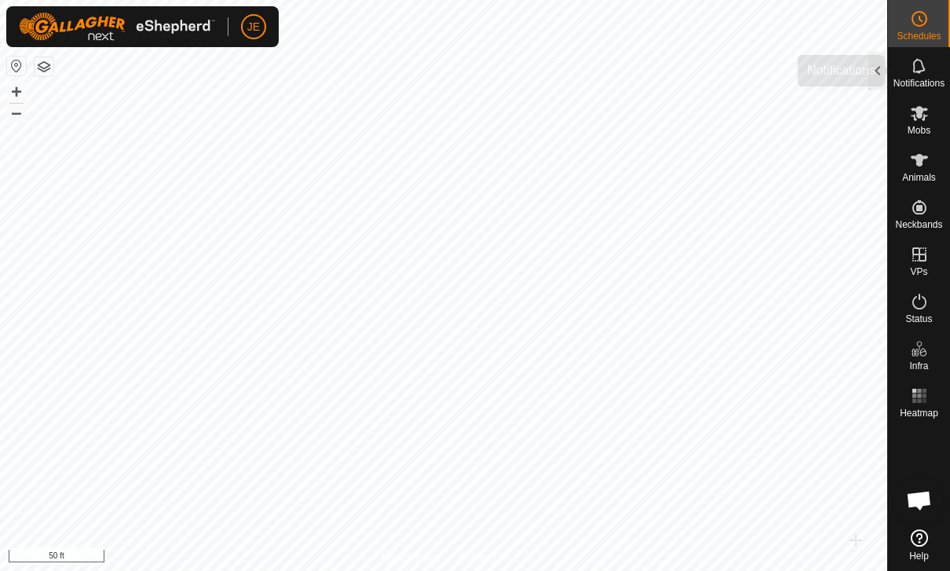
click at [918, 70] on icon at bounding box center [919, 66] width 19 height 19
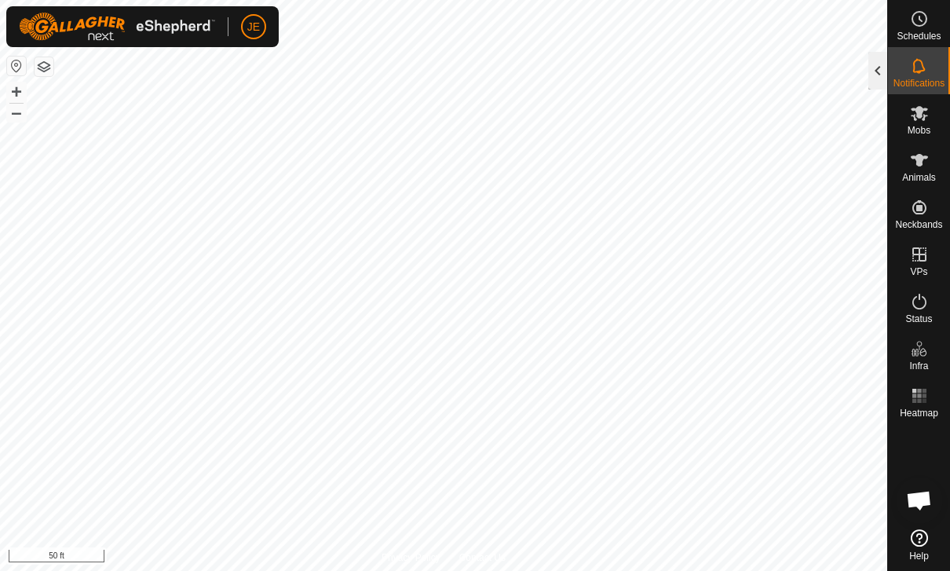
click at [874, 60] on div at bounding box center [877, 71] width 19 height 38
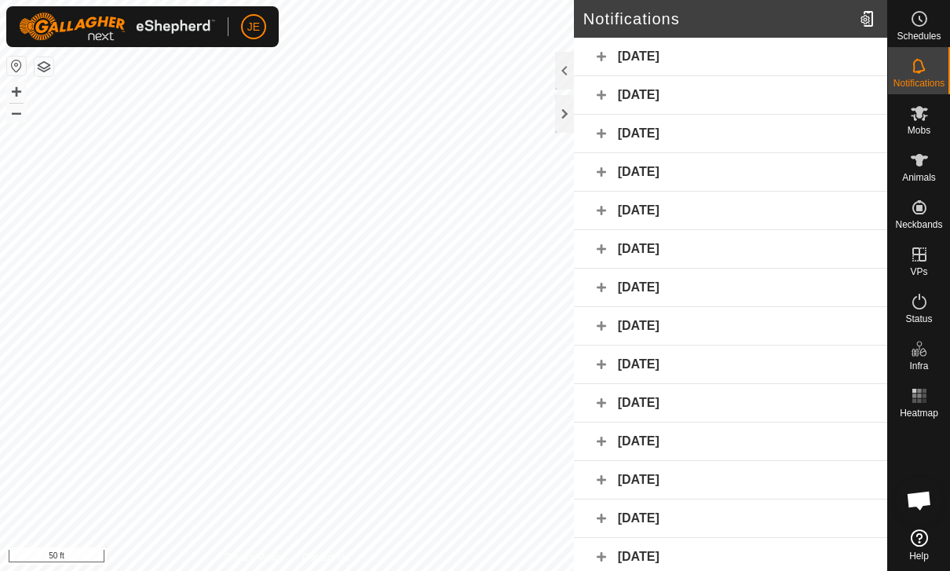
click at [593, 55] on div "[DATE]" at bounding box center [730, 57] width 313 height 38
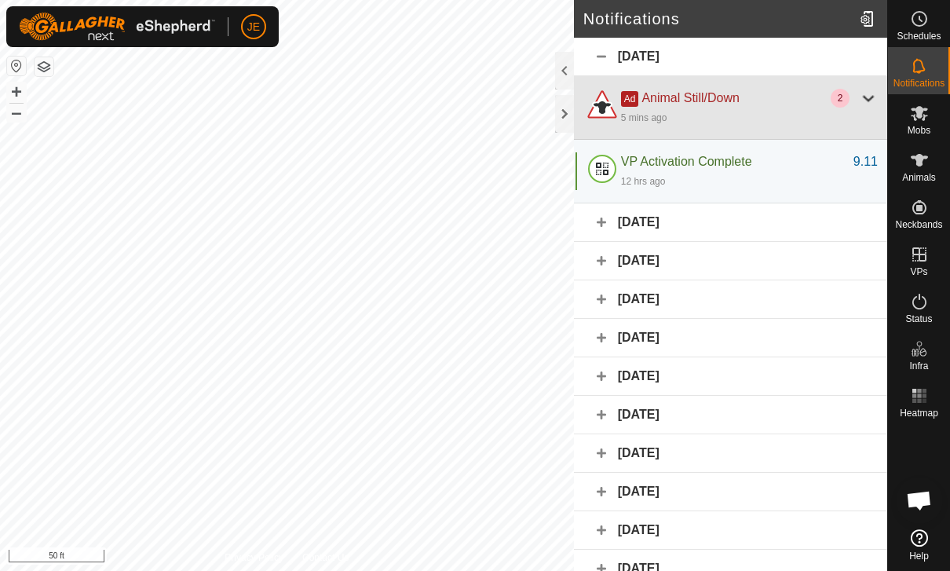
click at [859, 96] on div at bounding box center [868, 98] width 19 height 19
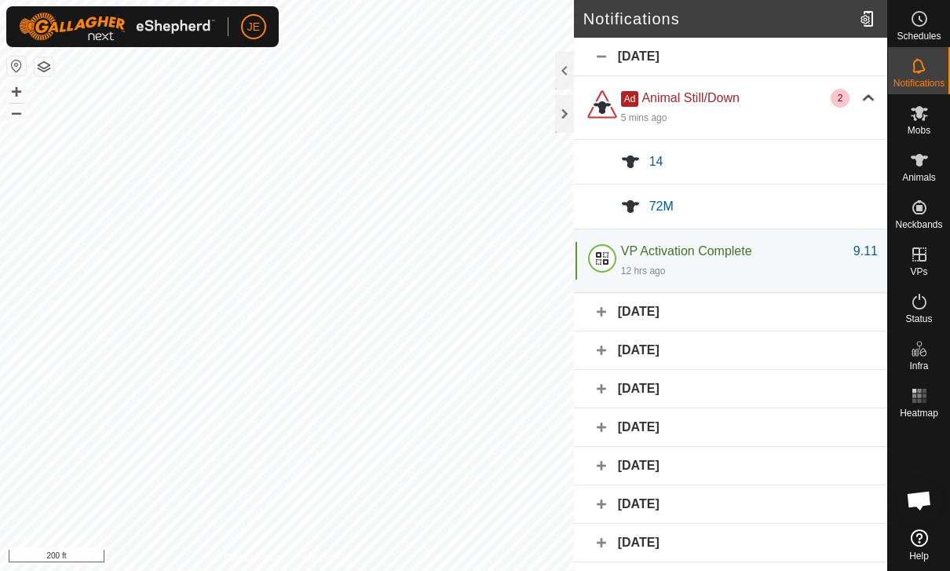
click at [669, 195] on div "72M" at bounding box center [730, 206] width 313 height 45
click at [666, 210] on span "72M" at bounding box center [661, 205] width 24 height 13
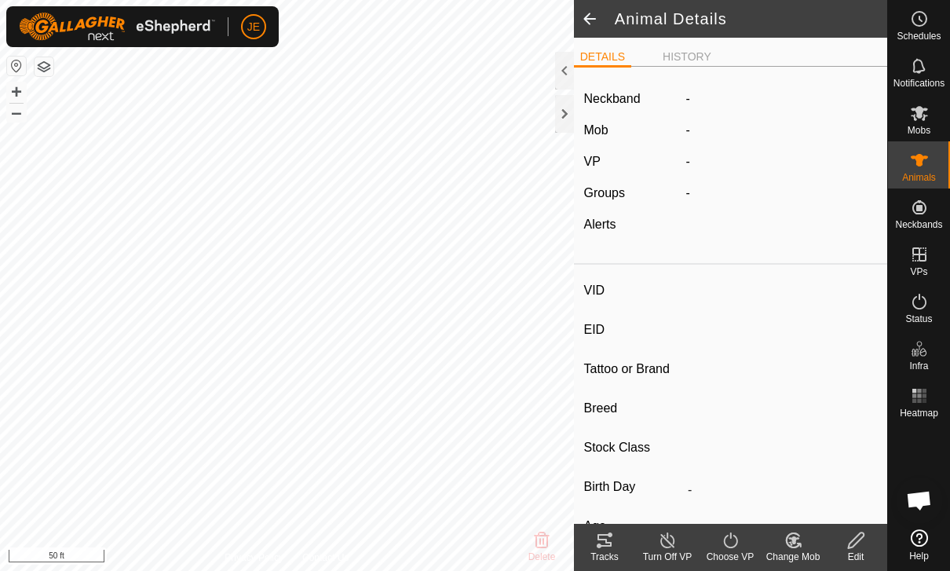
type input "72M"
type input "-"
type input "Herford"
type input "Heifer"
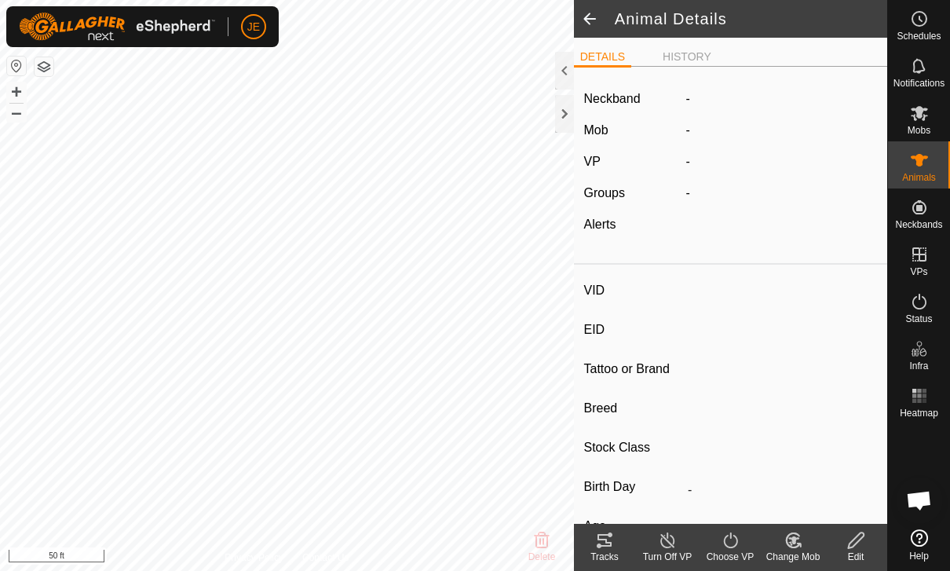
type input "02/2024"
type input "1 year 7 months"
type input "Pregnant"
type input "0 kg"
type input "-"
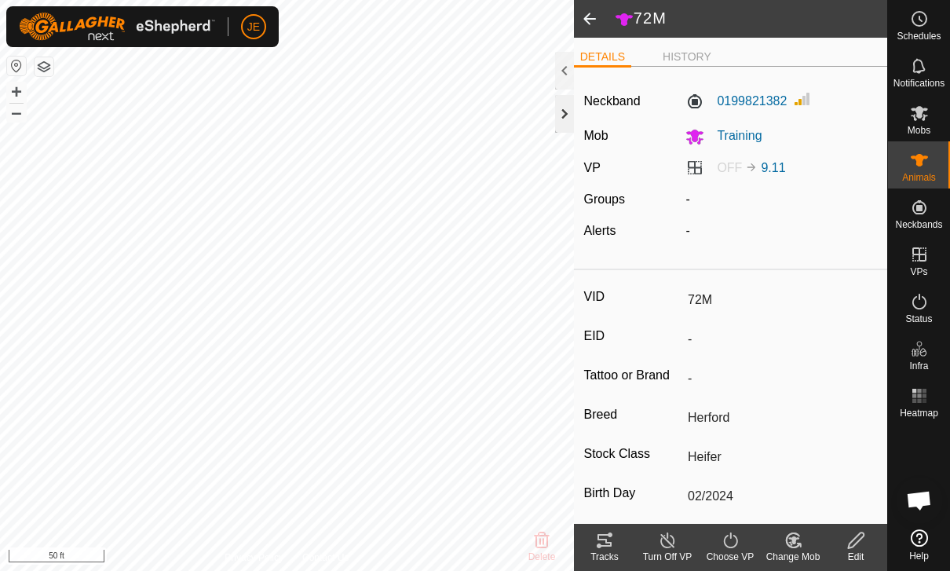
click at [564, 106] on div at bounding box center [564, 114] width 19 height 38
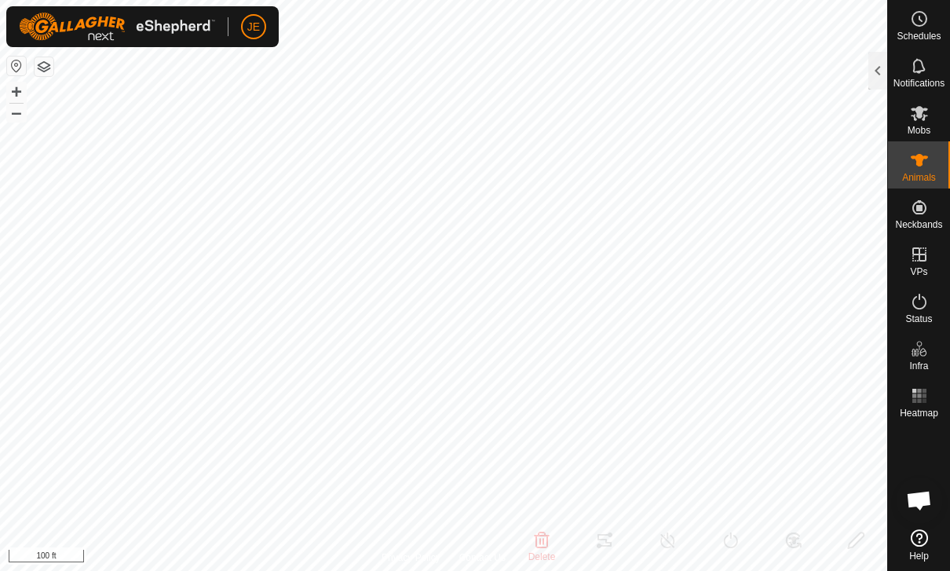
type input "-"
type input "14"
type input "-"
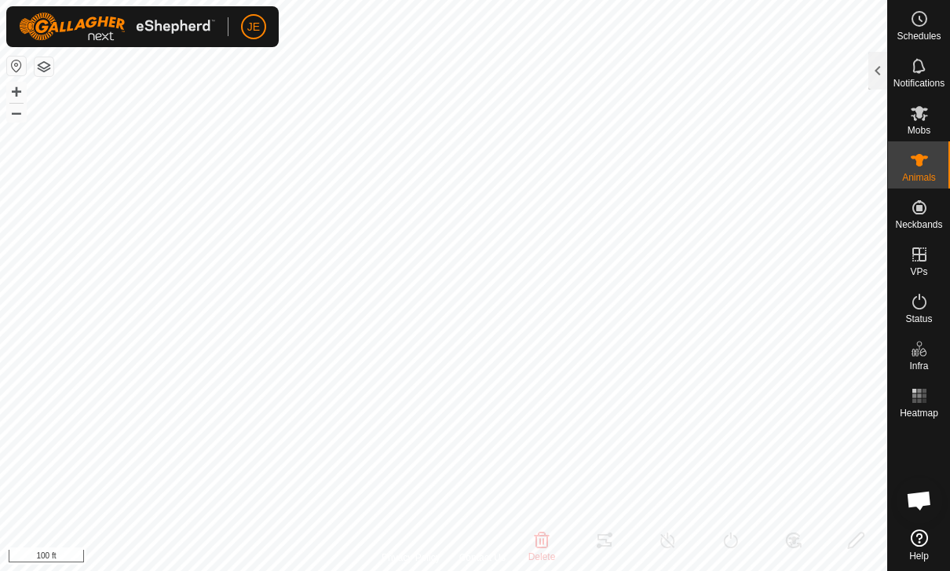
type input "Charolais"
type input "Cow"
type input "01/2019"
type input "6 years 9 months"
type input "Wet/Lactating"
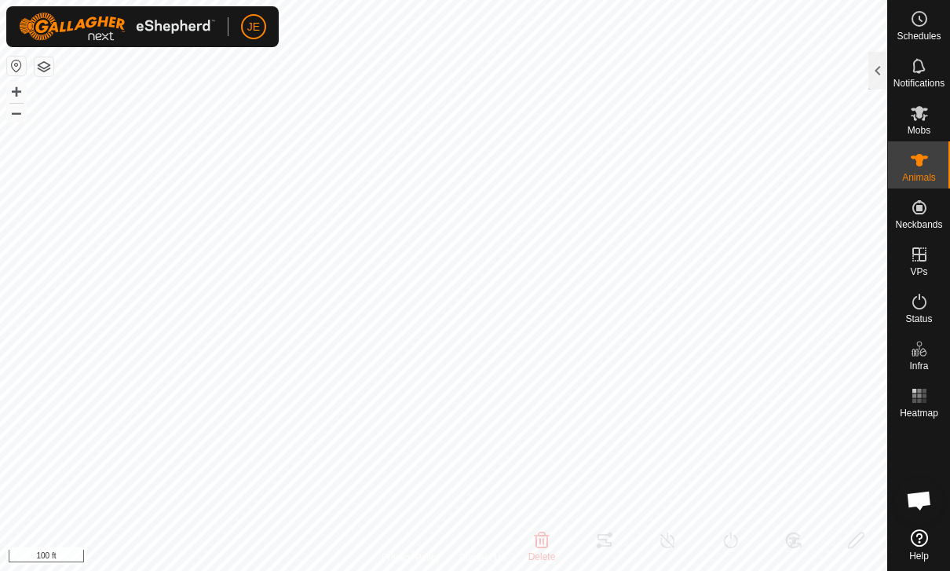
type input "0 kg"
type input "-"
click at [875, 64] on div at bounding box center [877, 71] width 19 height 38
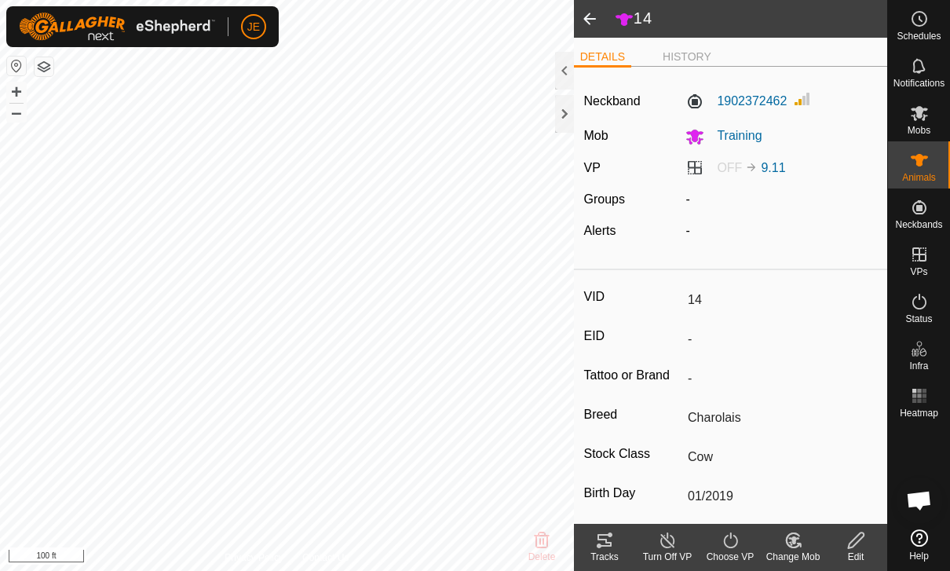
click at [606, 530] on div "Tracks" at bounding box center [604, 547] width 63 height 47
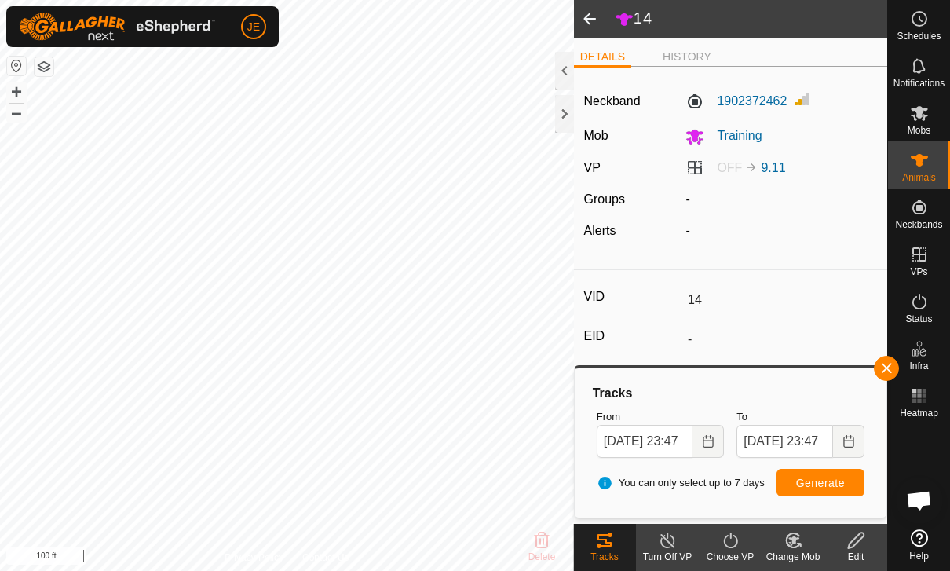
click at [825, 476] on span "Generate" at bounding box center [820, 482] width 49 height 13
click at [886, 366] on span "button" at bounding box center [886, 368] width 13 height 13
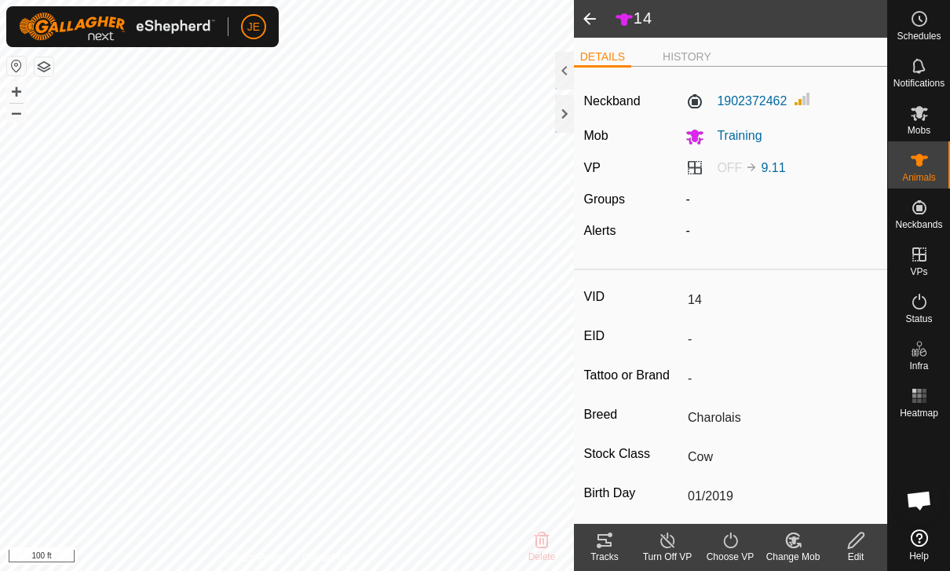
type input "-"
type input "72M"
type input "-"
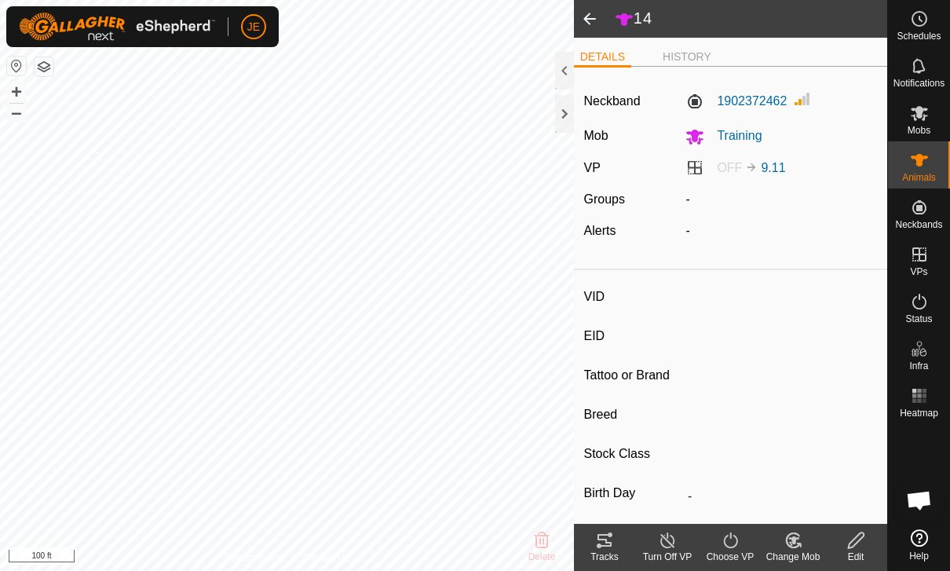
type input "Herford"
type input "Heifer"
type input "02/2024"
type input "1 year 7 months"
type input "Pregnant"
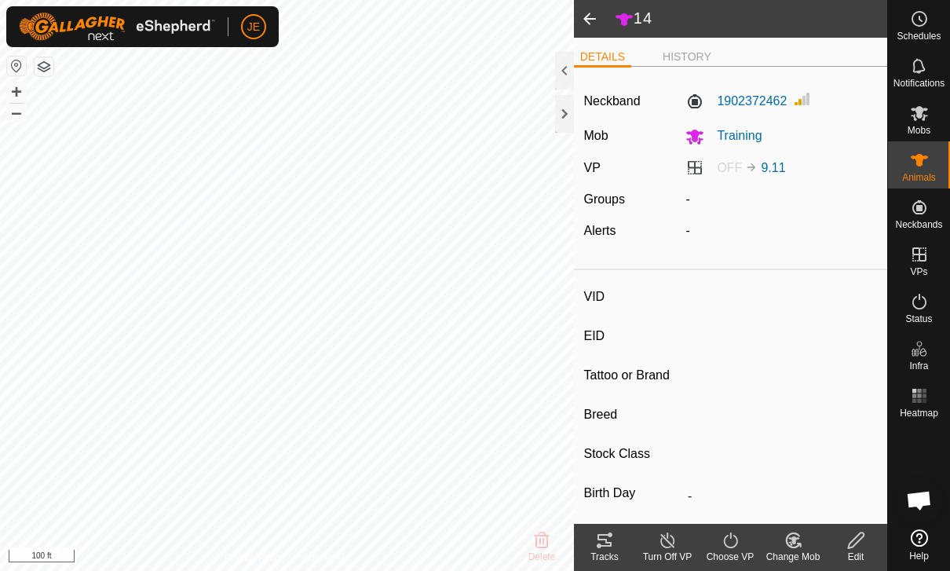
type input "0 kg"
type input "-"
click at [607, 545] on icon at bounding box center [604, 540] width 14 height 13
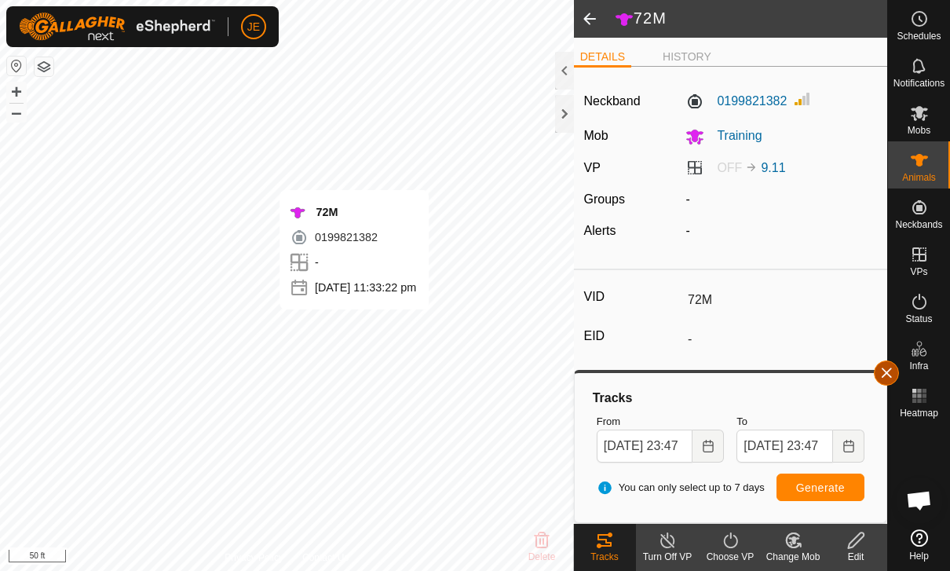
click at [885, 369] on span "button" at bounding box center [886, 373] width 13 height 13
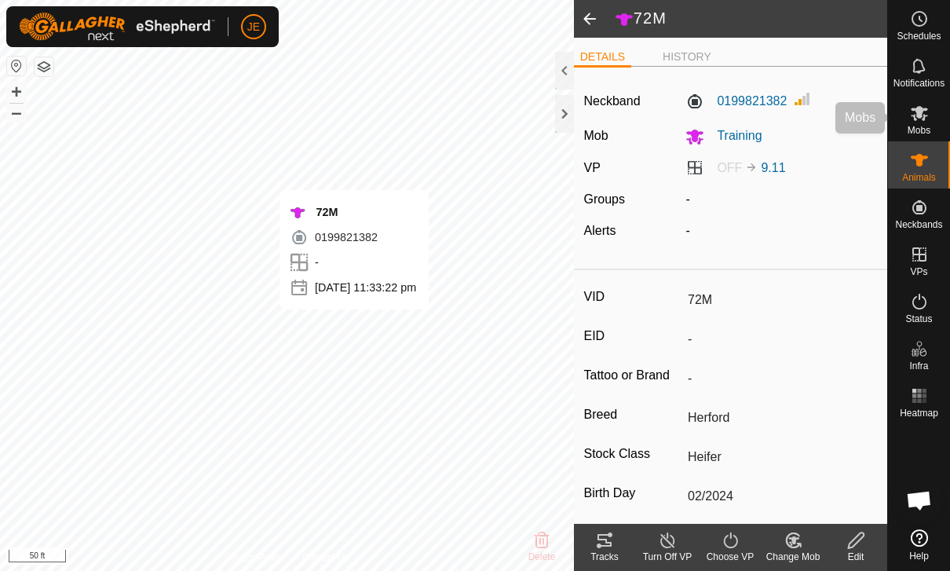
click at [914, 117] on icon at bounding box center [918, 113] width 17 height 15
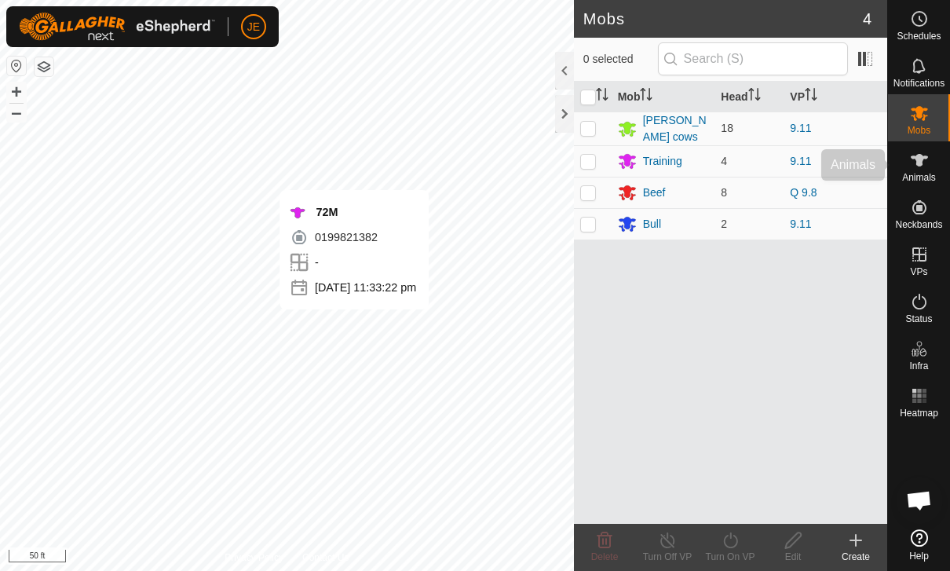
click at [919, 166] on icon at bounding box center [918, 160] width 17 height 13
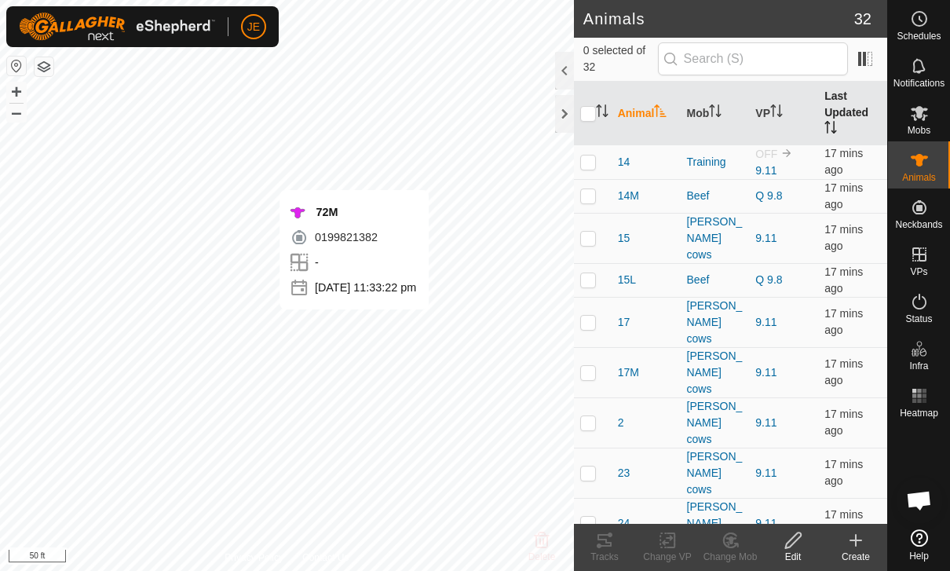
click at [832, 113] on th "Last Updated" at bounding box center [852, 114] width 69 height 64
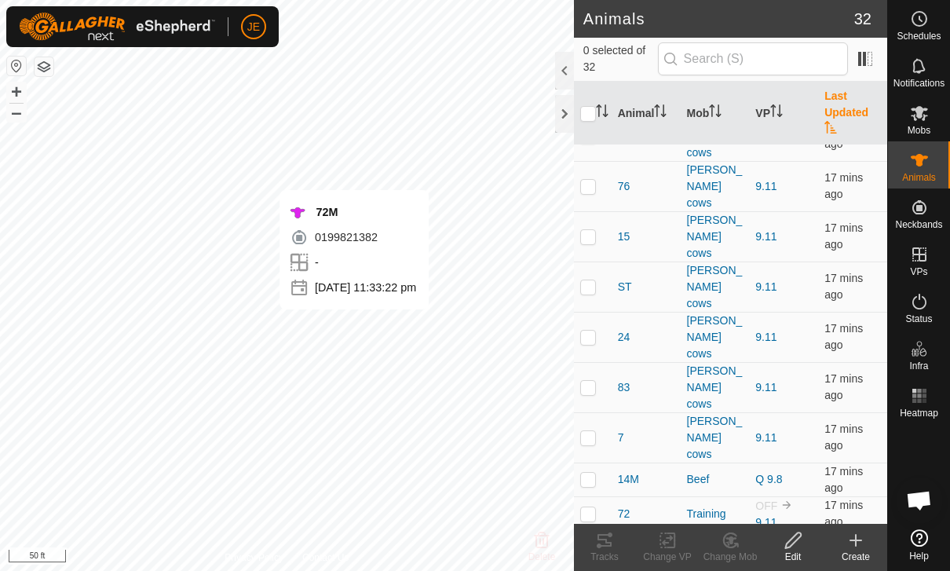
scroll to position [702, 0]
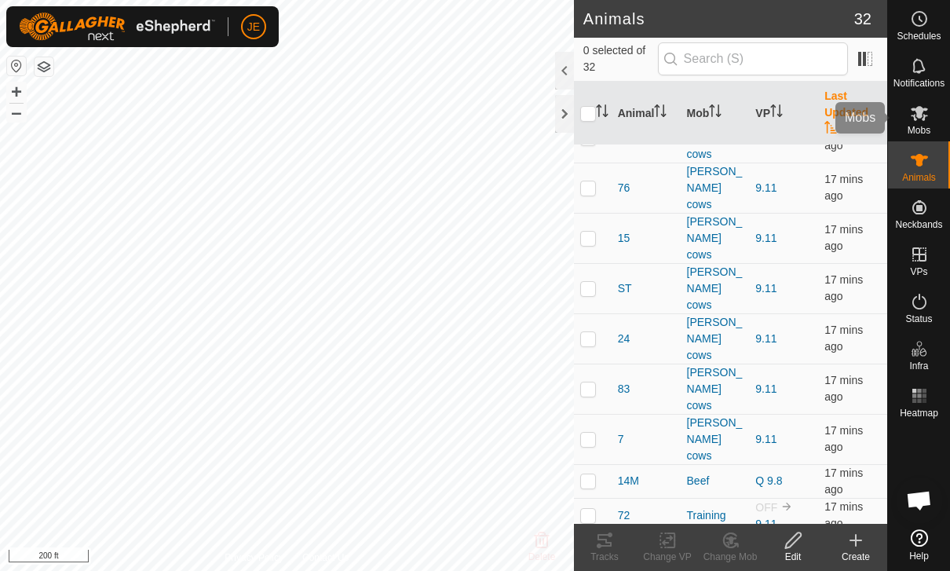
click at [918, 119] on icon at bounding box center [919, 113] width 19 height 19
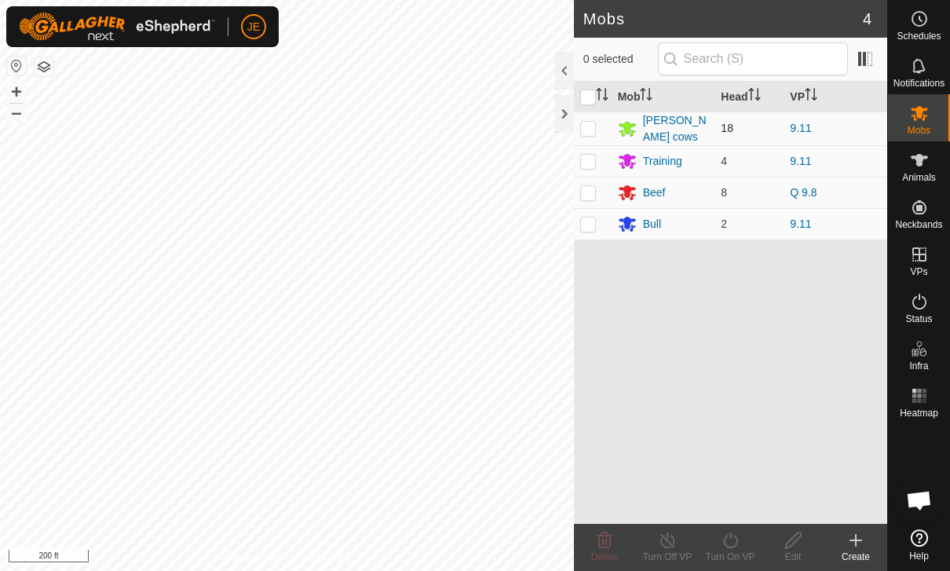
click at [600, 130] on td at bounding box center [593, 128] width 38 height 34
checkbox input "true"
click at [735, 534] on icon at bounding box center [731, 540] width 20 height 19
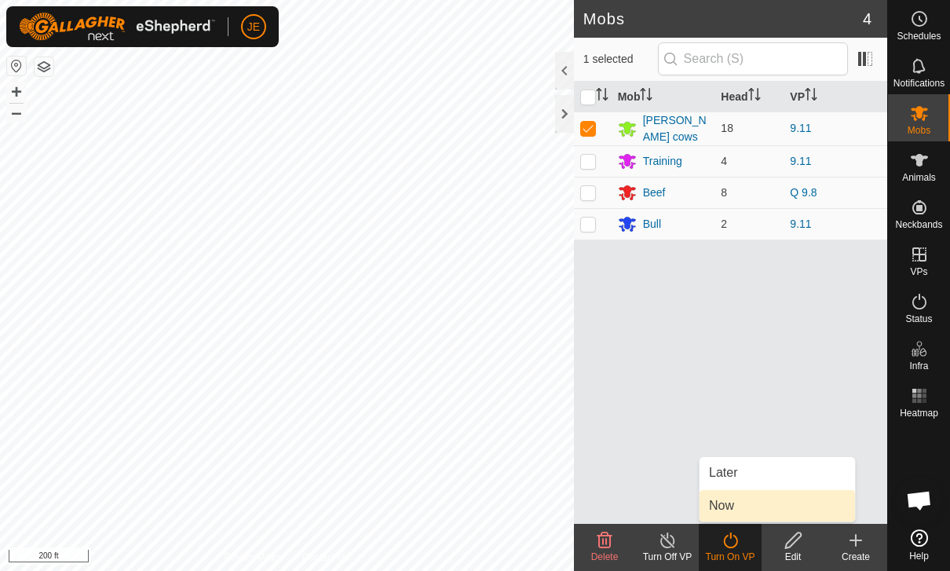
click at [735, 498] on link "Now" at bounding box center [776, 505] width 155 height 31
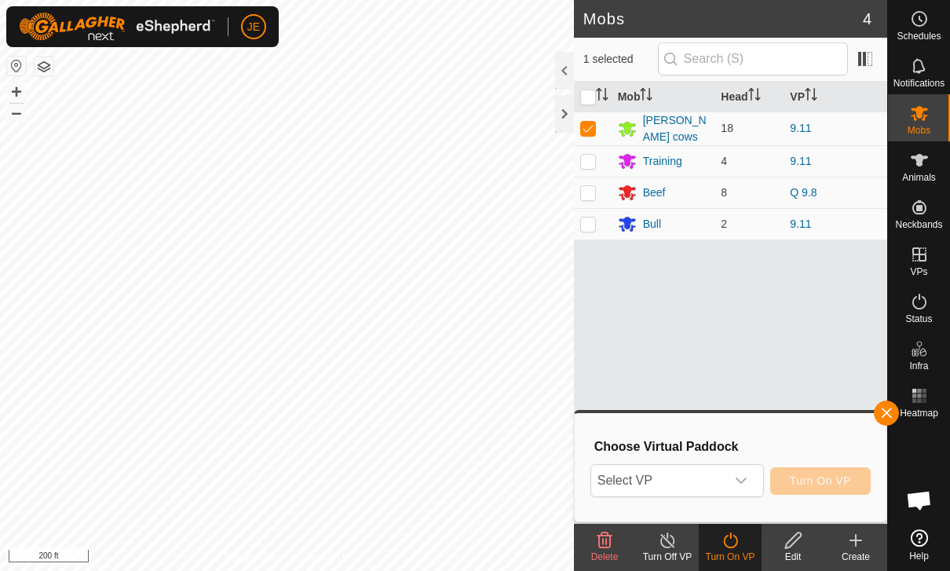
click at [727, 458] on div "Choose Virtual Paddock Select VP Turn On VP" at bounding box center [730, 466] width 293 height 89
click at [884, 410] on span "button" at bounding box center [886, 413] width 13 height 13
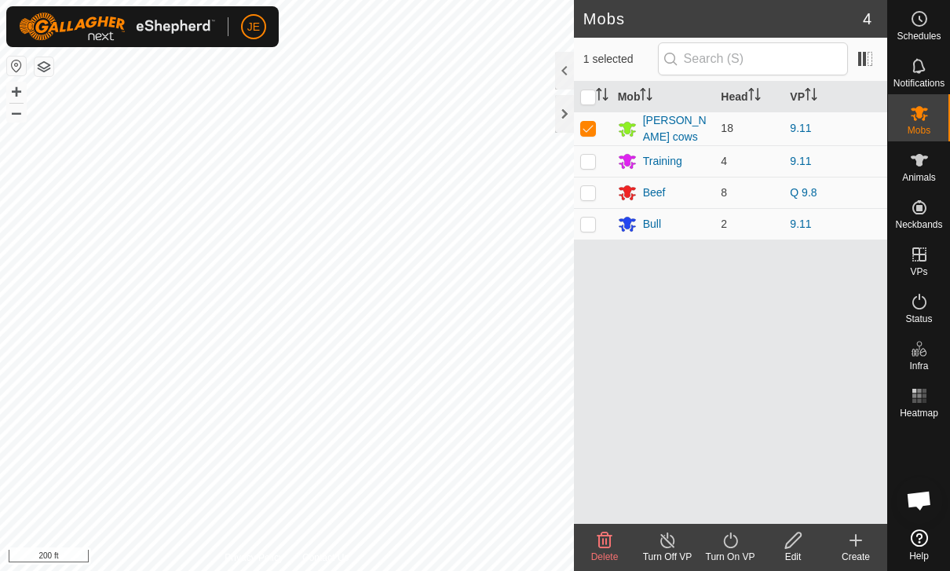
click at [735, 535] on icon at bounding box center [731, 540] width 20 height 19
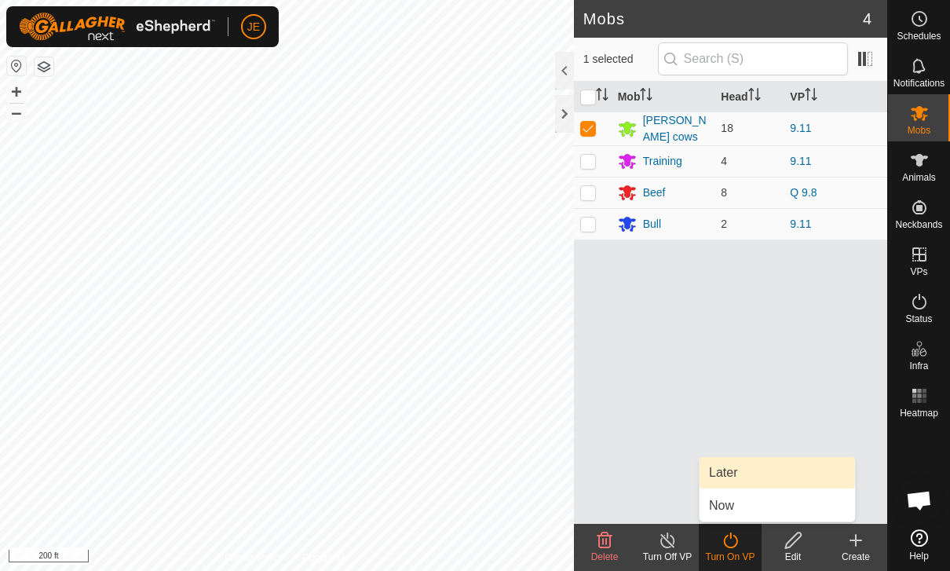
click at [736, 468] on span "Later" at bounding box center [723, 472] width 28 height 19
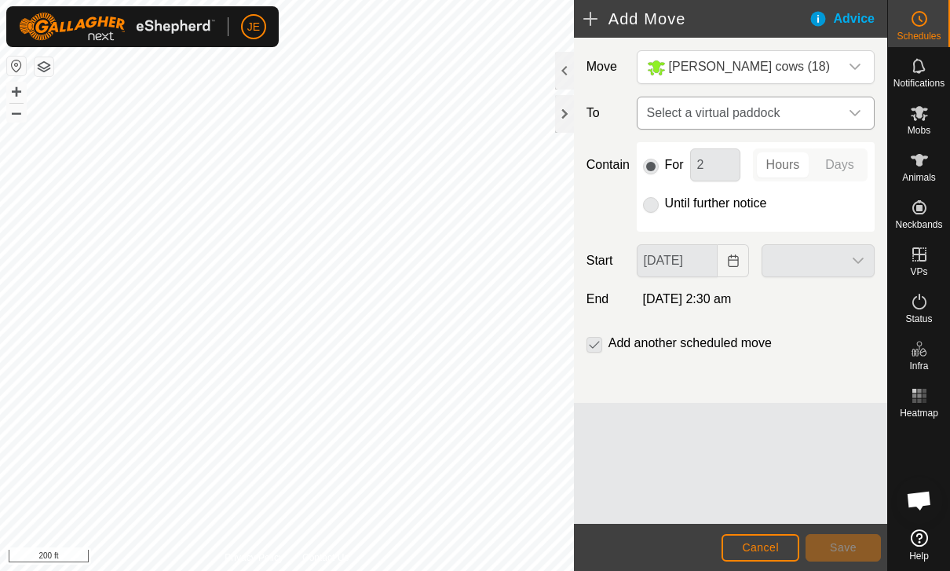
click at [831, 116] on span "Select a virtual paddock" at bounding box center [739, 112] width 199 height 31
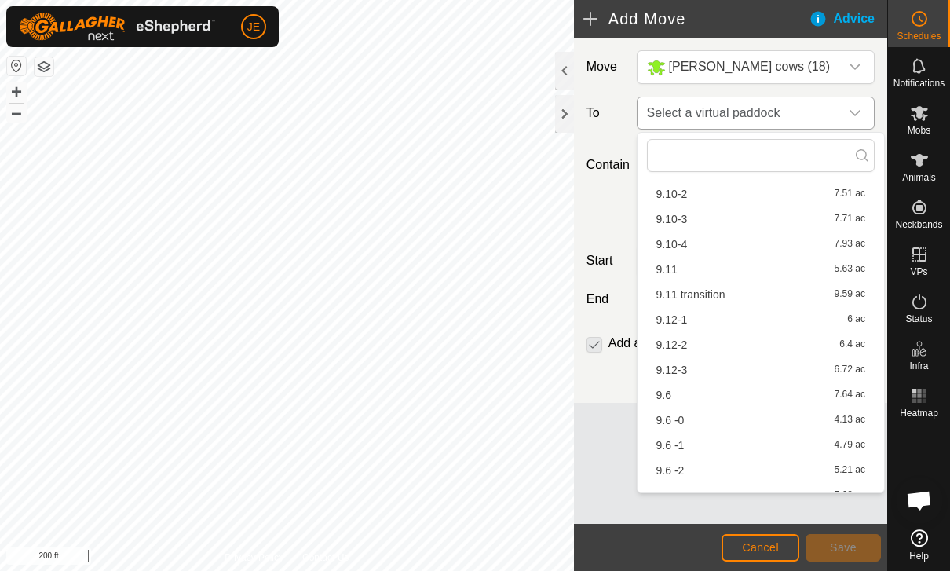
scroll to position [122, 0]
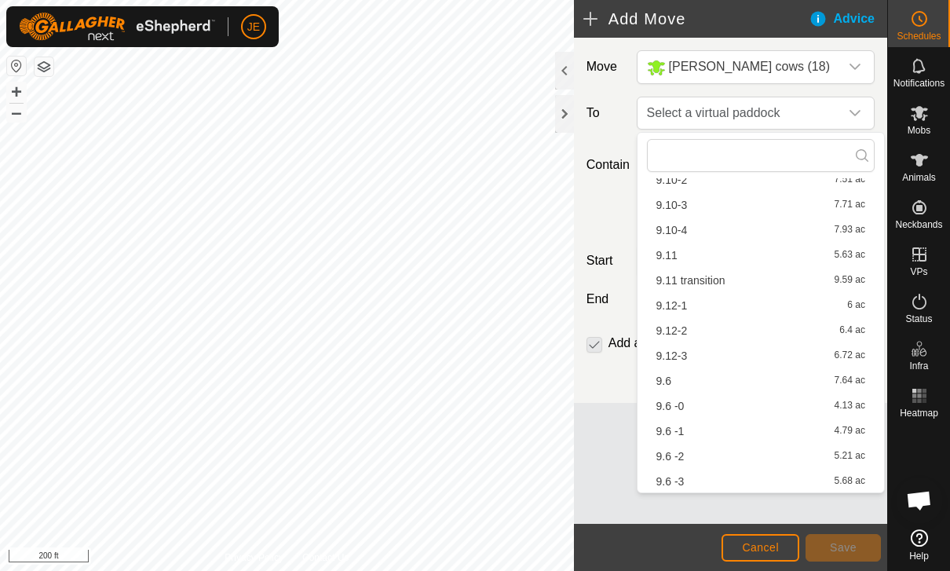
click at [712, 305] on div "9.12-1 6 ac" at bounding box center [760, 305] width 209 height 11
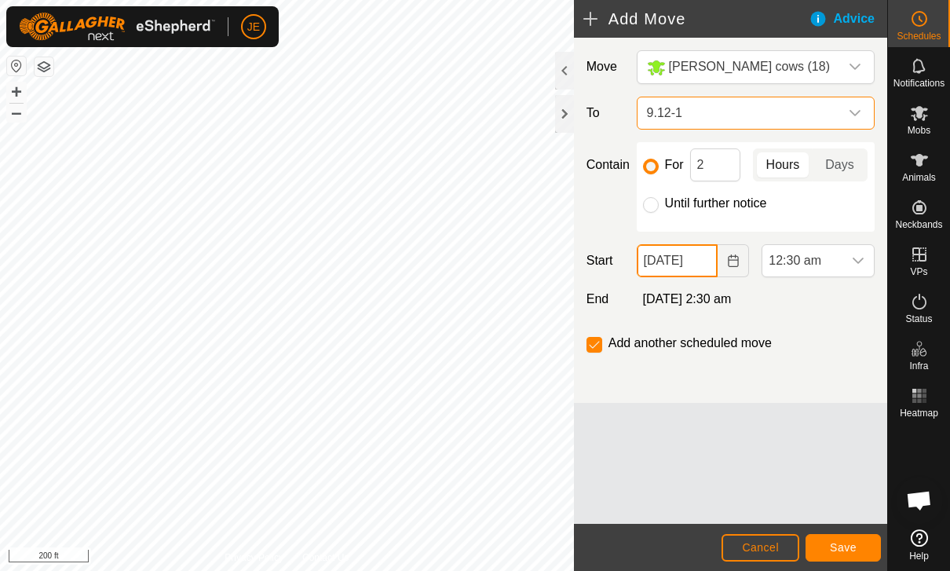
click at [706, 263] on input "[DATE]" at bounding box center [678, 260] width 82 height 33
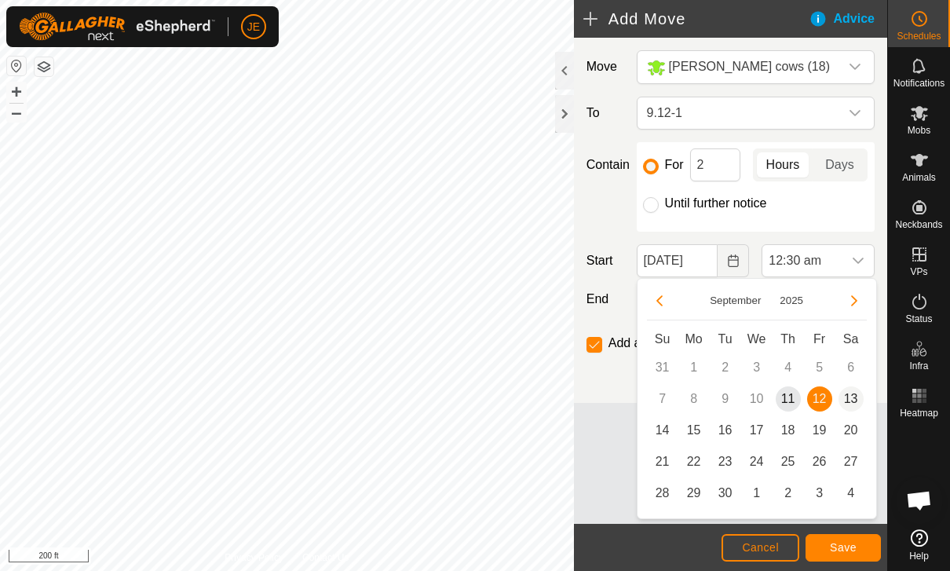
click at [855, 401] on span "13" at bounding box center [850, 398] width 25 height 25
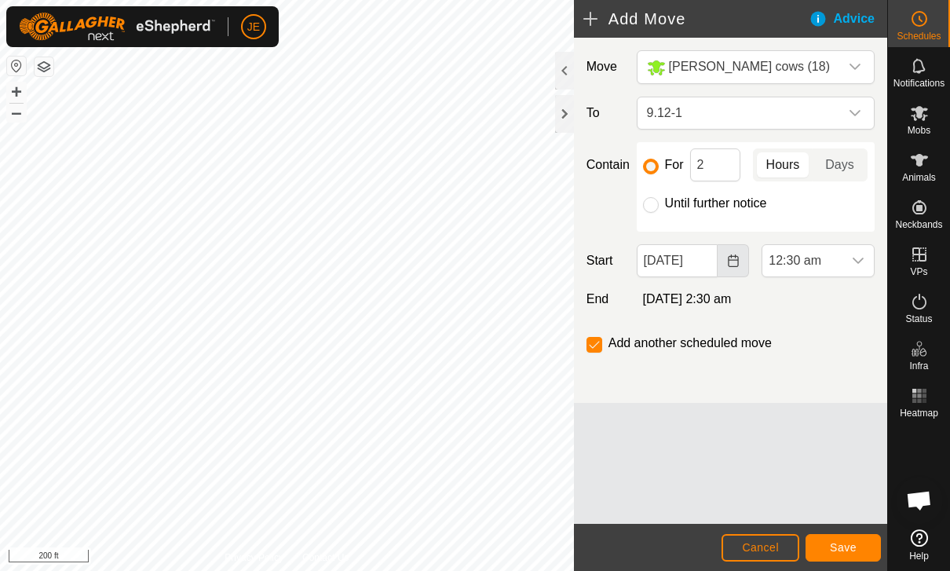
click at [730, 255] on icon "Choose Date" at bounding box center [733, 260] width 13 height 13
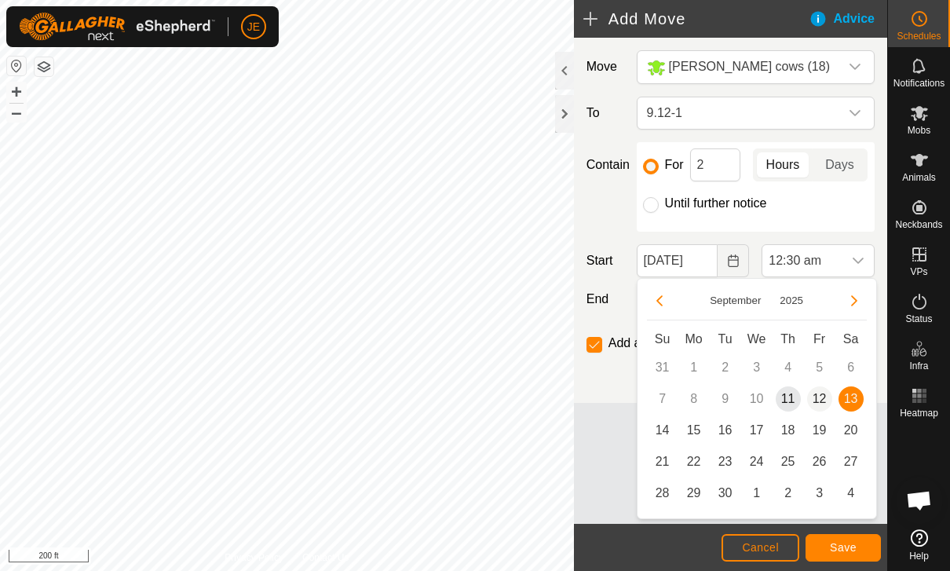
click at [814, 399] on span "12" at bounding box center [819, 398] width 25 height 25
type input "[DATE]"
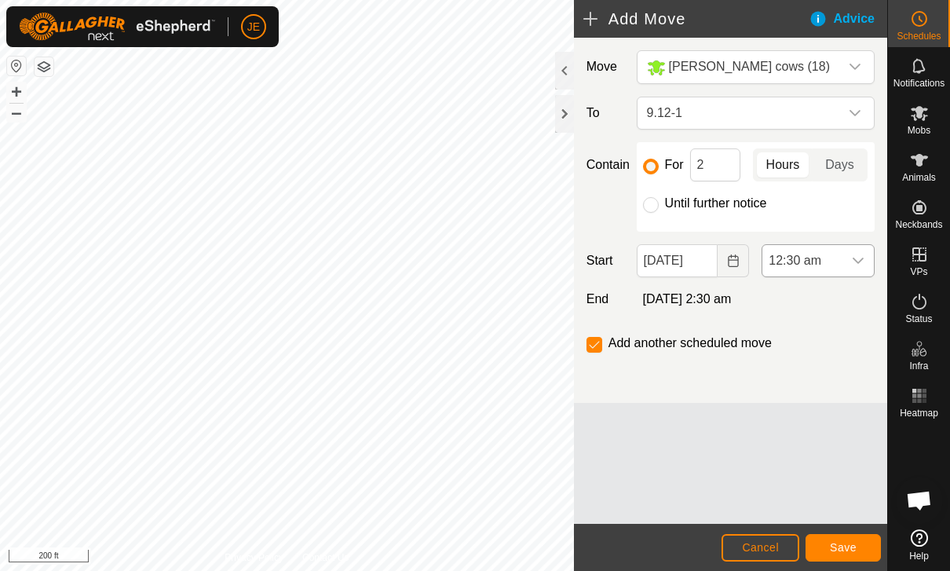
click at [841, 253] on span "12:30 am" at bounding box center [802, 260] width 80 height 31
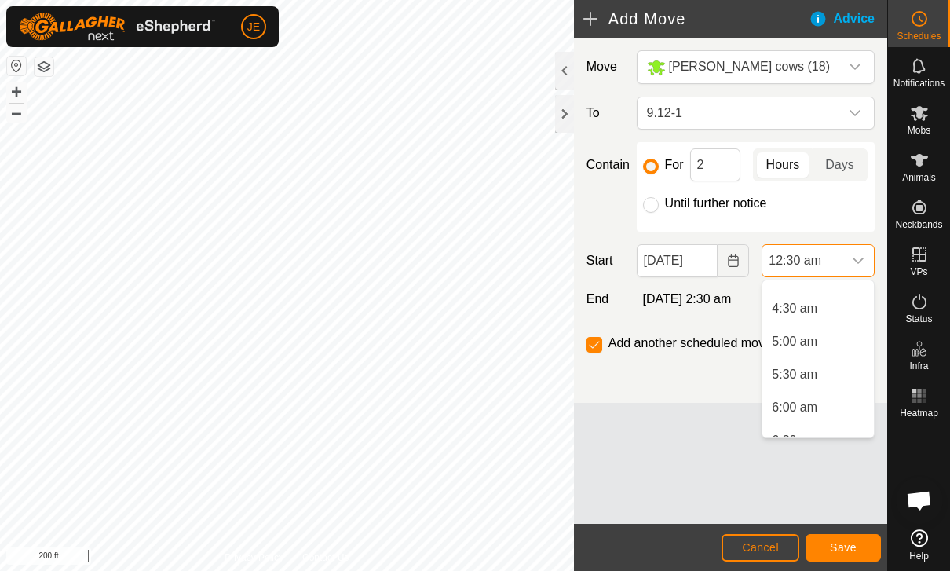
scroll to position [298, 0]
click at [798, 391] on span "6:00 am" at bounding box center [795, 393] width 46 height 19
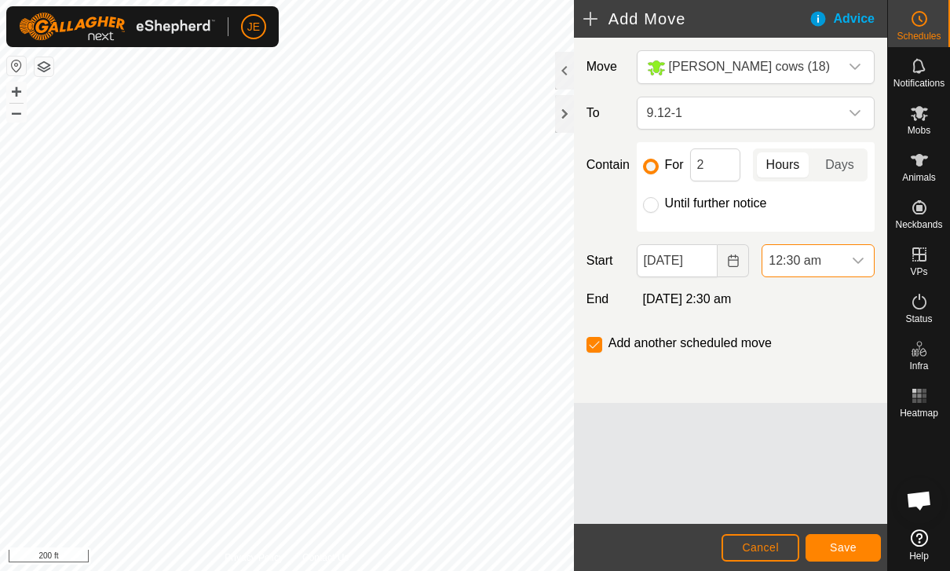
scroll to position [33, 0]
click at [856, 544] on span "Save" at bounding box center [843, 547] width 27 height 13
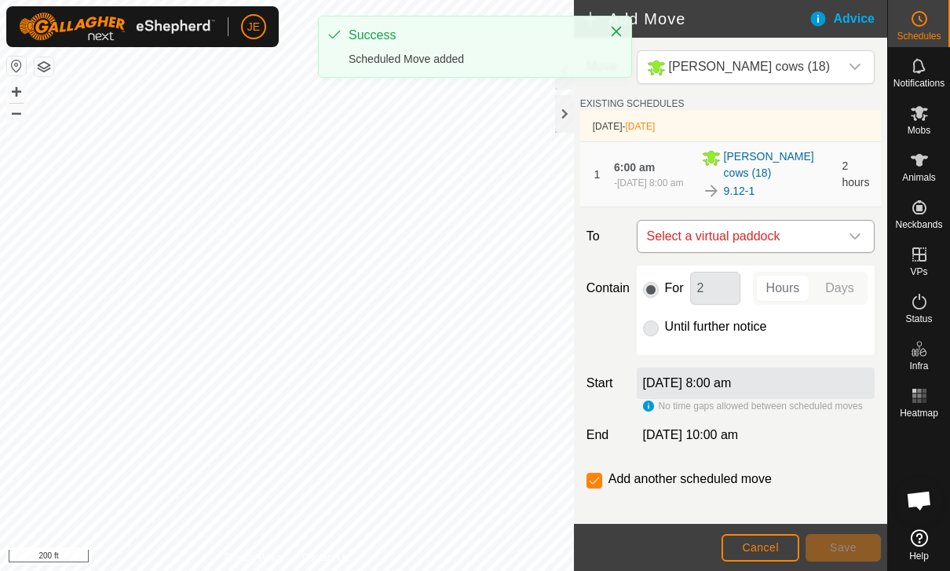
click at [823, 235] on span "Select a virtual paddock" at bounding box center [739, 236] width 199 height 31
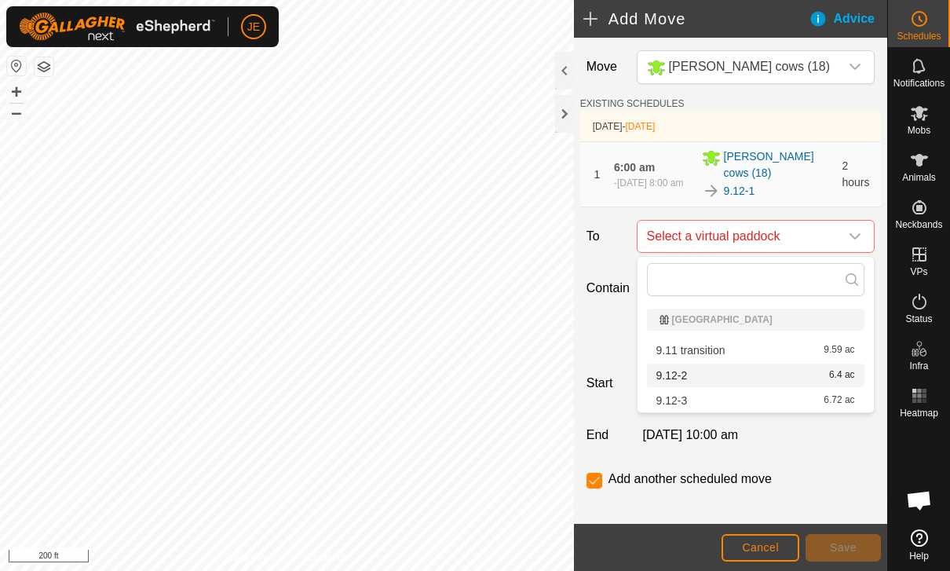
click at [785, 377] on div "9.12-2 6.4 ac" at bounding box center [755, 375] width 199 height 11
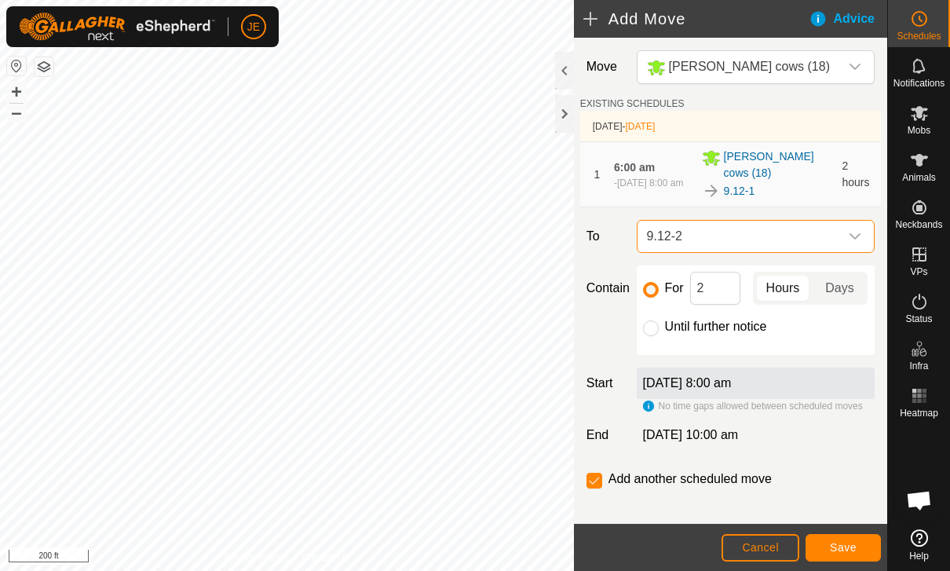
click at [849, 541] on span "Save" at bounding box center [843, 547] width 27 height 13
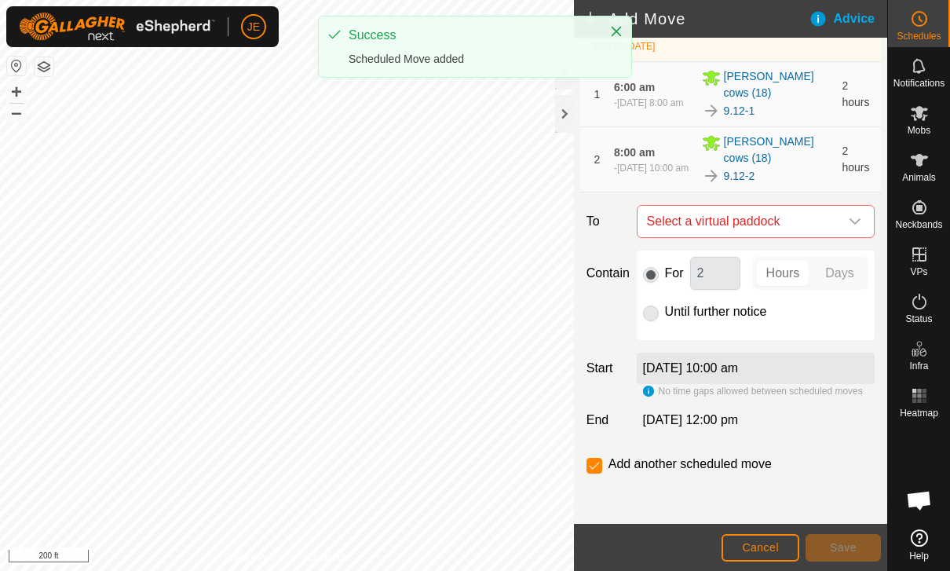
scroll to position [81, 0]
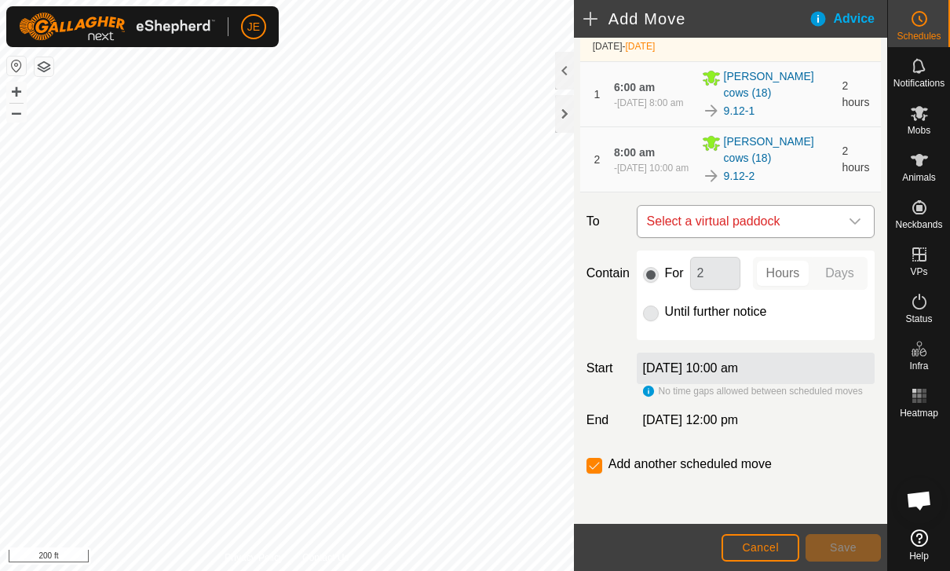
click at [837, 216] on span "Select a virtual paddock" at bounding box center [739, 221] width 199 height 31
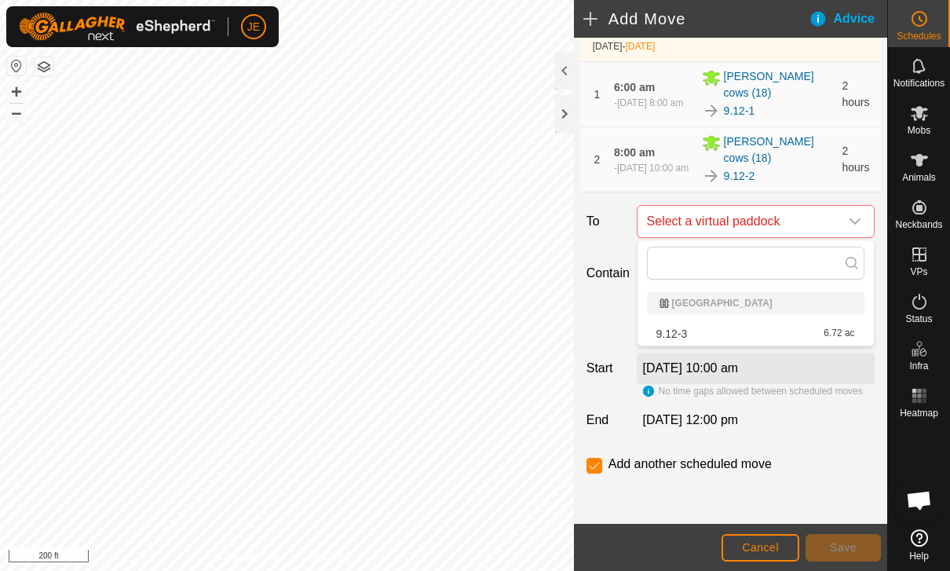
click at [795, 330] on div "9.12-3 6.72 ac" at bounding box center [755, 333] width 199 height 11
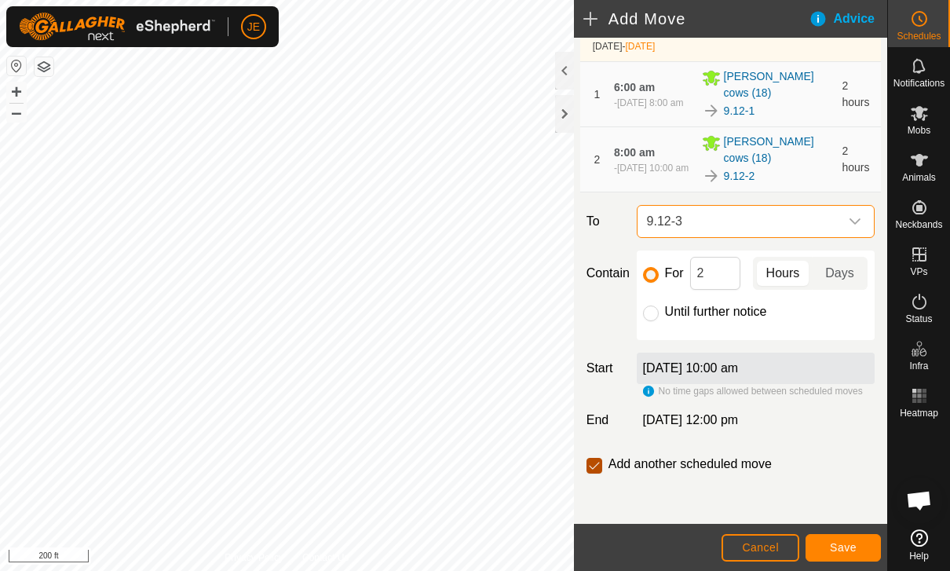
click at [593, 469] on input "checkbox" at bounding box center [594, 466] width 16 height 16
checkbox input "false"
click at [644, 314] on input "Until further notice" at bounding box center [651, 313] width 16 height 16
radio input "true"
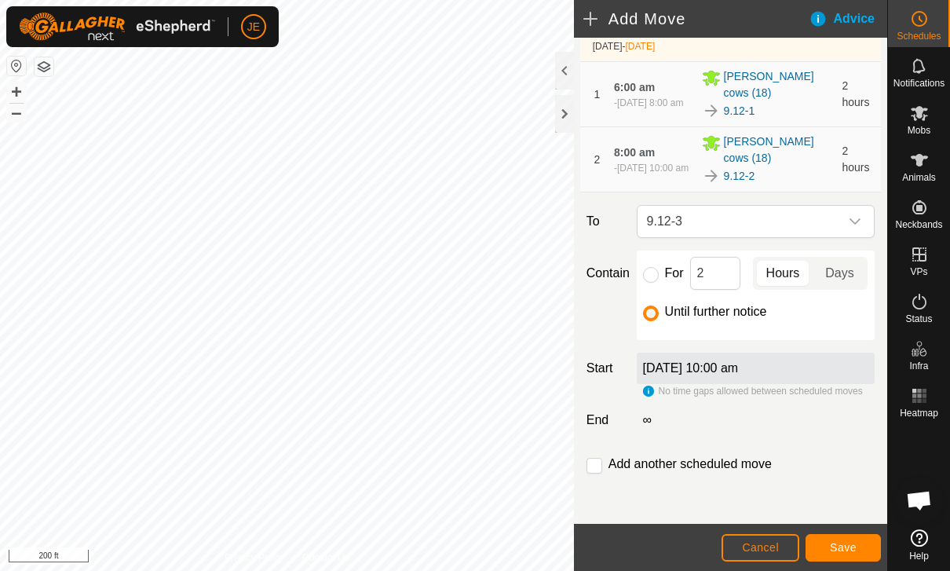
click at [846, 547] on span "Save" at bounding box center [843, 547] width 27 height 13
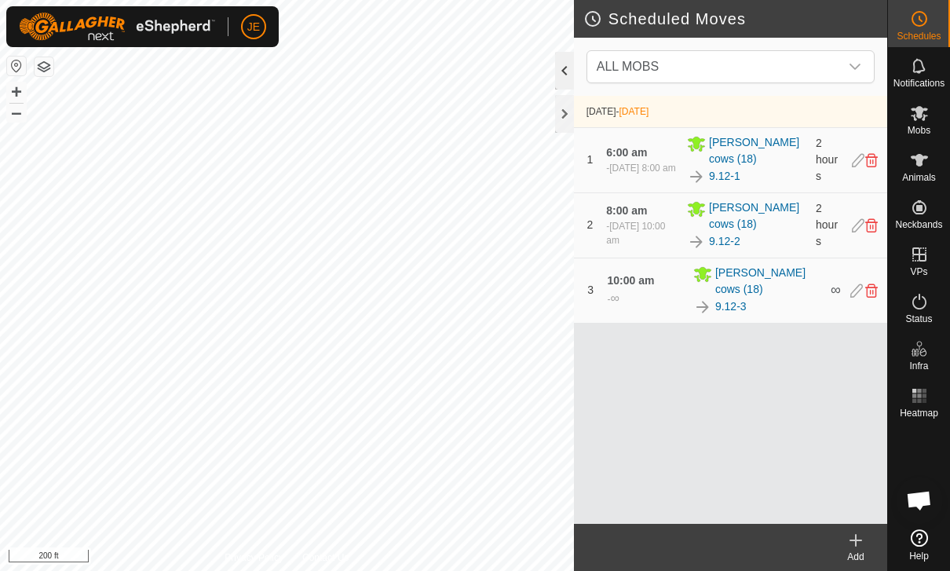
click at [568, 66] on div at bounding box center [564, 71] width 19 height 38
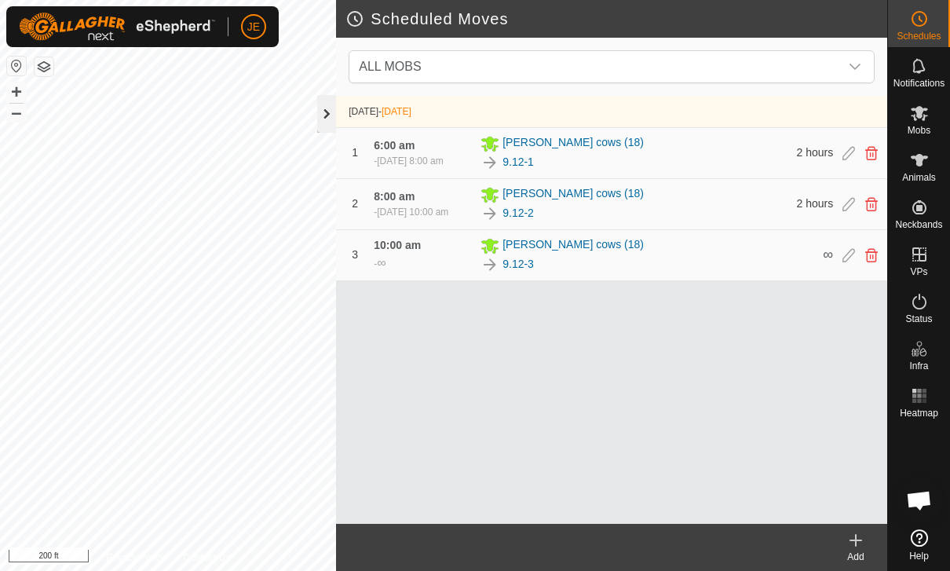
click at [326, 105] on div at bounding box center [326, 114] width 19 height 38
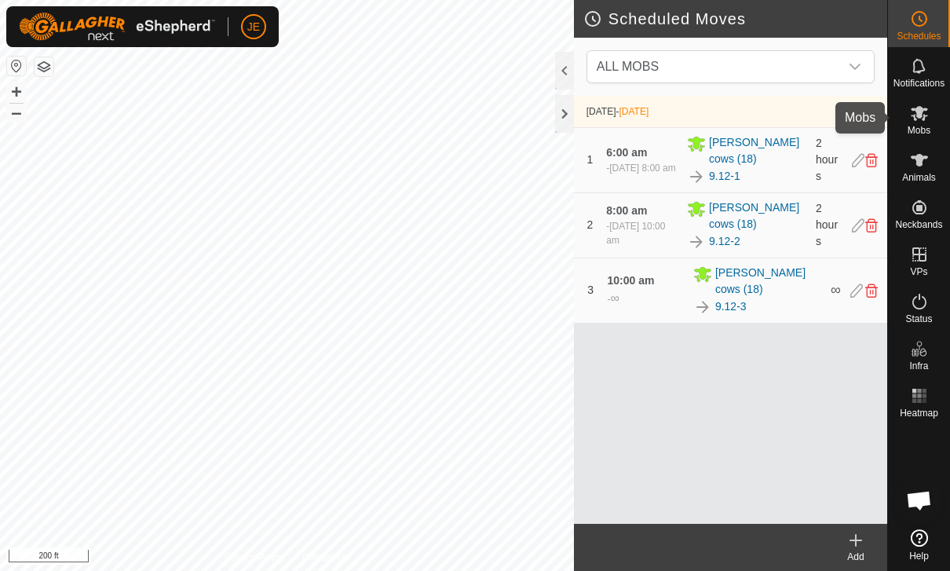
click at [921, 126] on span "Mobs" at bounding box center [918, 130] width 23 height 9
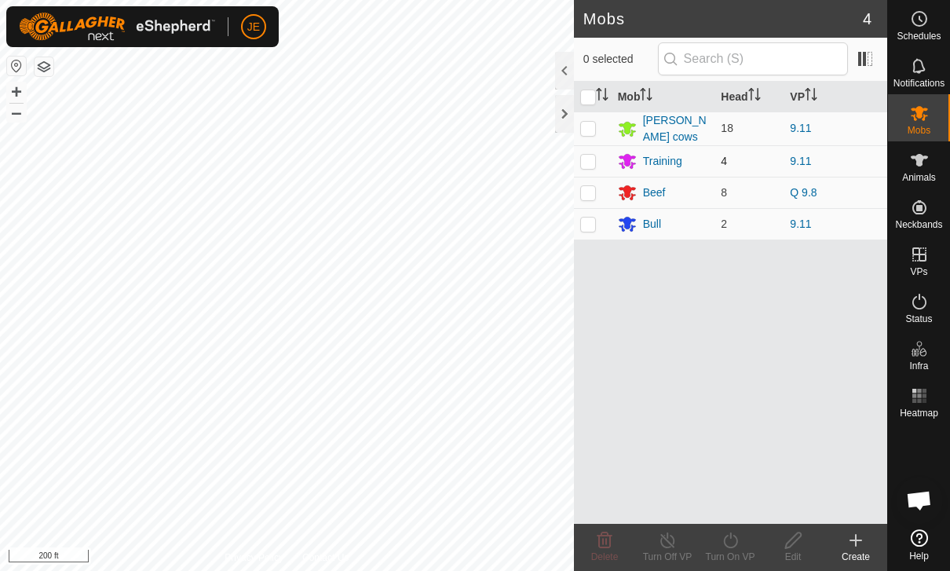
click at [586, 146] on td at bounding box center [593, 160] width 38 height 31
checkbox input "true"
click at [739, 545] on icon at bounding box center [731, 540] width 20 height 19
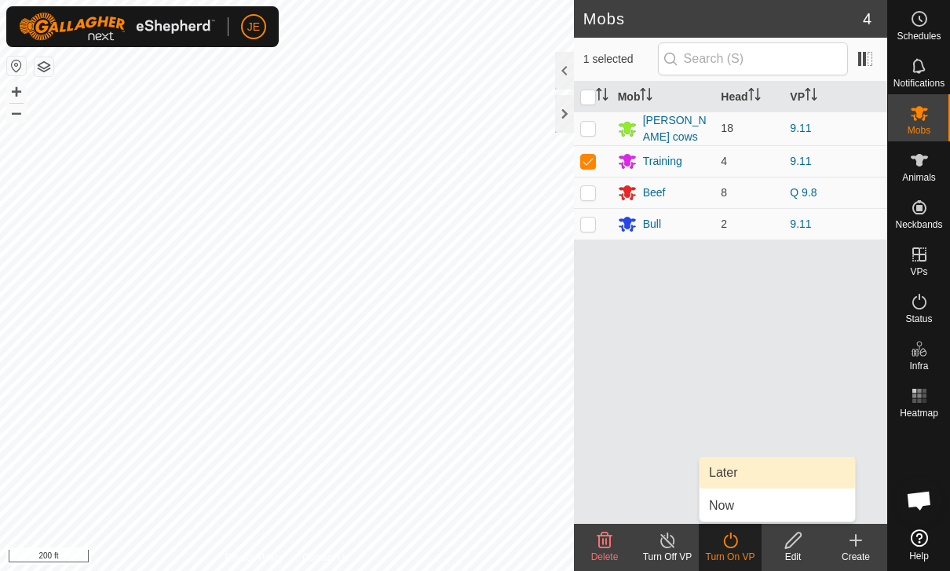
click at [736, 472] on span "Later" at bounding box center [723, 472] width 28 height 19
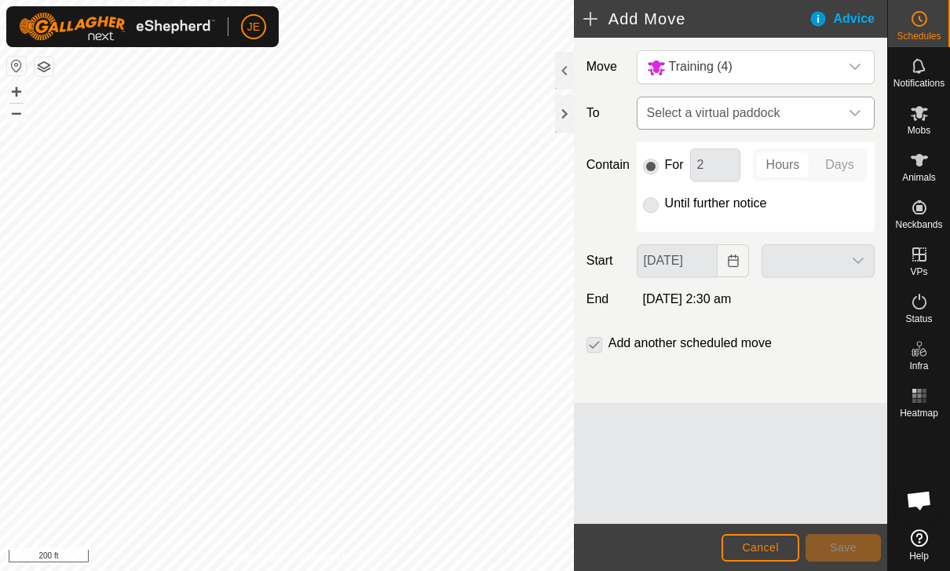
click at [760, 113] on span "Select a virtual paddock" at bounding box center [739, 112] width 199 height 31
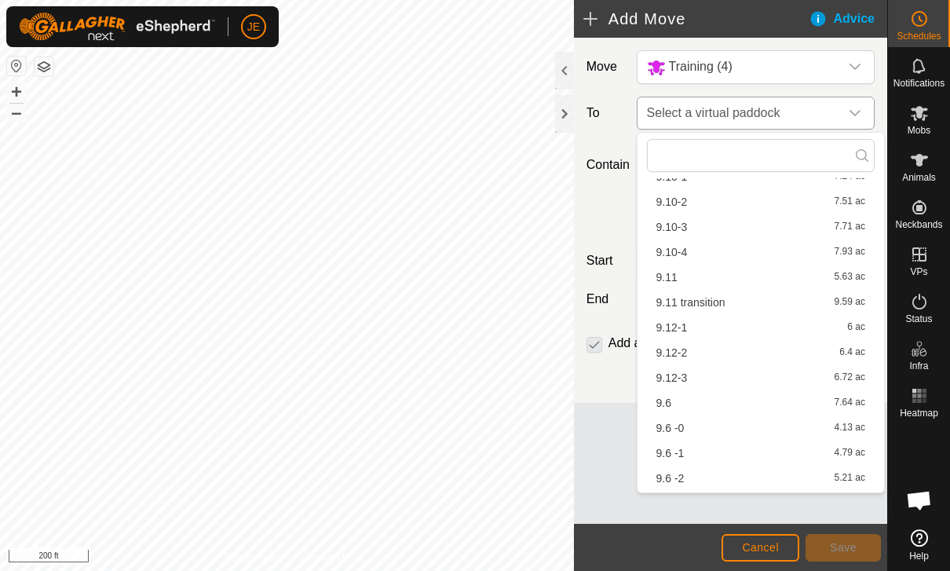
scroll to position [104, 0]
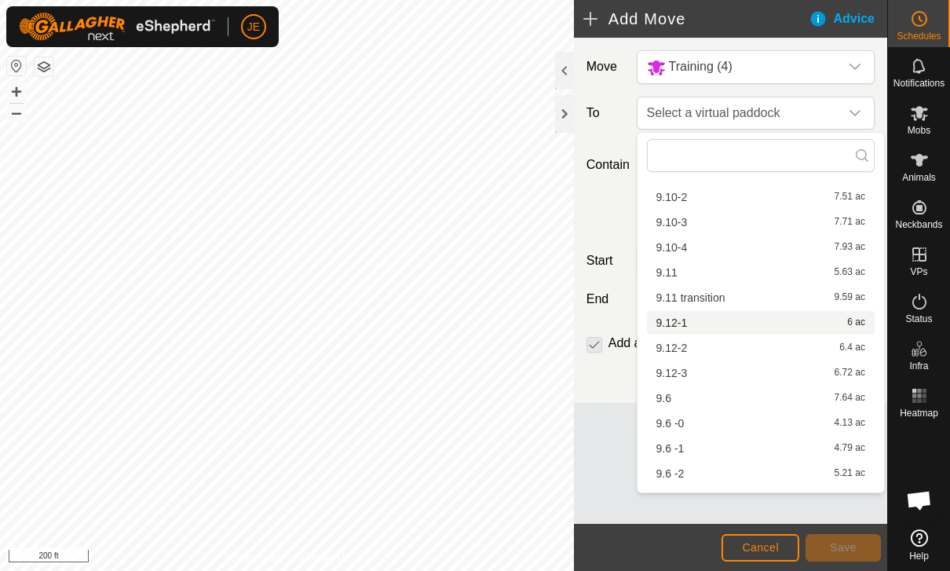
click at [691, 317] on div "9.12-1 6 ac" at bounding box center [760, 322] width 209 height 11
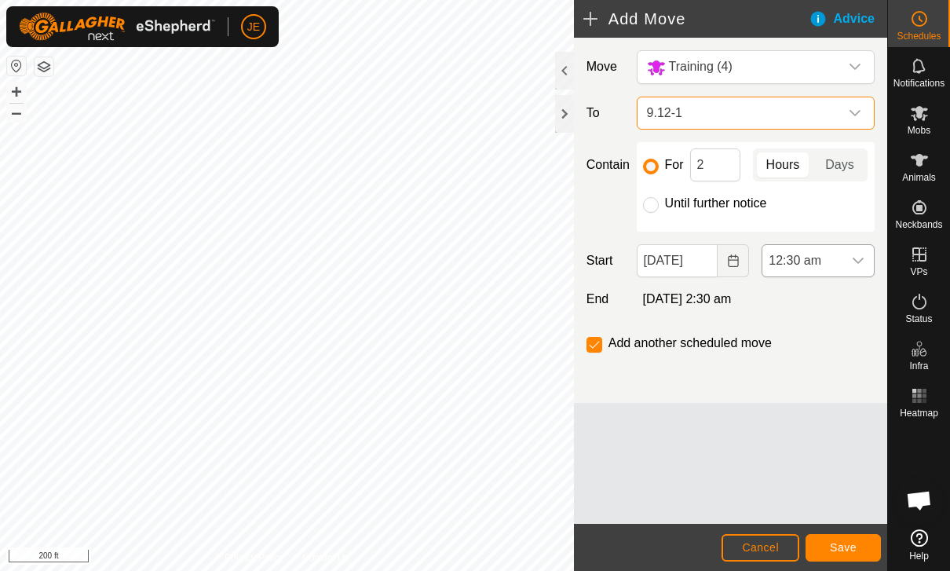
click at [836, 257] on span "12:30 am" at bounding box center [802, 260] width 80 height 31
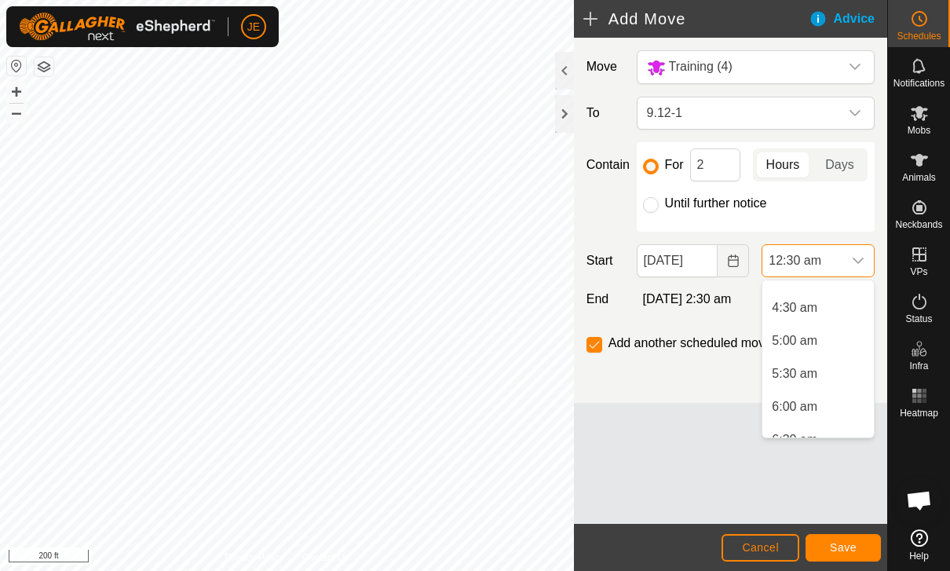
scroll to position [286, 0]
click at [809, 404] on span "6:00 am" at bounding box center [795, 405] width 46 height 19
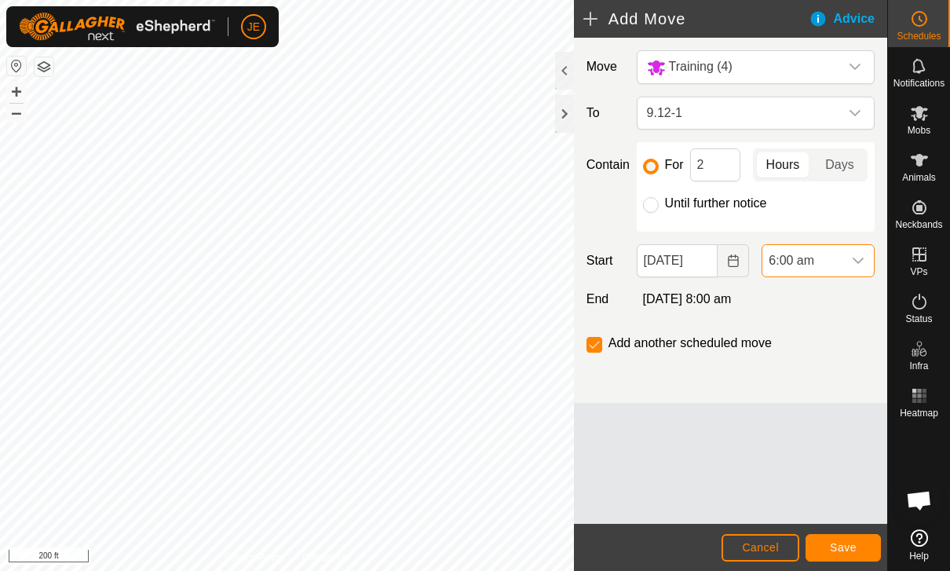
scroll to position [33, 0]
click at [848, 538] on button "Save" at bounding box center [842, 547] width 75 height 27
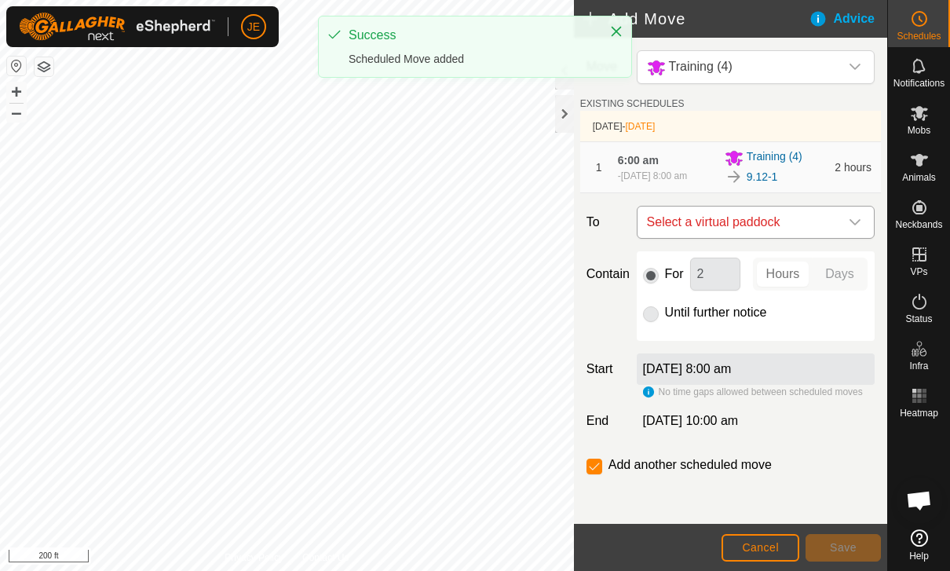
click at [807, 224] on span "Select a virtual paddock" at bounding box center [739, 221] width 199 height 31
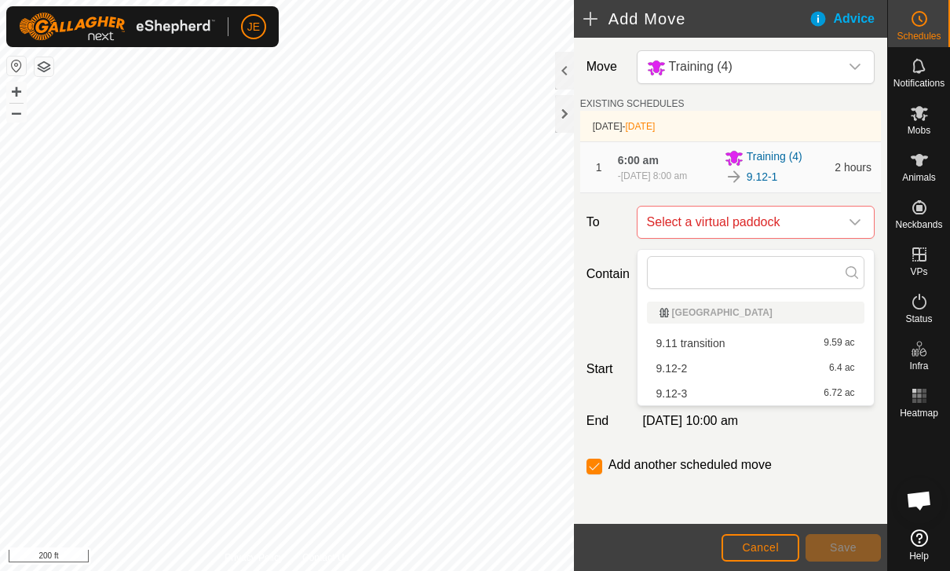
click at [688, 363] on div "9.12-2 6.4 ac" at bounding box center [755, 368] width 199 height 11
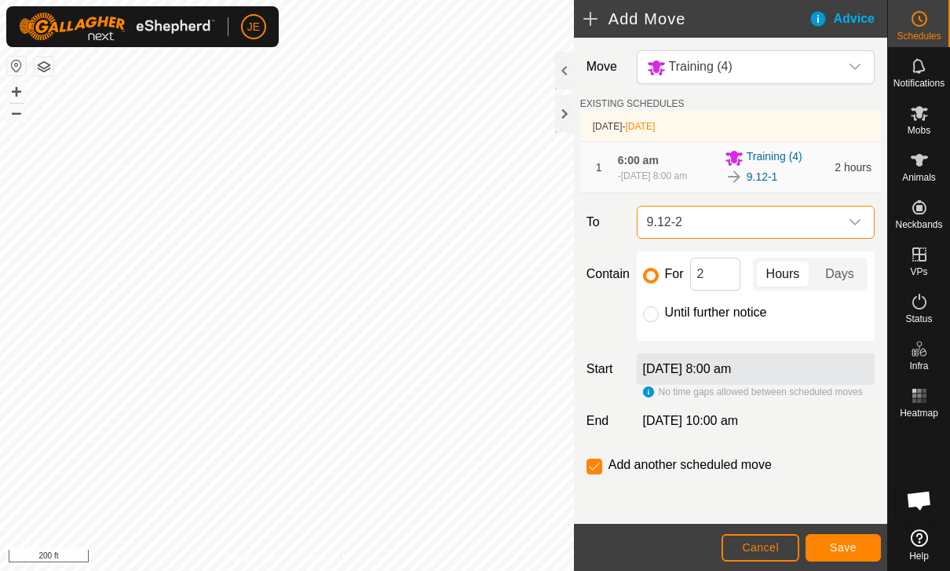
click at [850, 539] on button "Save" at bounding box center [842, 547] width 75 height 27
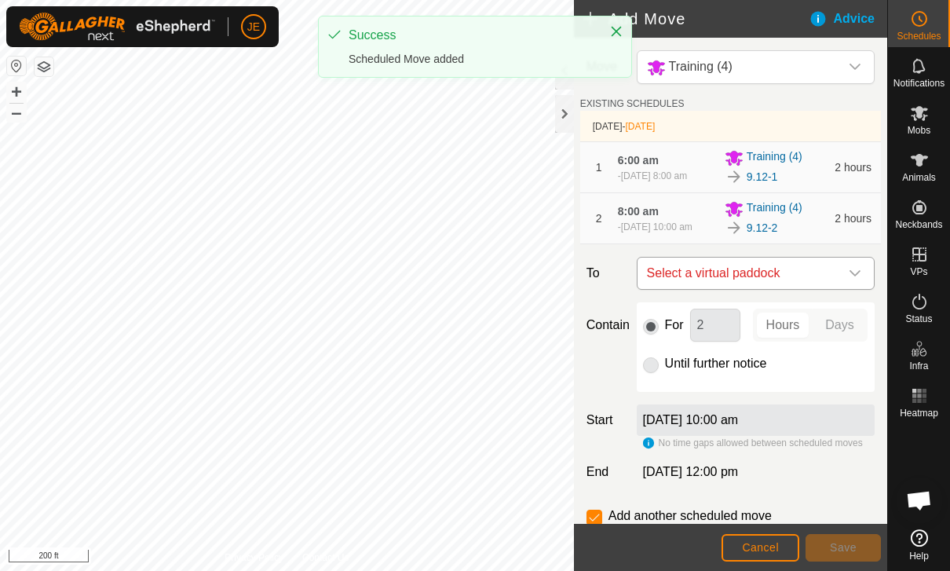
click at [777, 280] on span "Select a virtual paddock" at bounding box center [739, 272] width 199 height 31
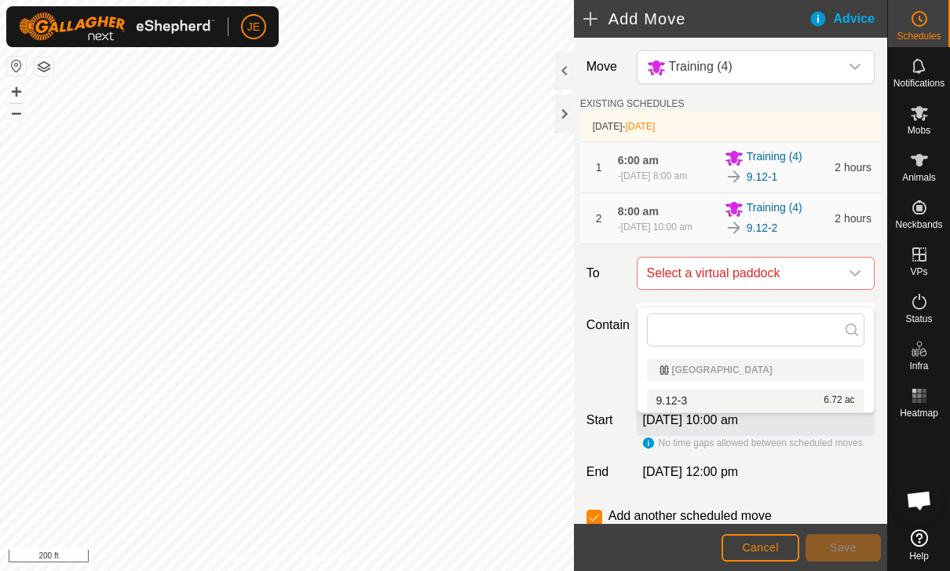
click at [761, 399] on div "9.12-3 6.72 ac" at bounding box center [755, 400] width 199 height 11
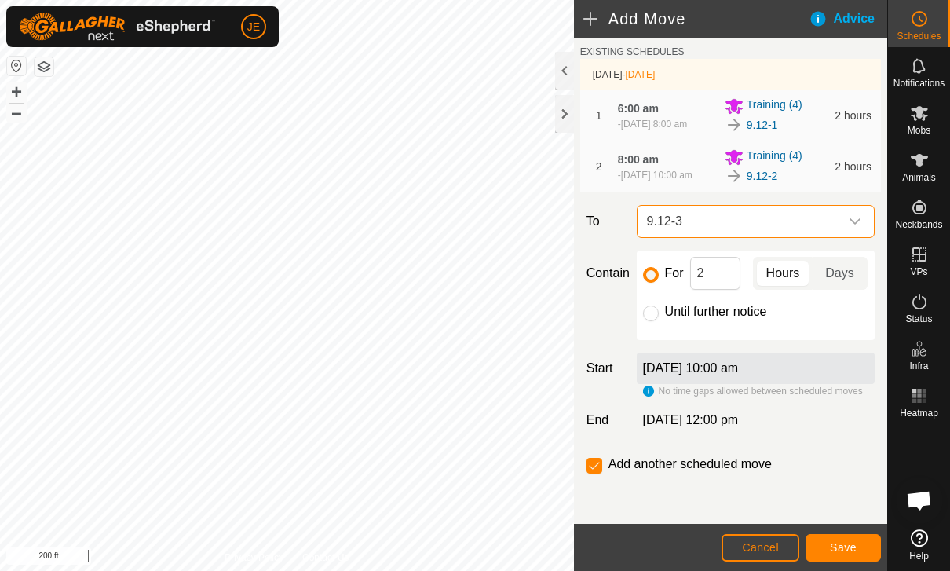
scroll to position [67, 0]
click at [600, 469] on input "checkbox" at bounding box center [594, 466] width 16 height 16
checkbox input "false"
click at [647, 315] on input "Until further notice" at bounding box center [651, 313] width 16 height 16
radio input "true"
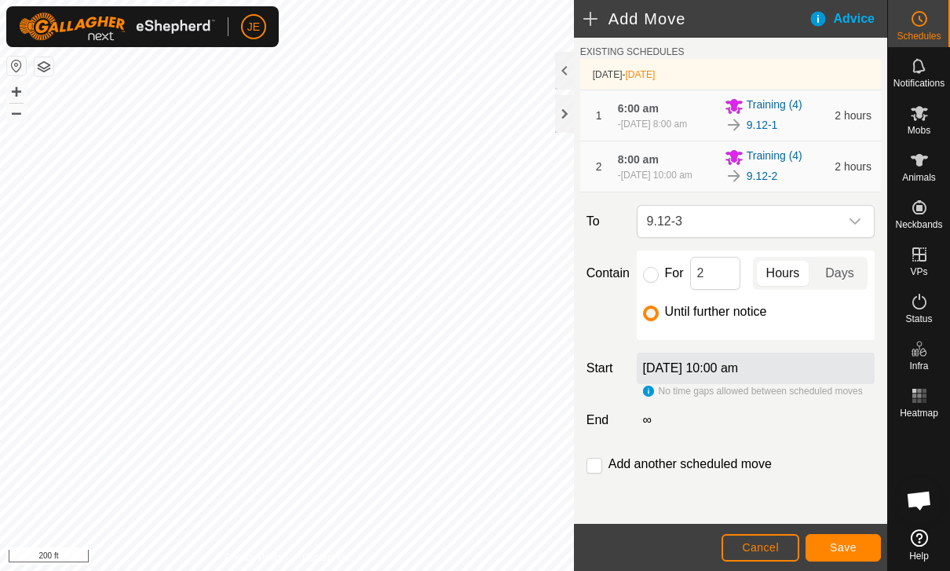
click at [854, 535] on button "Save" at bounding box center [842, 547] width 75 height 27
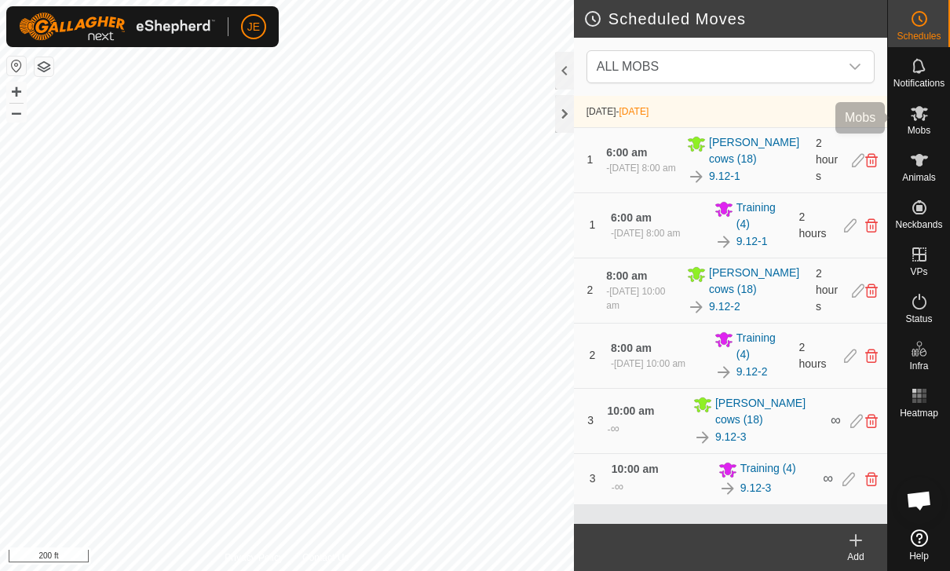
click at [925, 109] on icon at bounding box center [918, 113] width 17 height 15
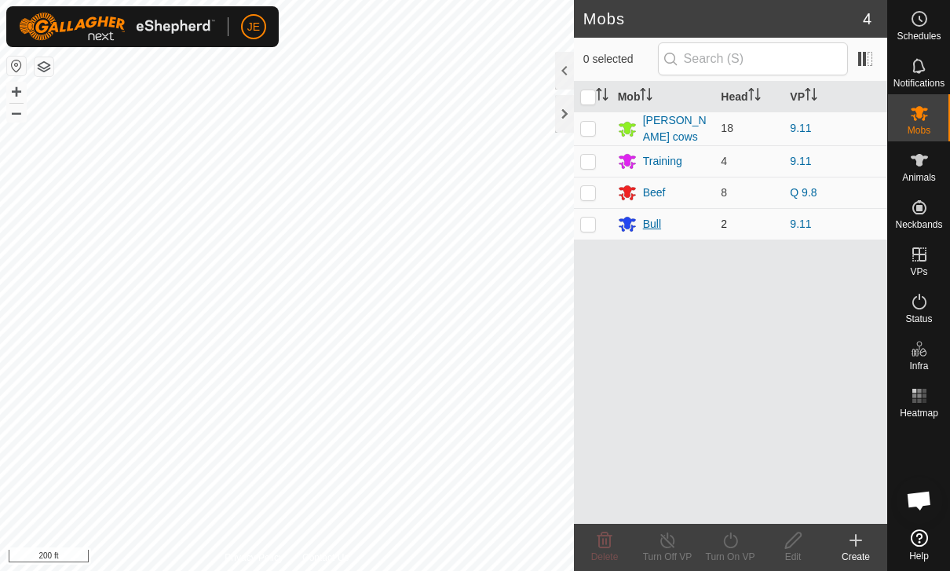
click at [669, 224] on div "Bull" at bounding box center [663, 223] width 91 height 19
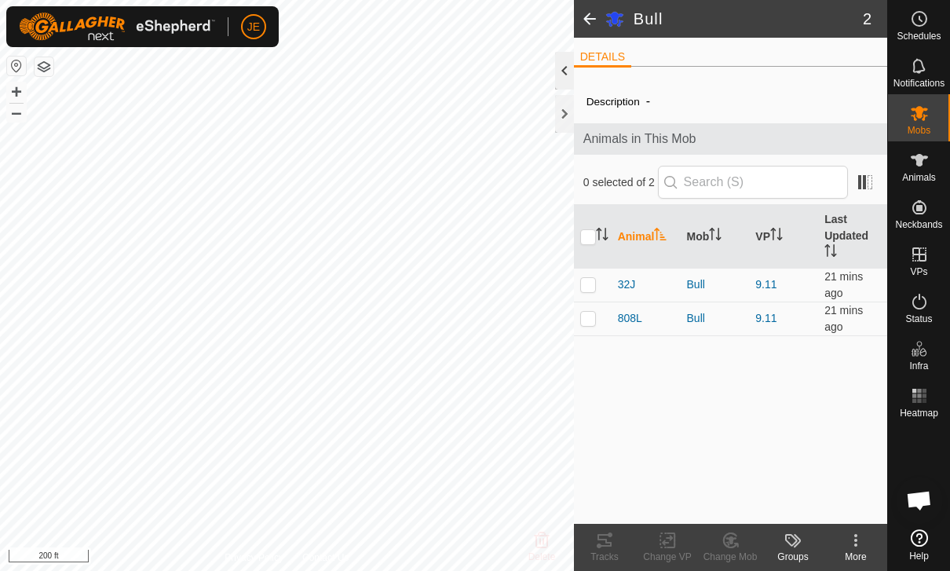
click at [571, 70] on div at bounding box center [564, 71] width 19 height 38
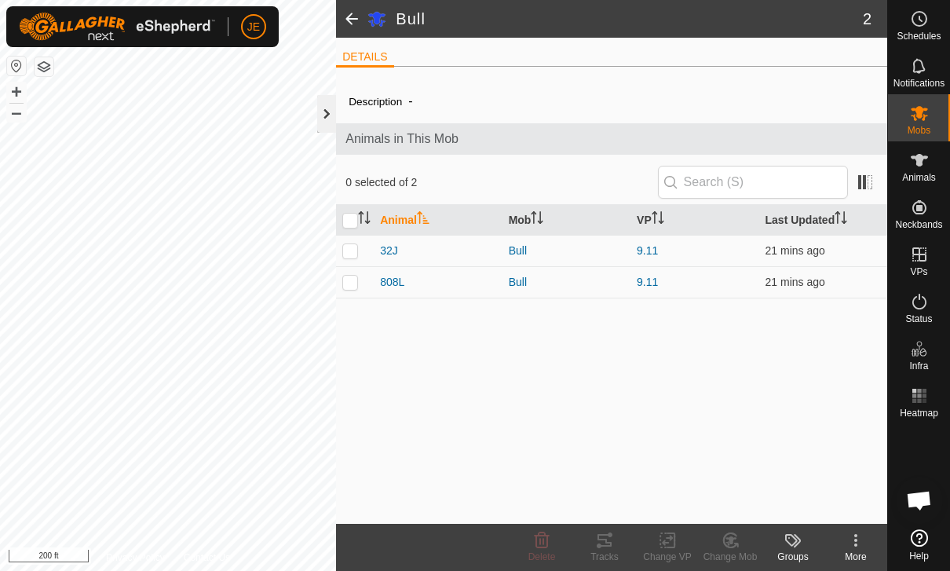
click at [320, 110] on div at bounding box center [326, 114] width 19 height 38
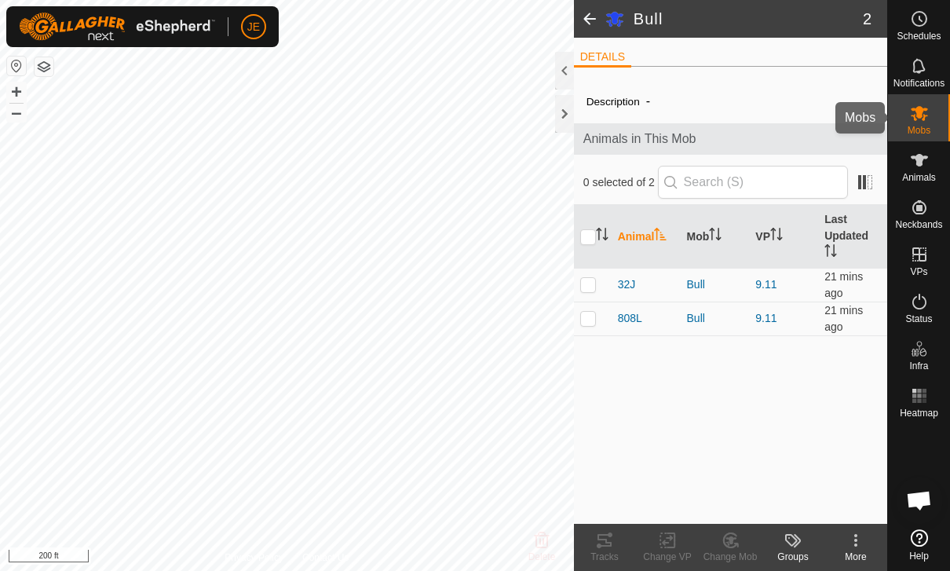
click at [922, 126] on span "Mobs" at bounding box center [918, 130] width 23 height 9
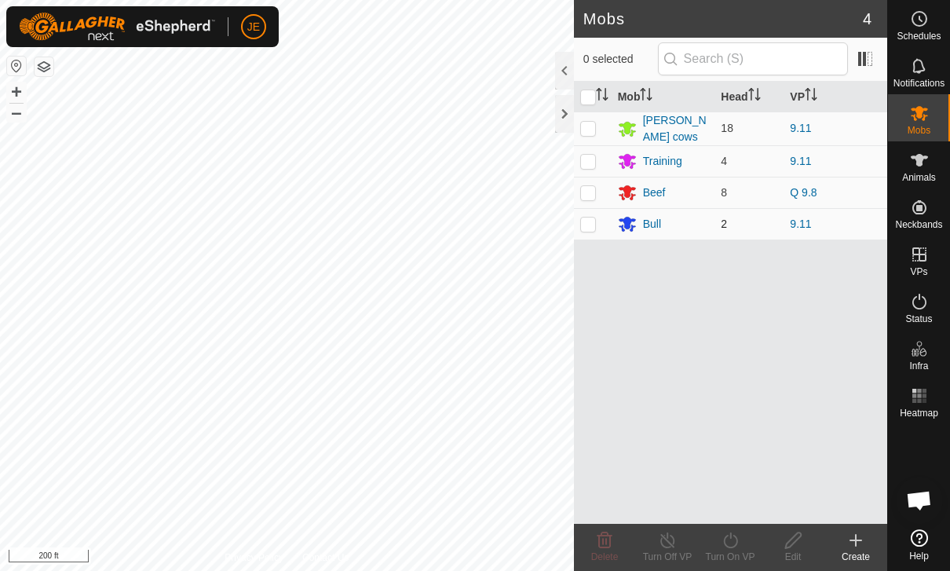
click at [593, 217] on p-checkbox at bounding box center [588, 223] width 16 height 13
checkbox input "true"
click at [733, 538] on icon at bounding box center [731, 540] width 20 height 19
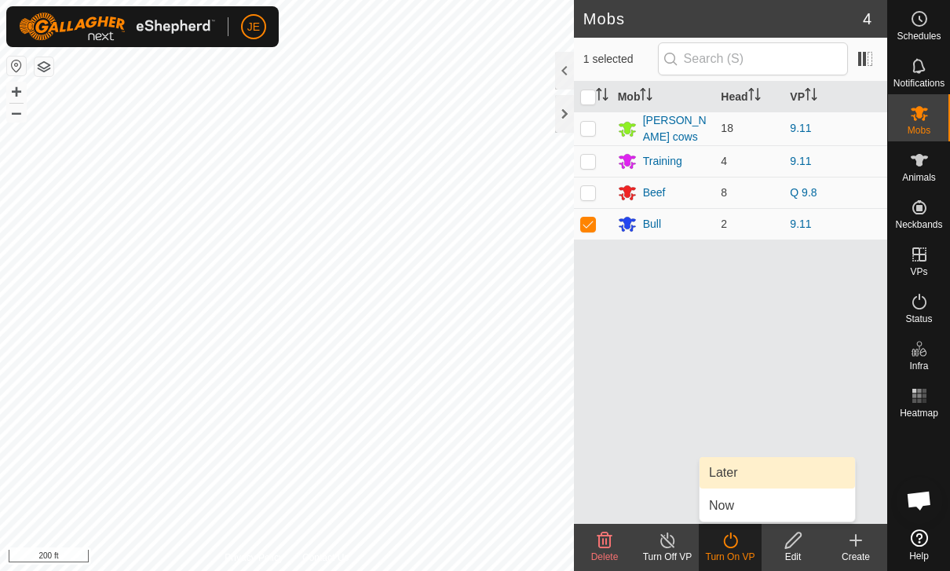
click at [732, 466] on span "Later" at bounding box center [723, 472] width 28 height 19
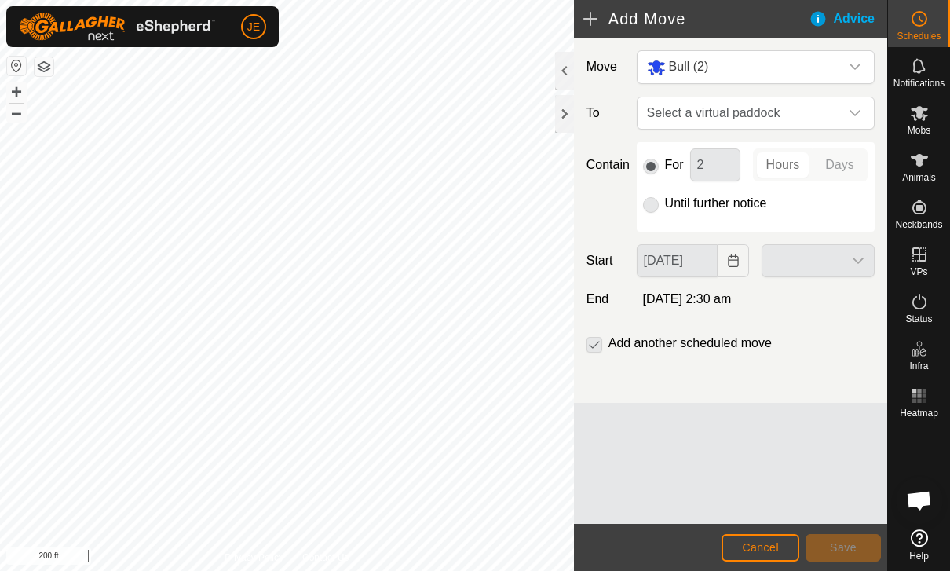
click at [830, 261] on div at bounding box center [818, 260] width 126 height 33
click at [837, 107] on span "Select a virtual paddock" at bounding box center [739, 112] width 199 height 31
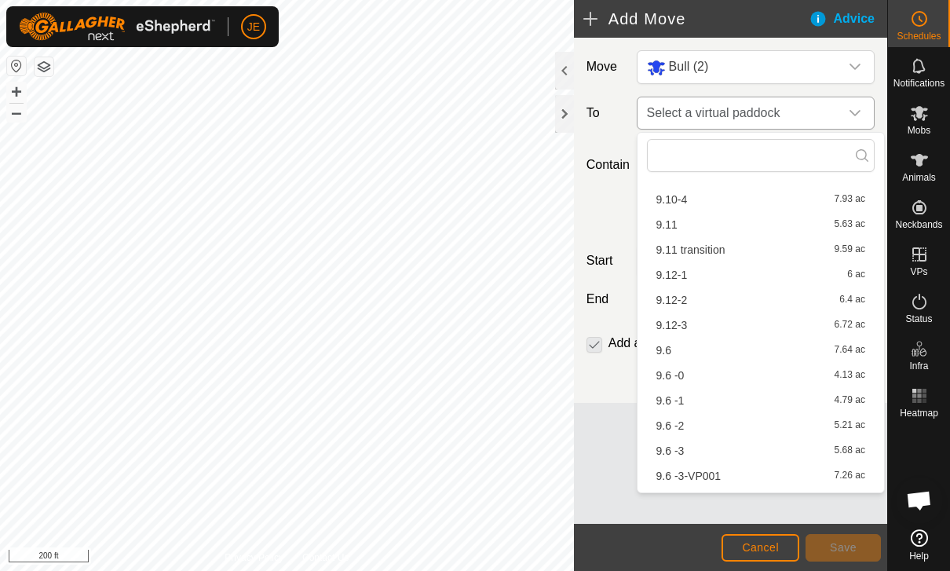
scroll to position [159, 0]
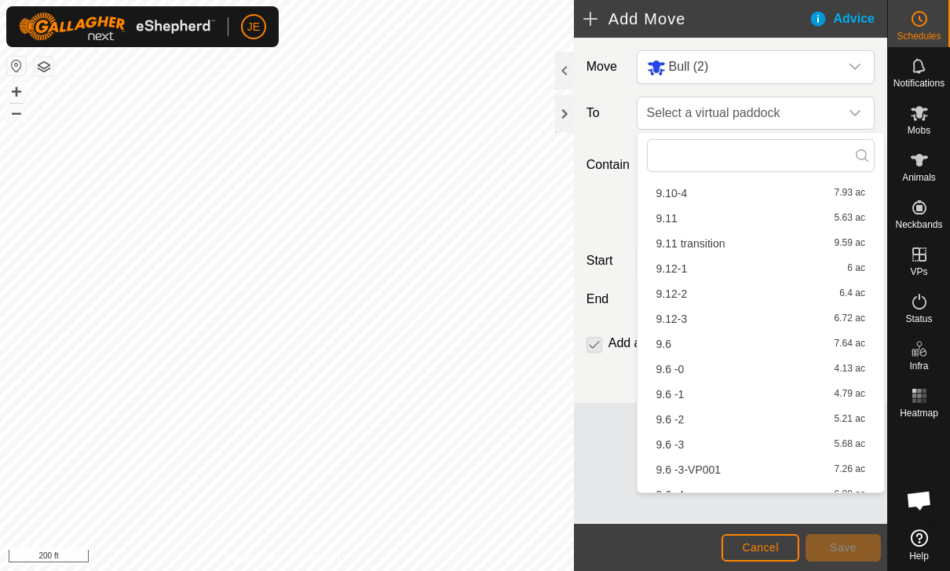
click at [756, 266] on div "9.12-1 6 ac" at bounding box center [760, 268] width 209 height 11
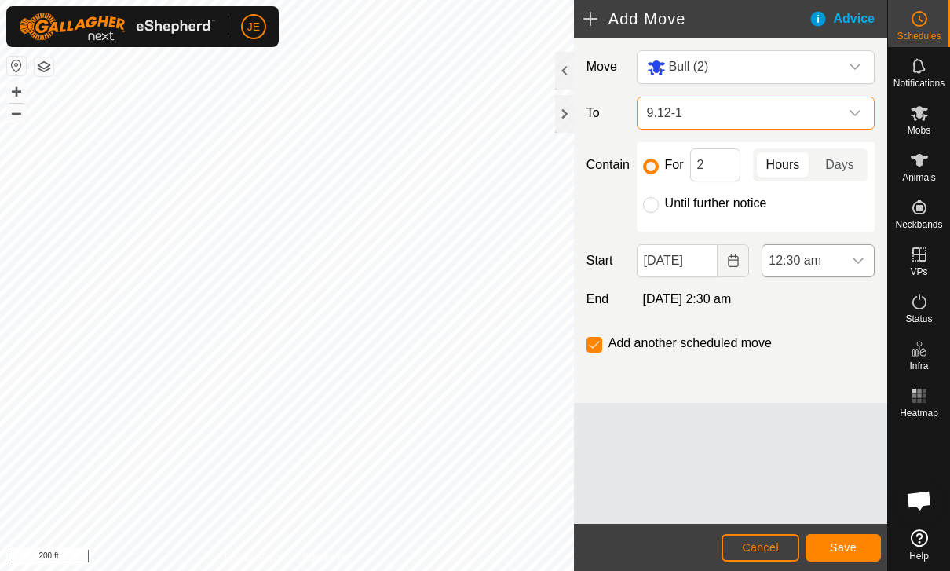
click at [822, 259] on span "12:30 am" at bounding box center [802, 260] width 80 height 31
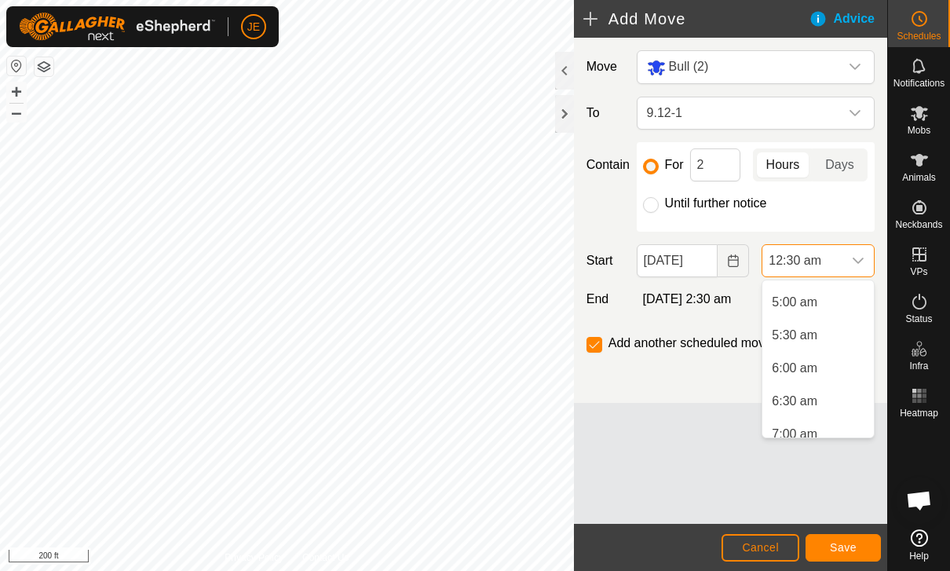
click at [815, 363] on span "6:00 am" at bounding box center [795, 368] width 46 height 19
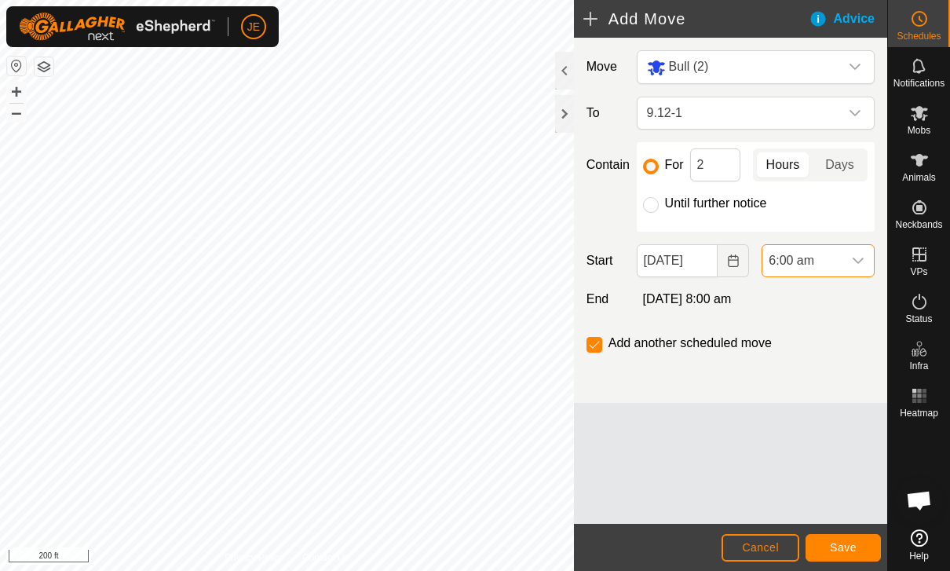
scroll to position [33, 0]
click at [860, 542] on button "Save" at bounding box center [842, 547] width 75 height 27
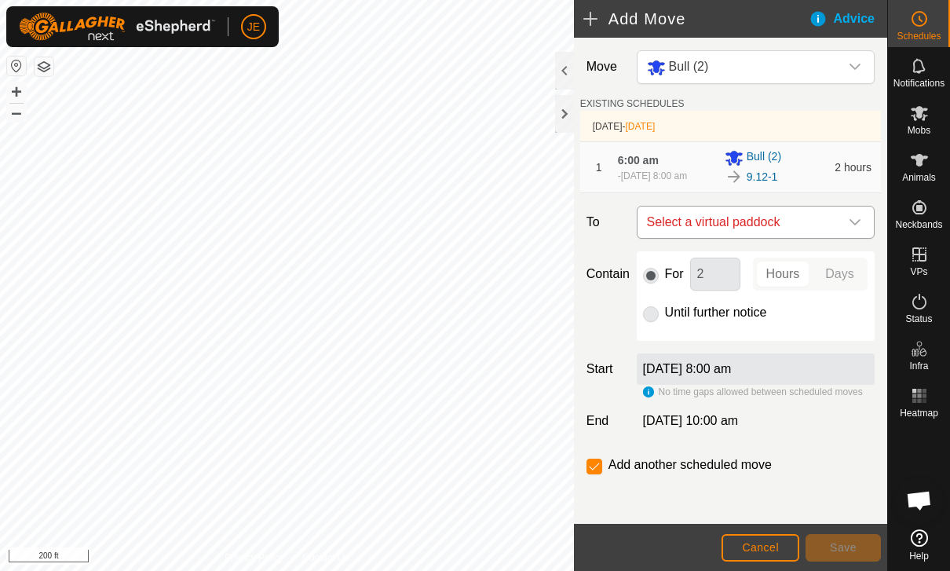
click at [829, 225] on span "Select a virtual paddock" at bounding box center [739, 221] width 199 height 31
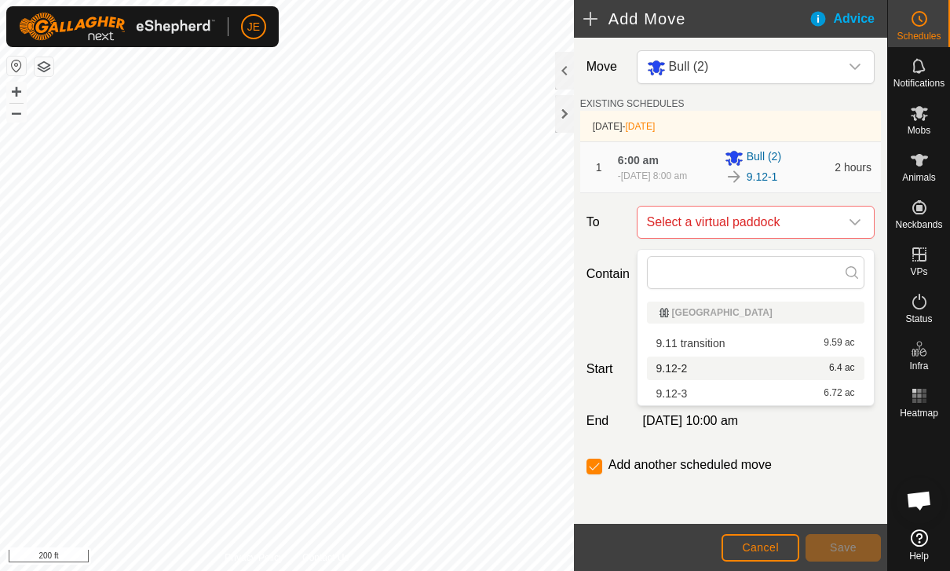
click at [688, 367] on div "9.12-2 6.4 ac" at bounding box center [755, 368] width 199 height 11
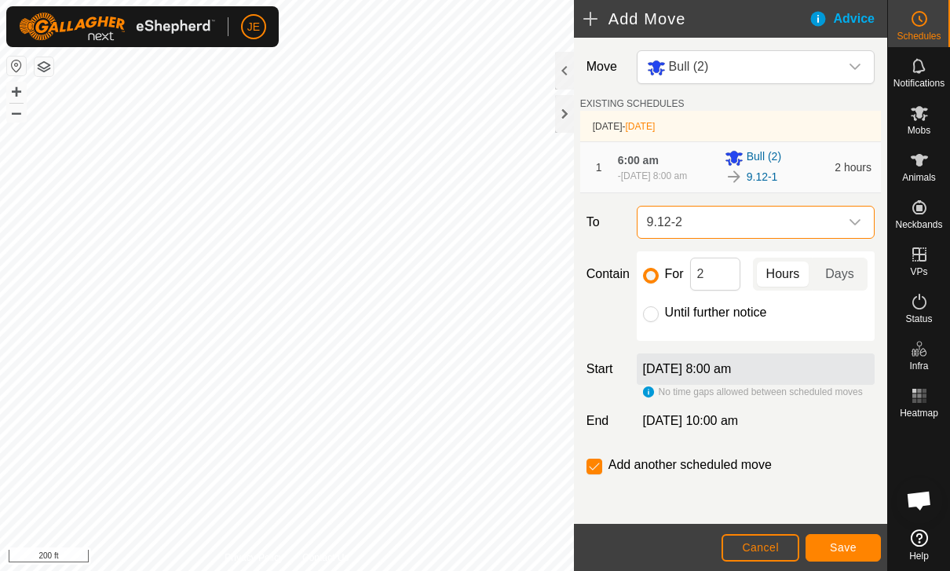
click at [842, 541] on span "Save" at bounding box center [843, 547] width 27 height 13
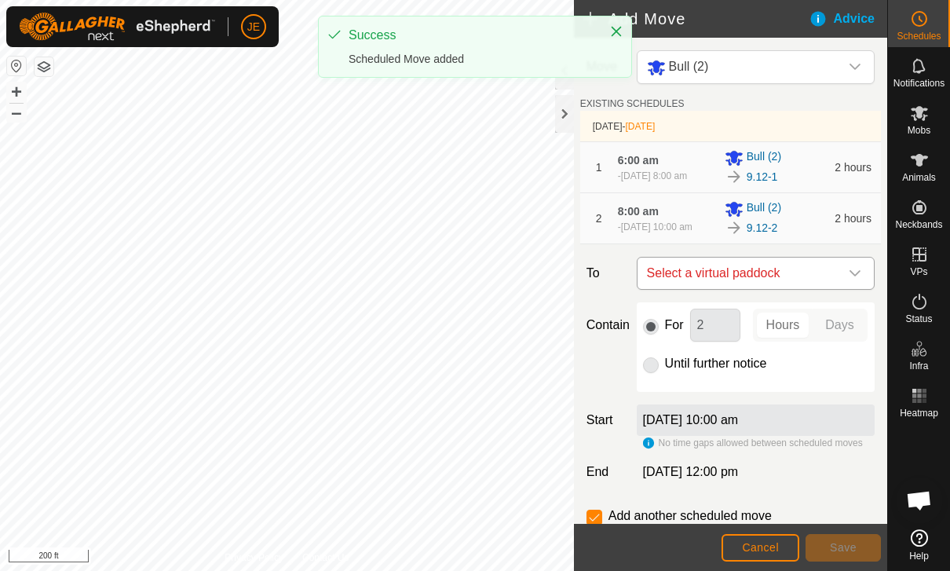
click at [742, 289] on span "Select a virtual paddock" at bounding box center [739, 272] width 199 height 31
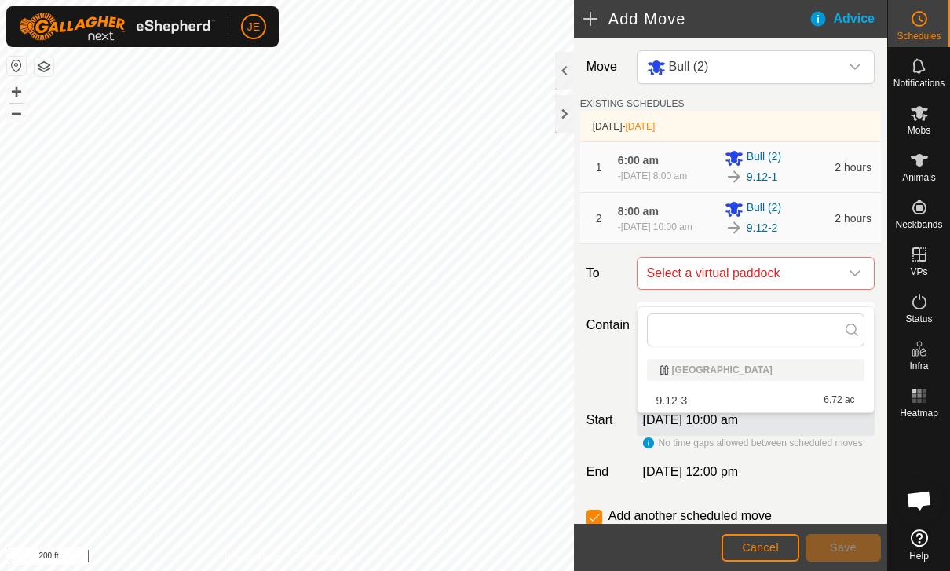
click at [736, 401] on div "9.12-3 6.72 ac" at bounding box center [755, 400] width 199 height 11
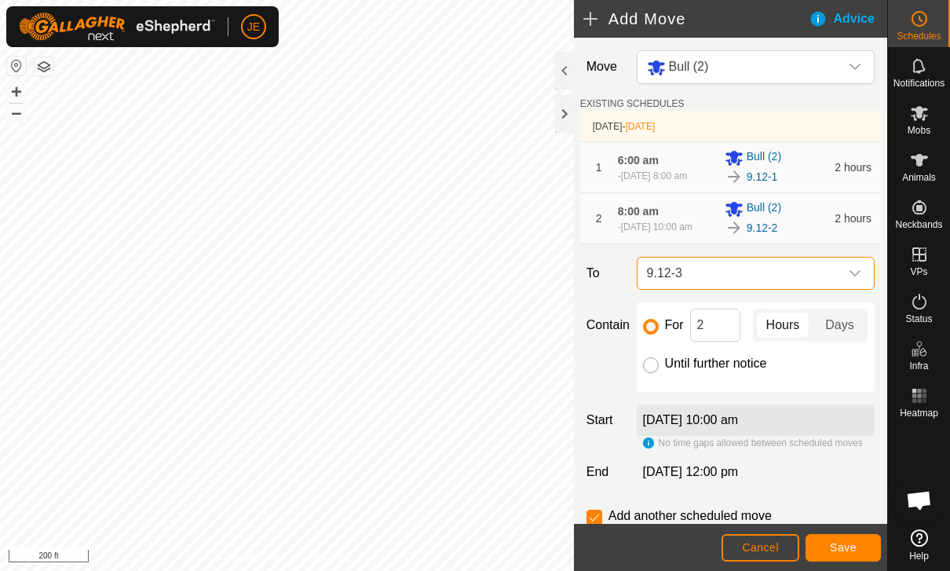
click at [656, 373] on input "Until further notice" at bounding box center [651, 365] width 16 height 16
radio input "true"
checkbox input "false"
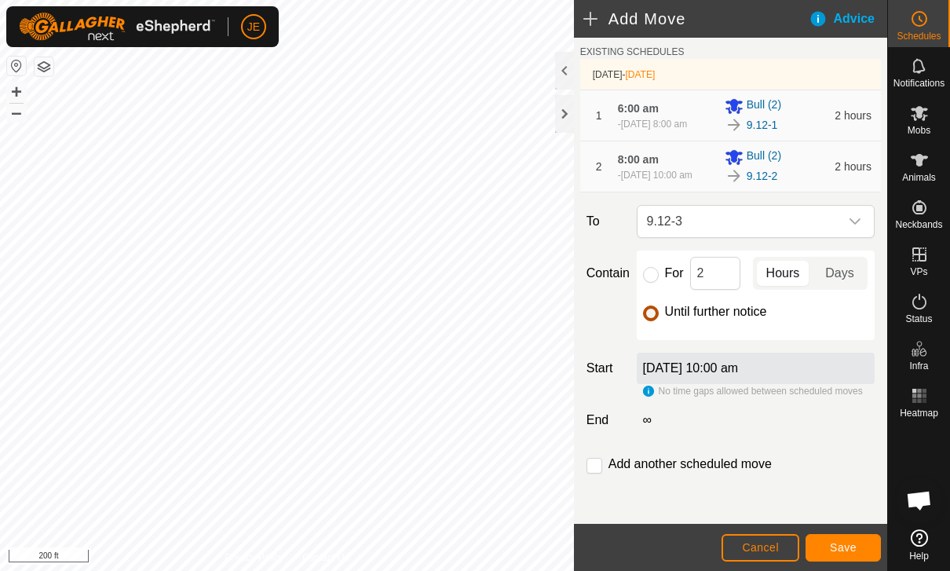
scroll to position [67, 0]
click at [853, 534] on button "Save" at bounding box center [842, 547] width 75 height 27
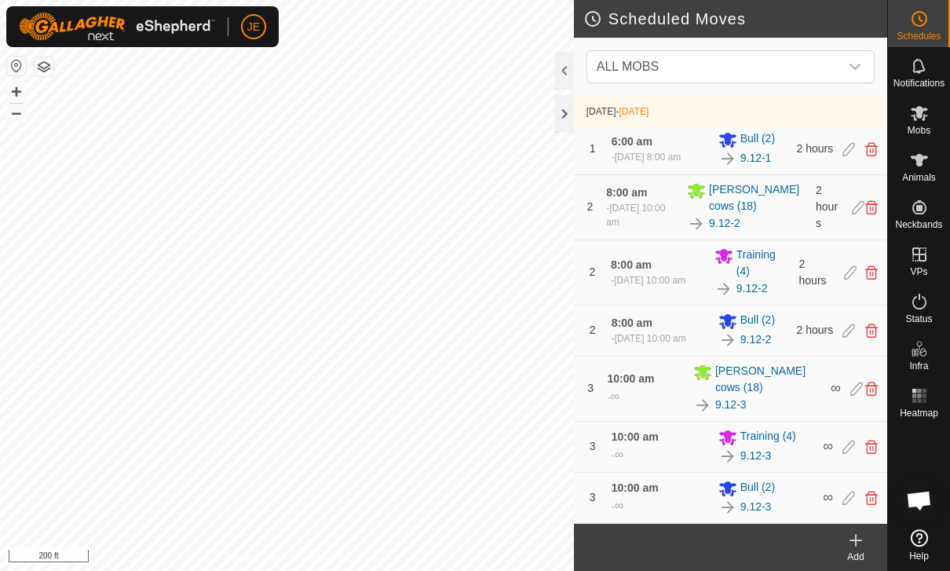
scroll to position [148, 0]
click at [917, 126] on span "Mobs" at bounding box center [918, 130] width 23 height 9
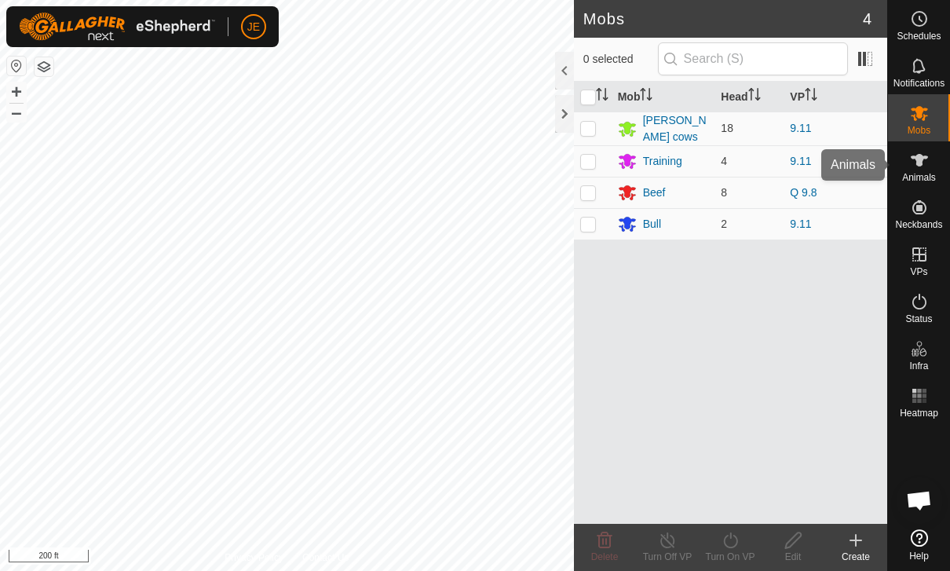
click at [916, 165] on icon at bounding box center [918, 160] width 17 height 13
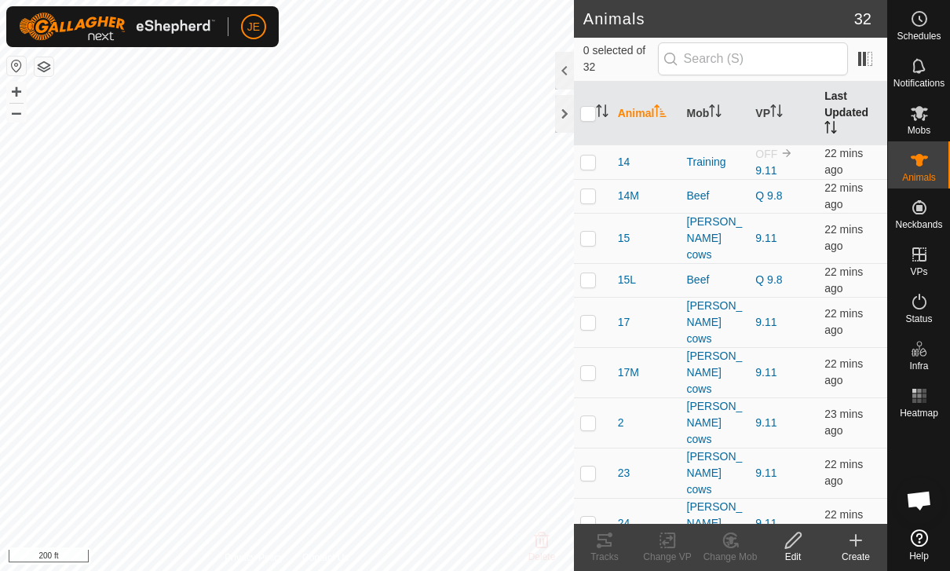
click at [841, 106] on th "Last Updated" at bounding box center [852, 114] width 69 height 64
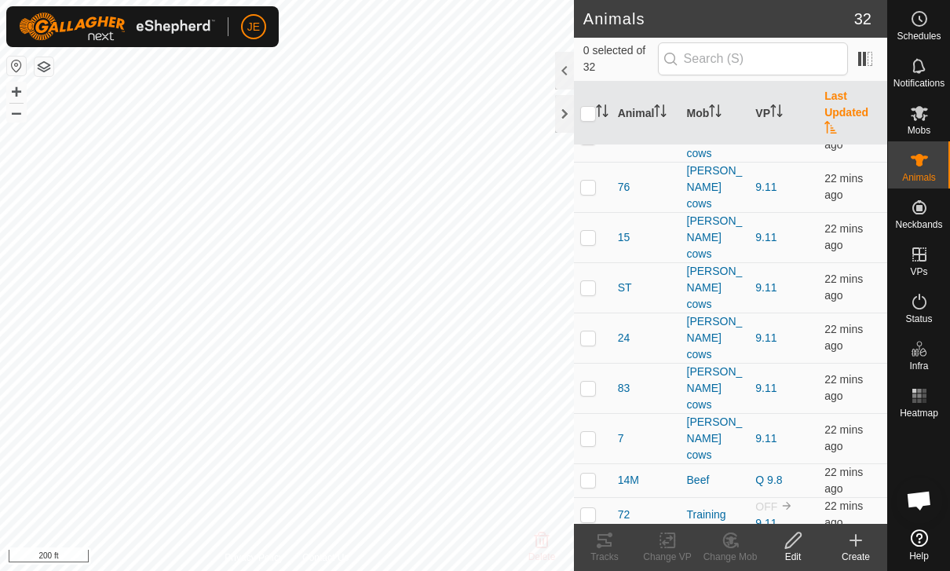
scroll to position [702, 0]
click at [844, 111] on th "Last Updated" at bounding box center [852, 114] width 69 height 64
